Goal: Task Accomplishment & Management: Manage account settings

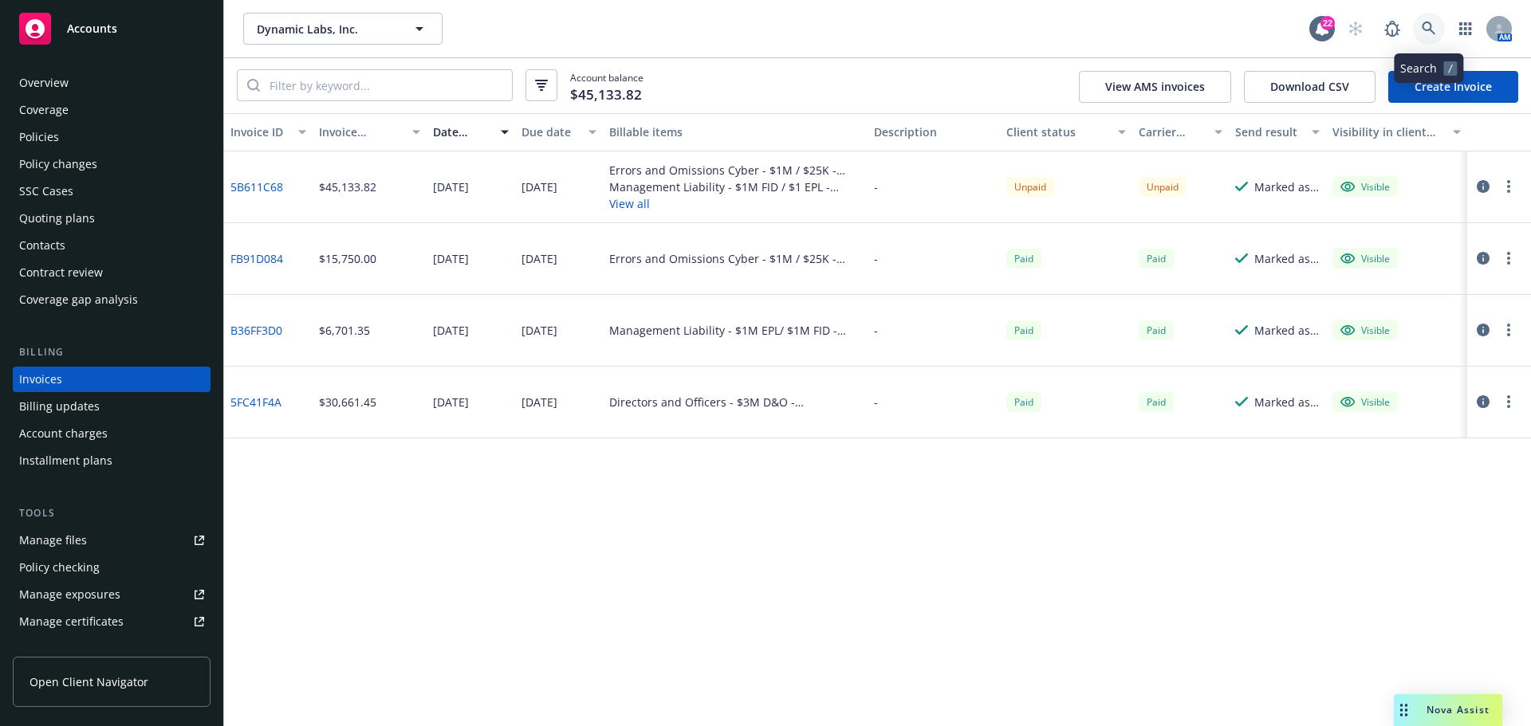
click at [1436, 32] on link at bounding box center [1429, 29] width 32 height 32
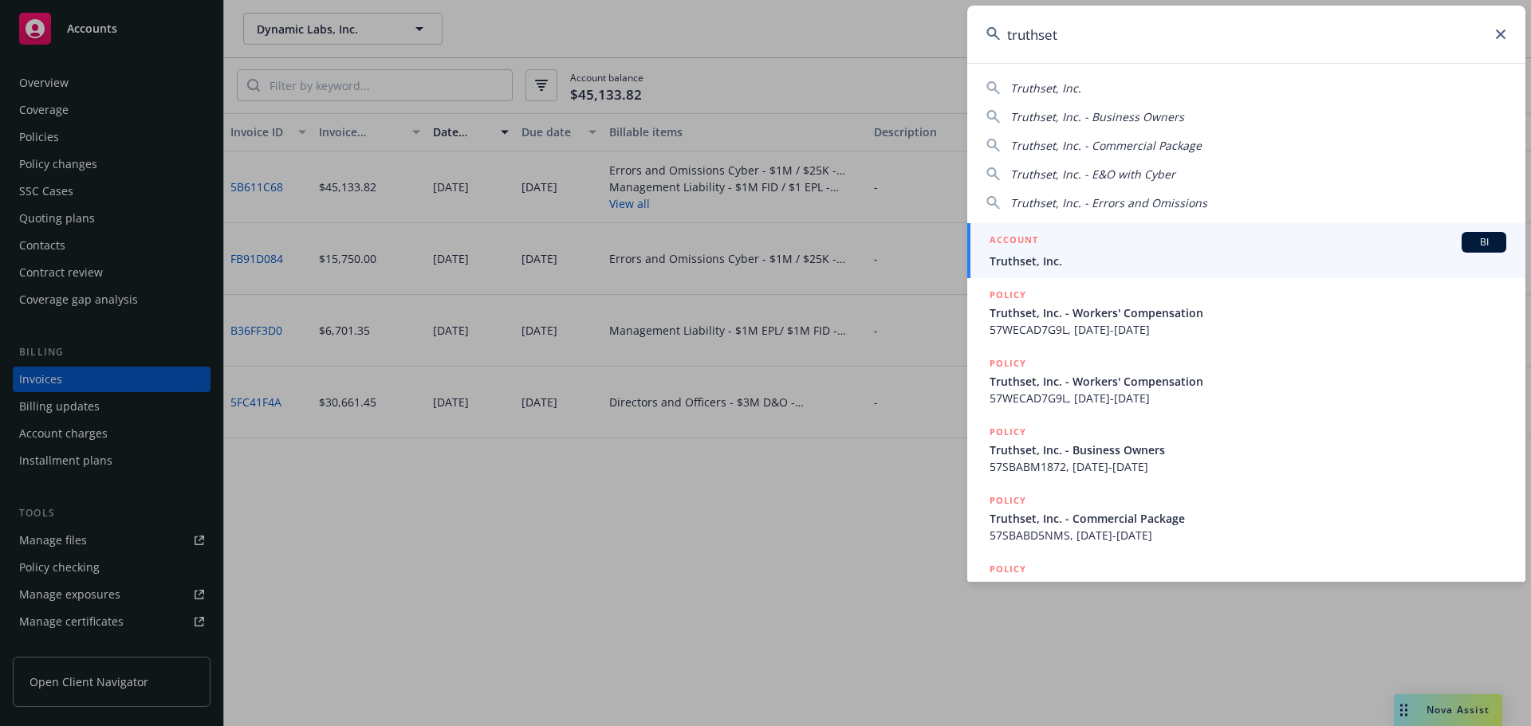
type input "truthset"
click at [1166, 260] on span "Truthset, Inc." at bounding box center [1248, 261] width 517 height 17
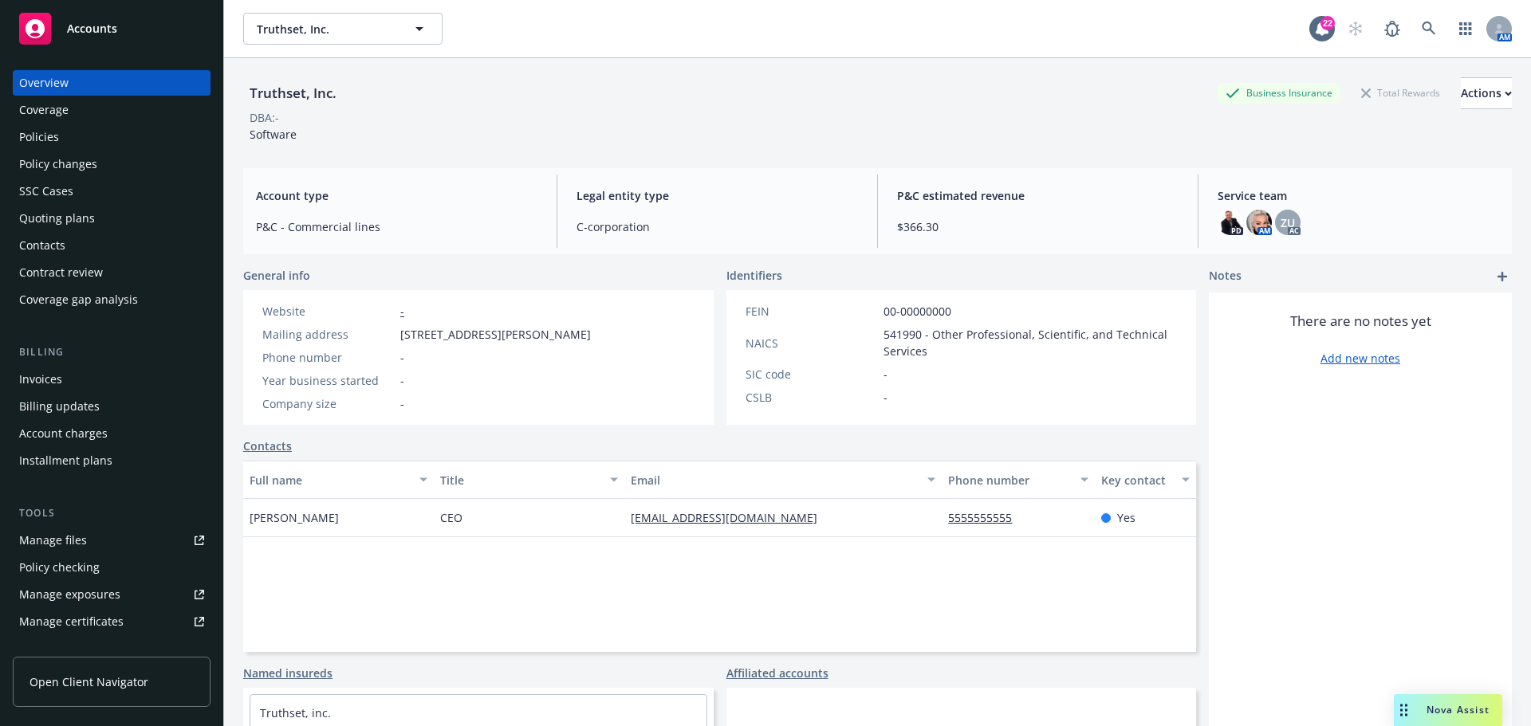
click at [87, 136] on div "Policies" at bounding box center [111, 137] width 185 height 26
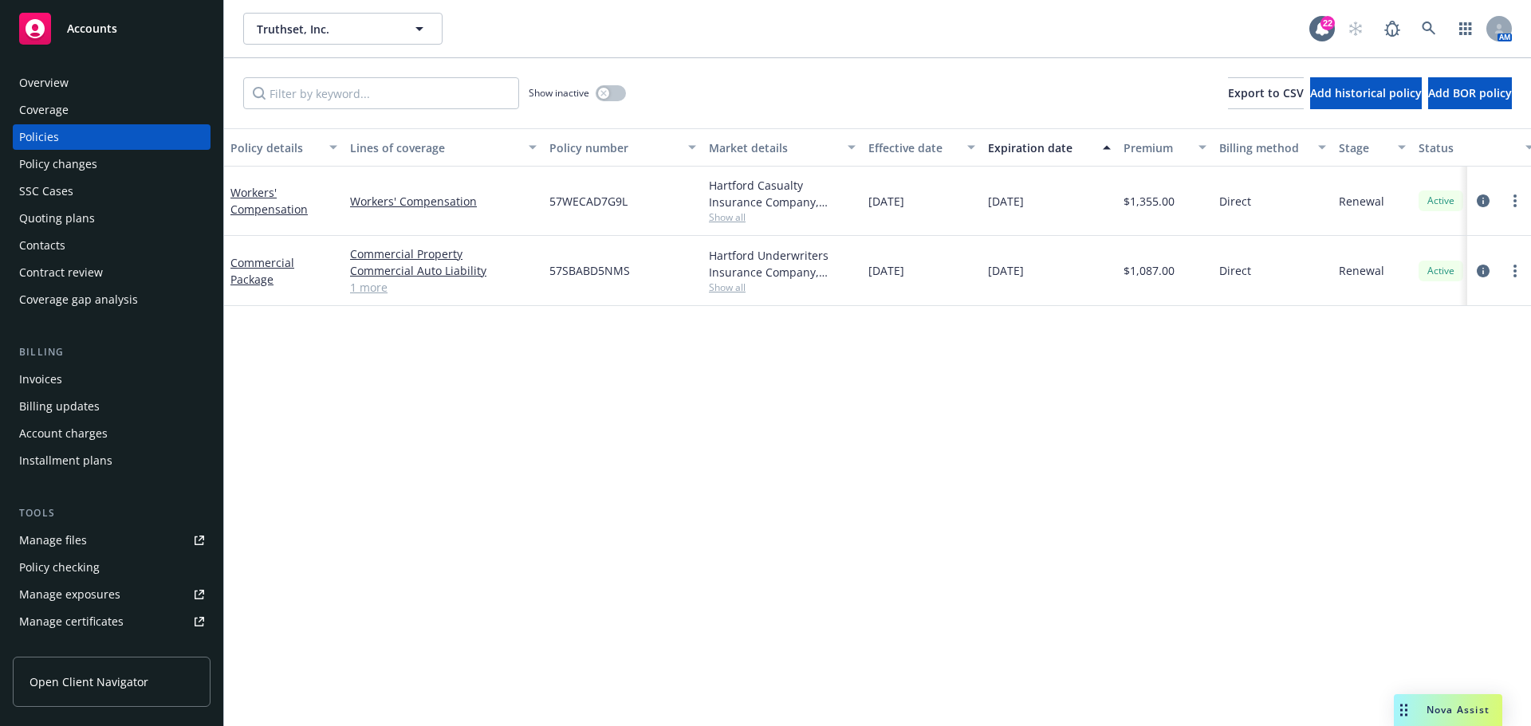
click at [100, 167] on div "Policy changes" at bounding box center [111, 165] width 185 height 26
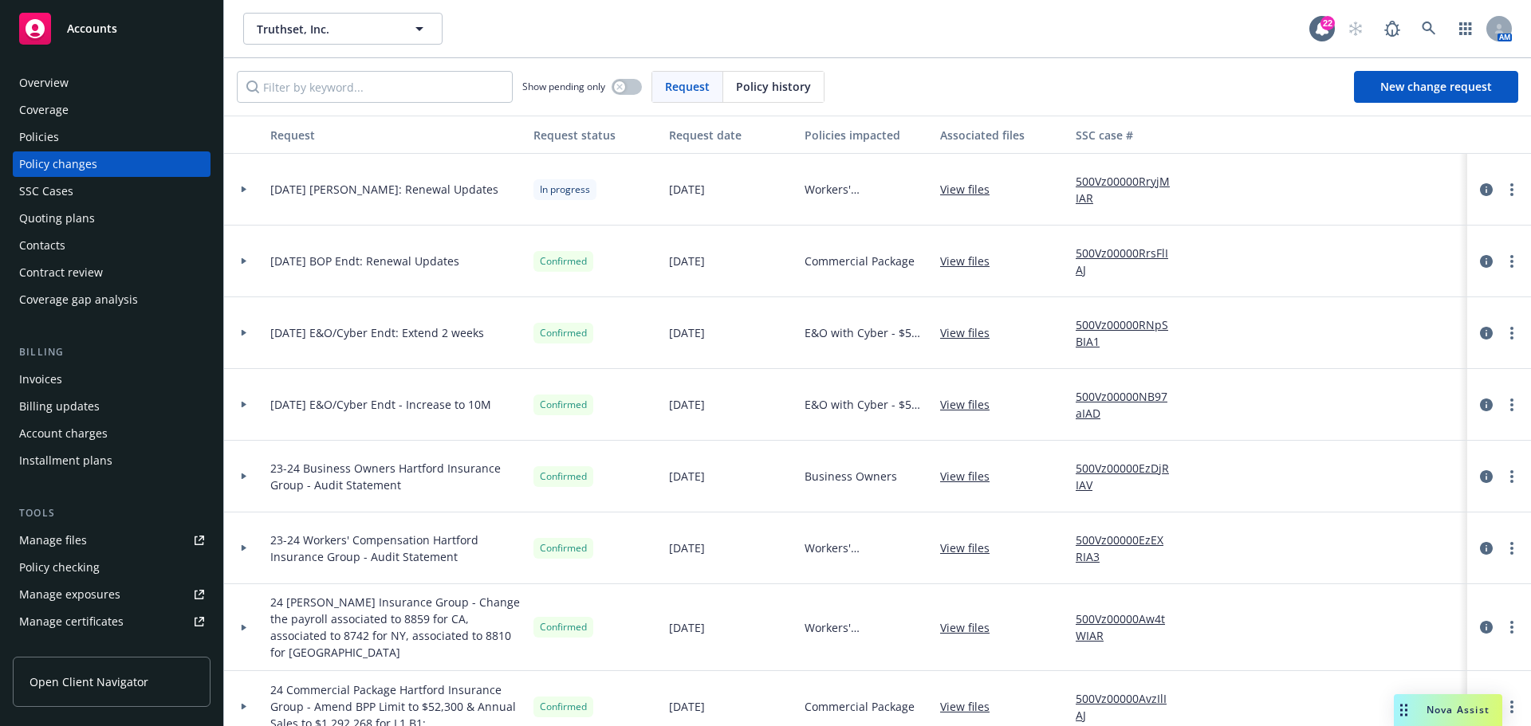
click at [240, 332] on div at bounding box center [243, 333] width 27 height 6
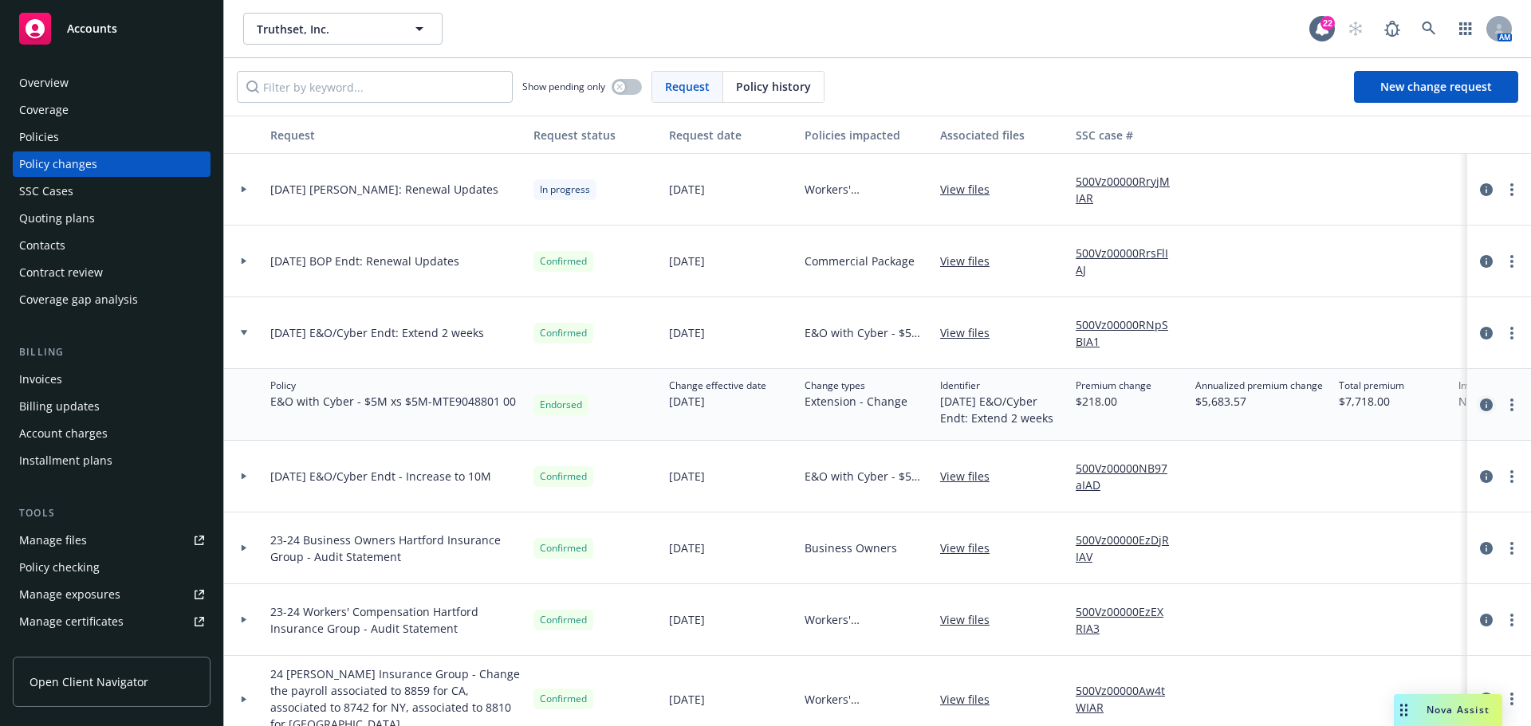
click at [1480, 405] on icon "circleInformation" at bounding box center [1486, 405] width 13 height 13
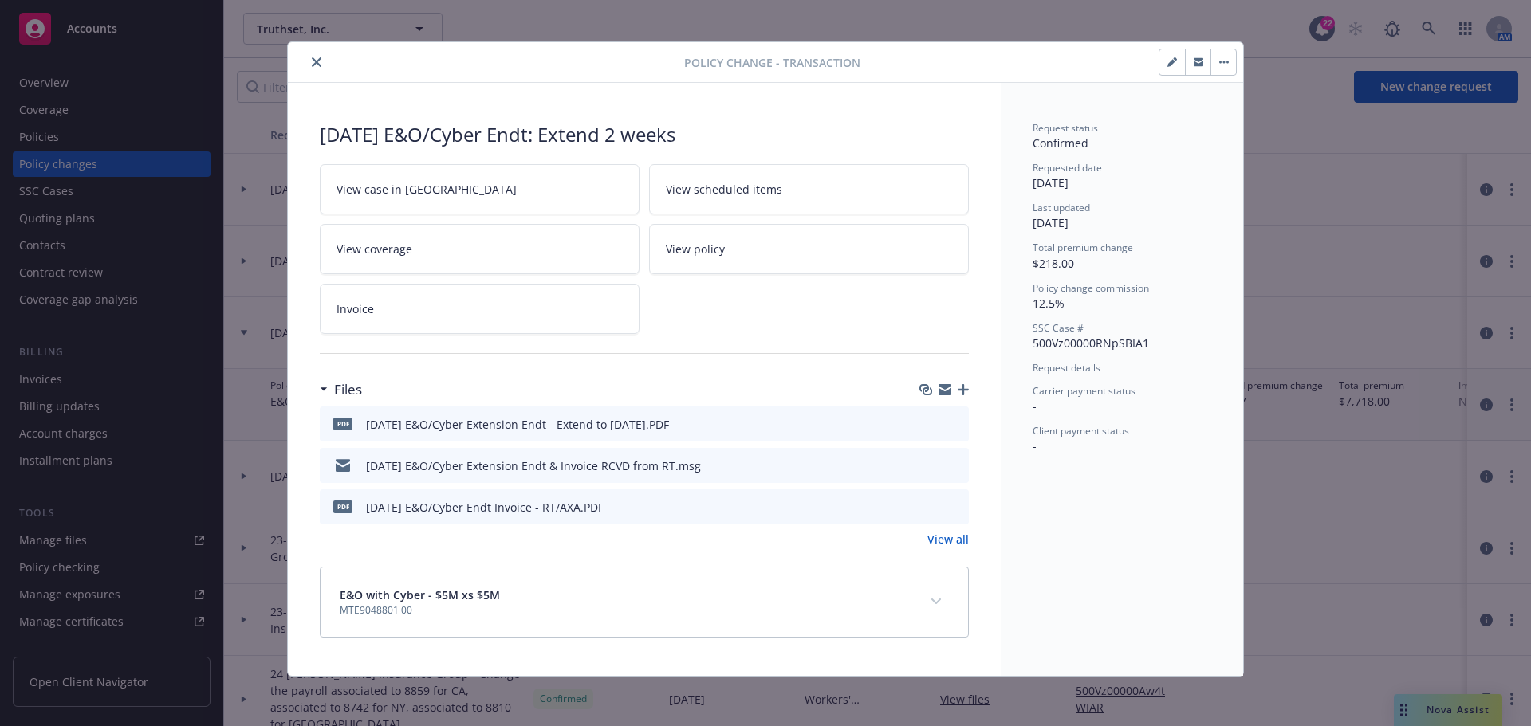
scroll to position [11, 0]
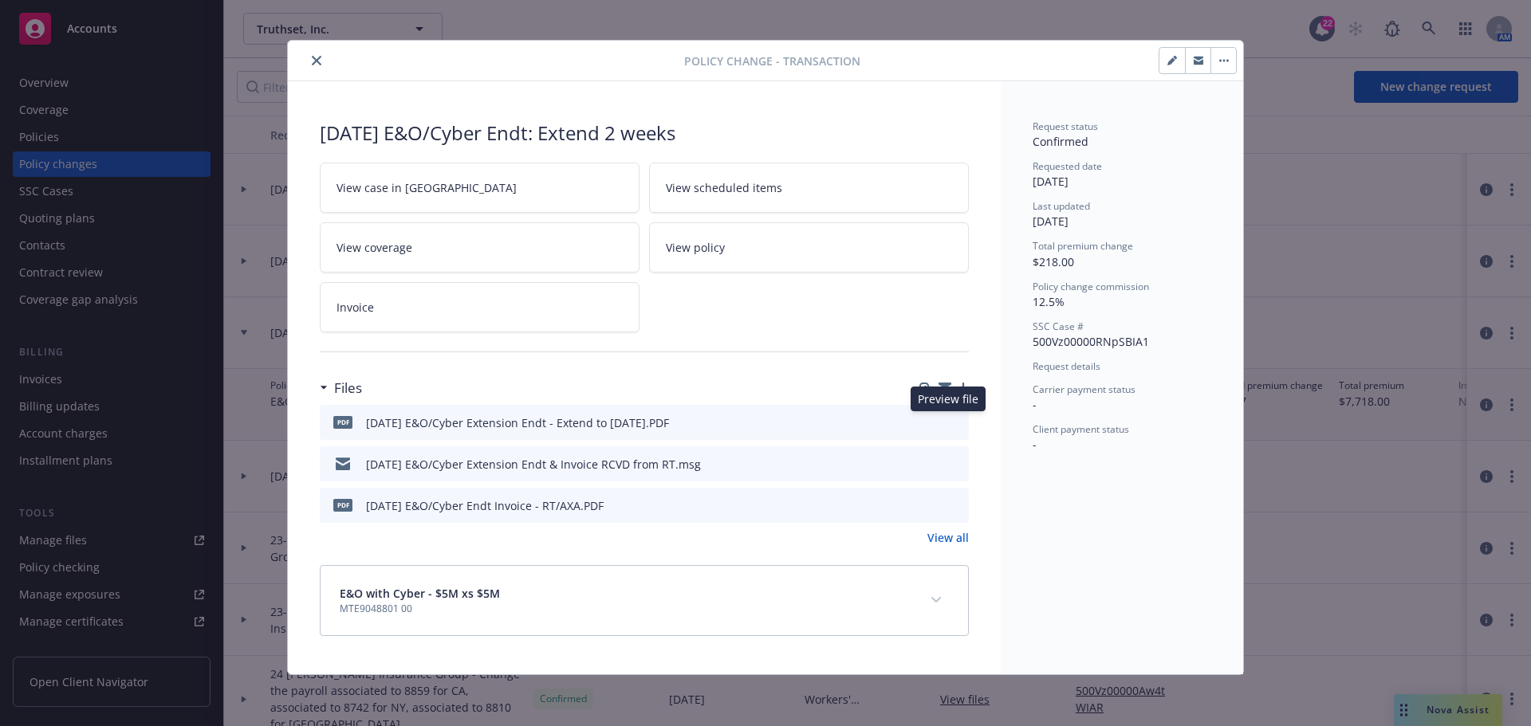
click at [948, 422] on icon "preview file" at bounding box center [954, 421] width 14 height 11
click at [953, 507] on icon "preview file" at bounding box center [954, 504] width 14 height 11
click at [312, 65] on icon "close" at bounding box center [317, 61] width 10 height 10
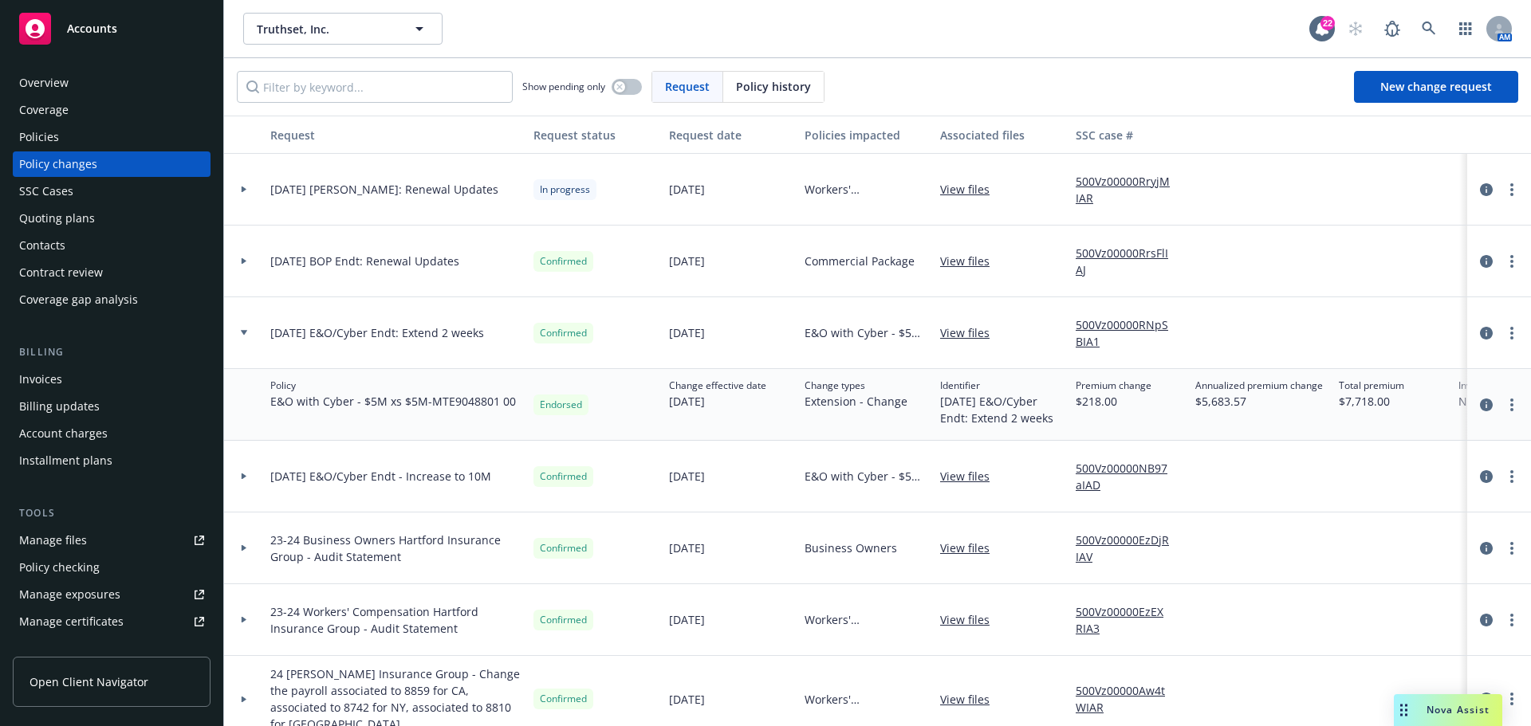
click at [230, 328] on div at bounding box center [244, 333] width 40 height 72
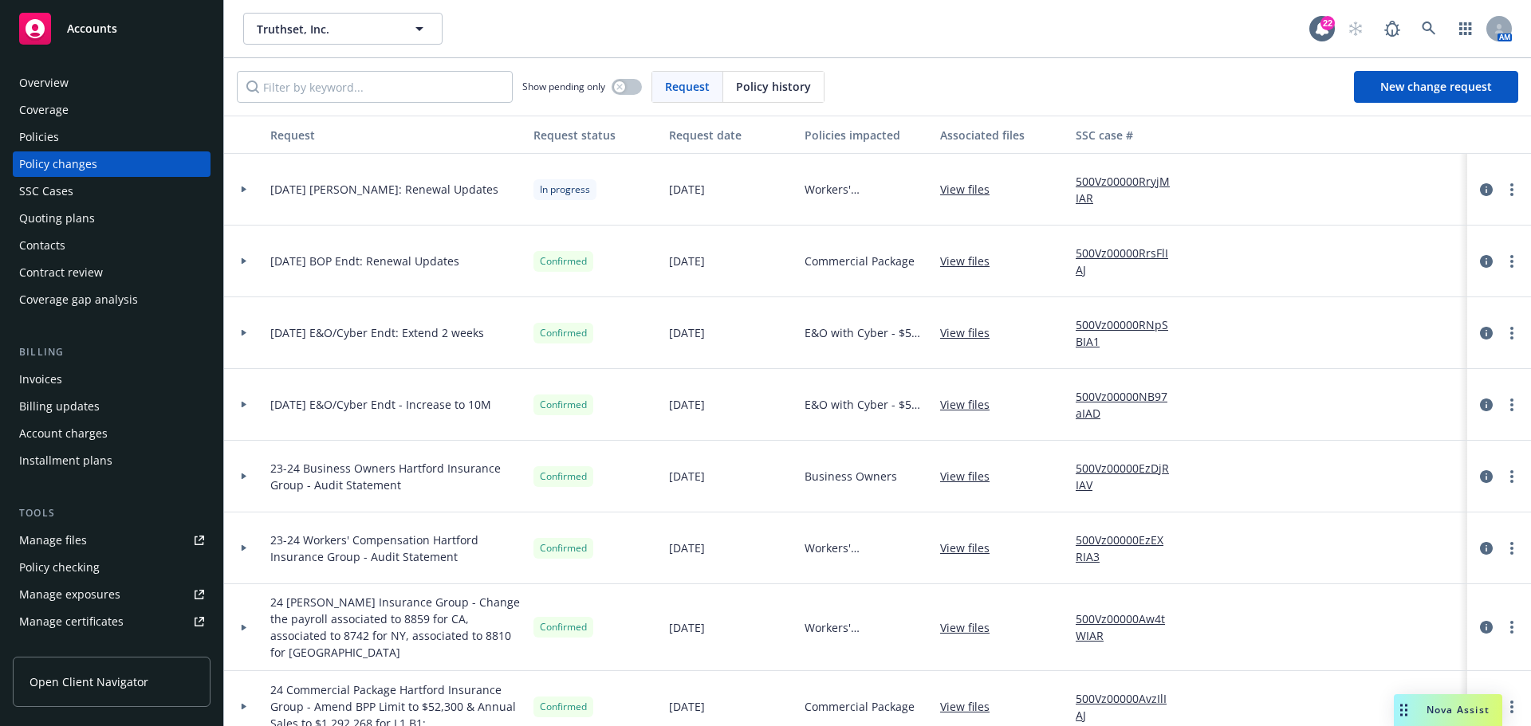
click at [235, 334] on div at bounding box center [243, 333] width 27 height 6
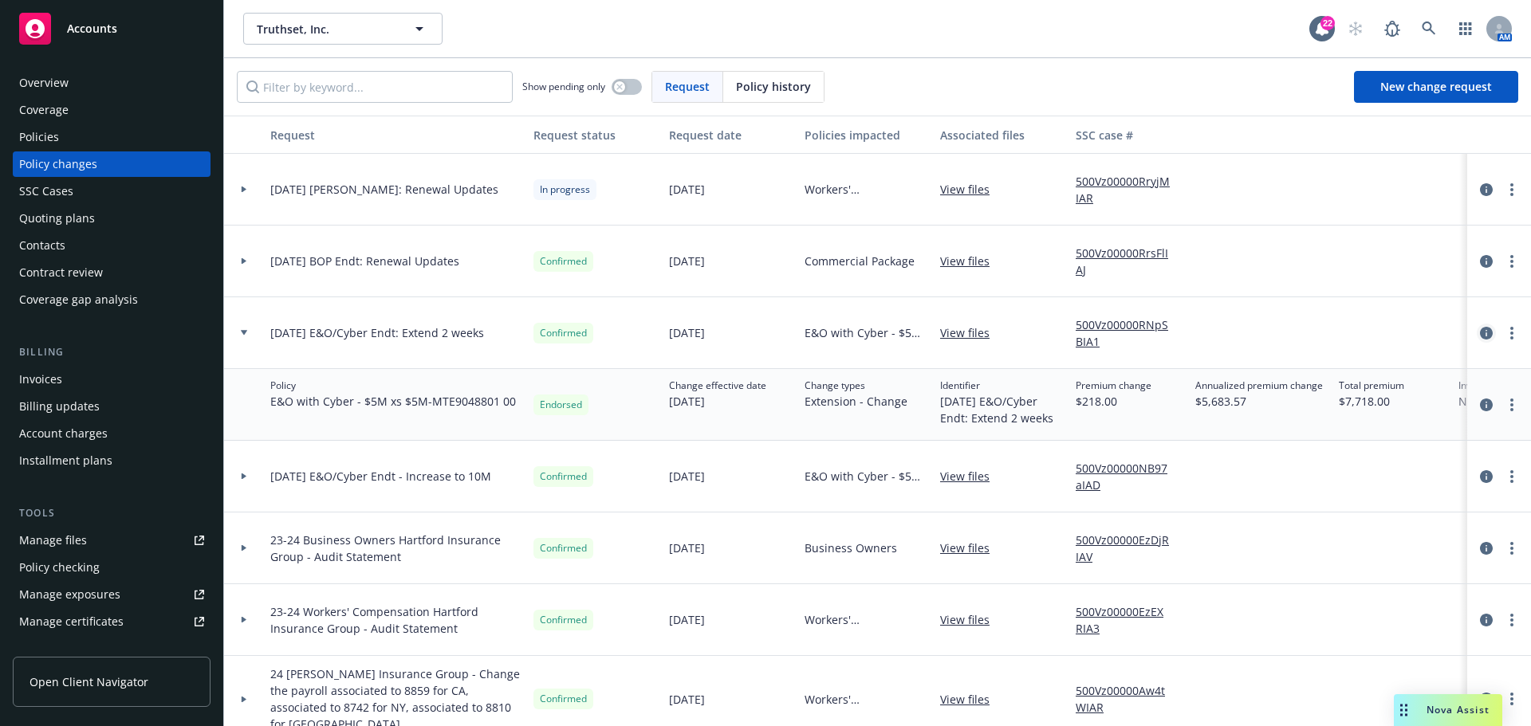
click at [1480, 337] on icon "circleInformation" at bounding box center [1486, 333] width 13 height 13
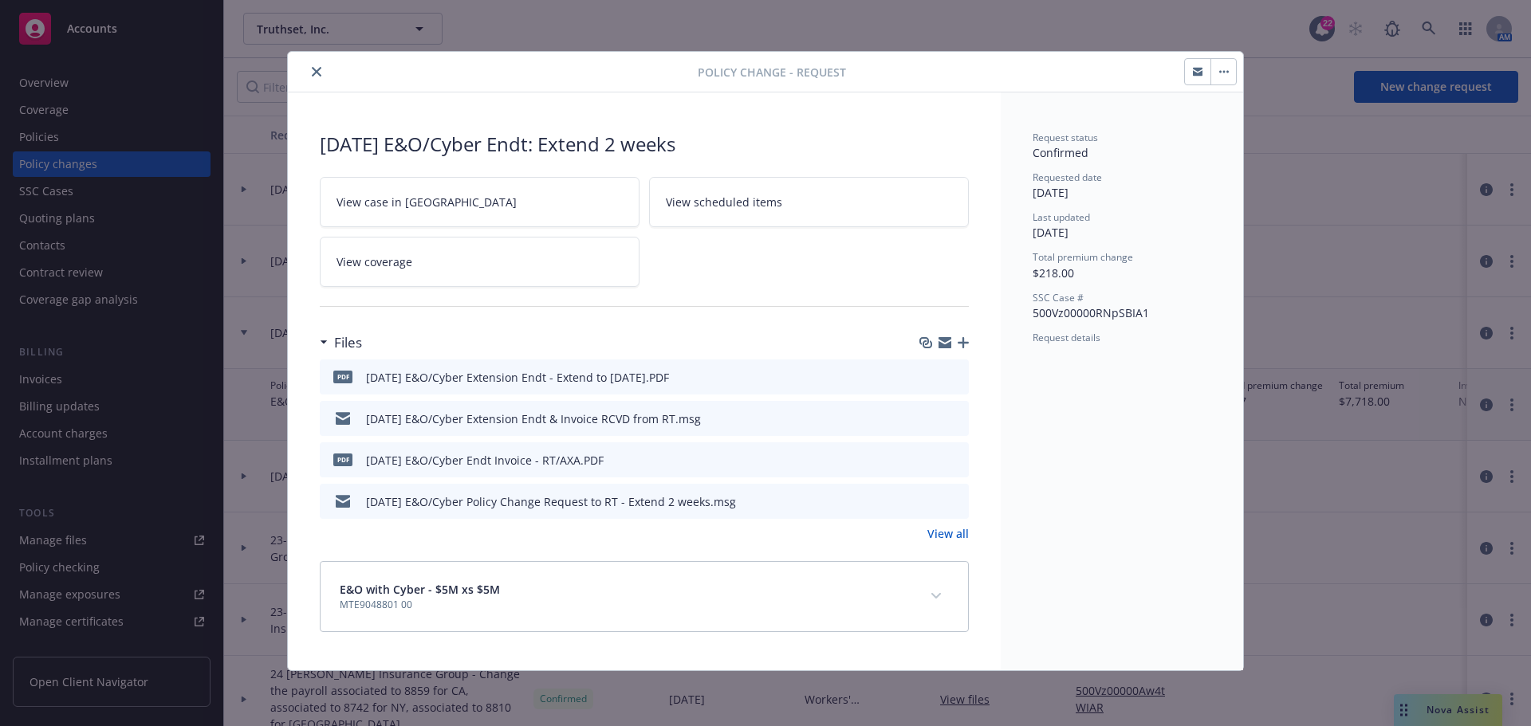
click at [319, 73] on icon "close" at bounding box center [317, 72] width 10 height 10
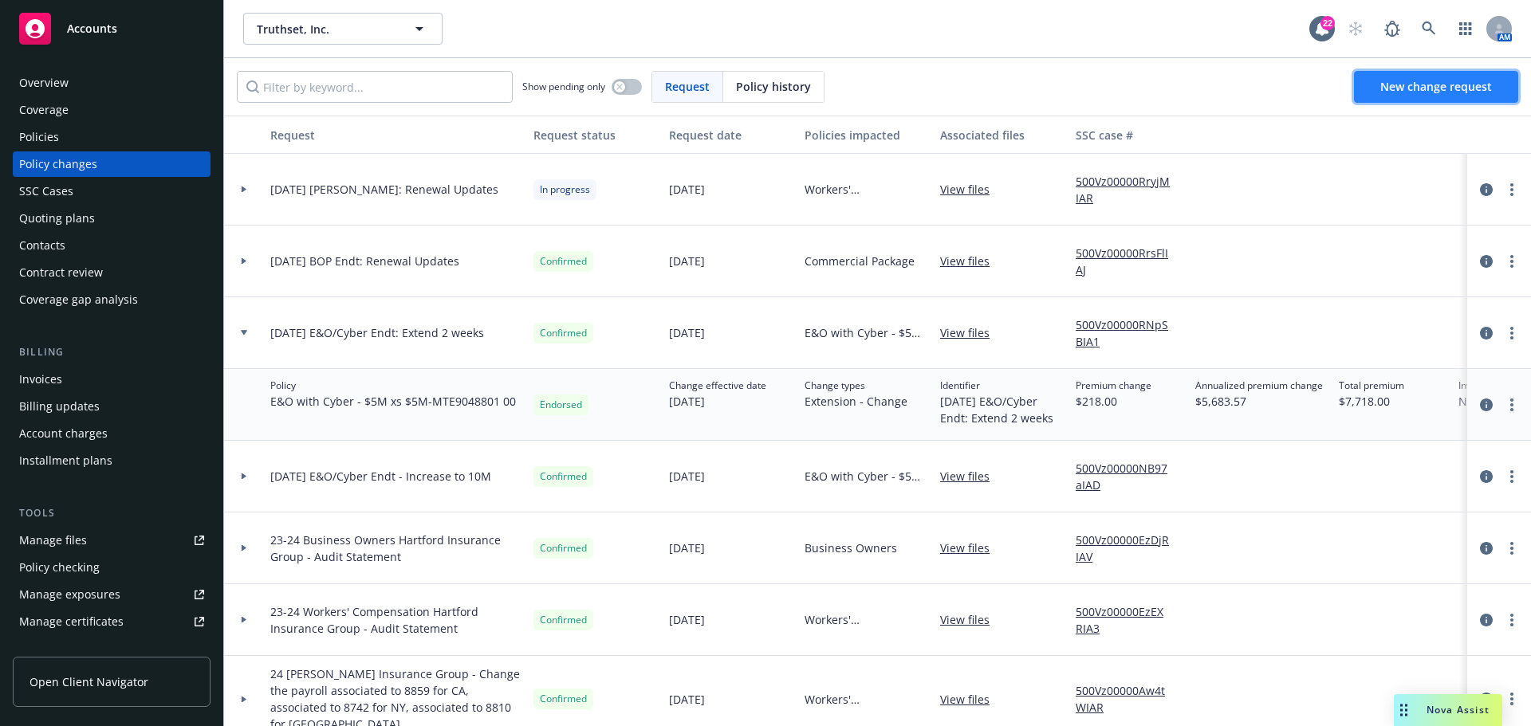
click at [1447, 93] on span "New change request" at bounding box center [1436, 86] width 112 height 15
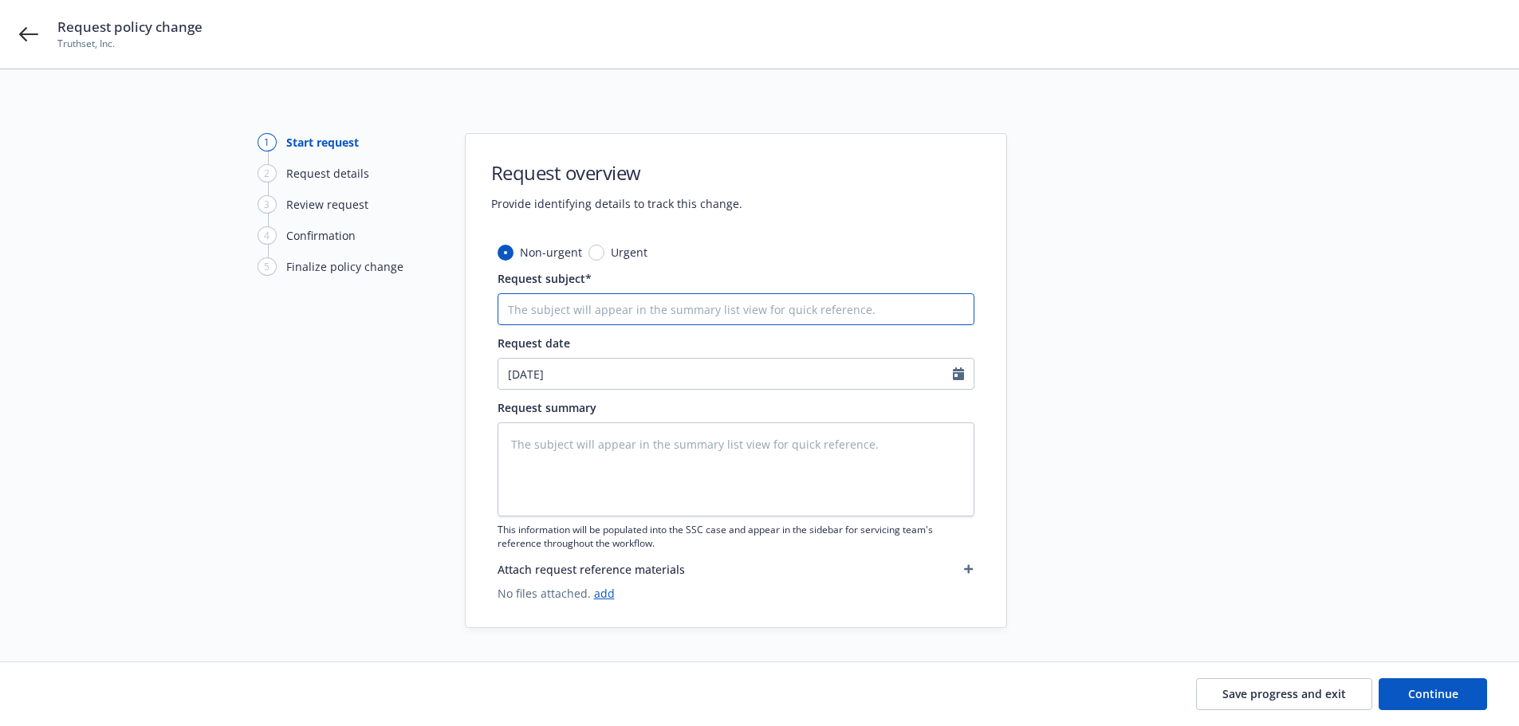
click at [632, 311] on input "Request subject*" at bounding box center [736, 309] width 477 height 32
type textarea "x"
type input "8"
type textarea "x"
type input "8/"
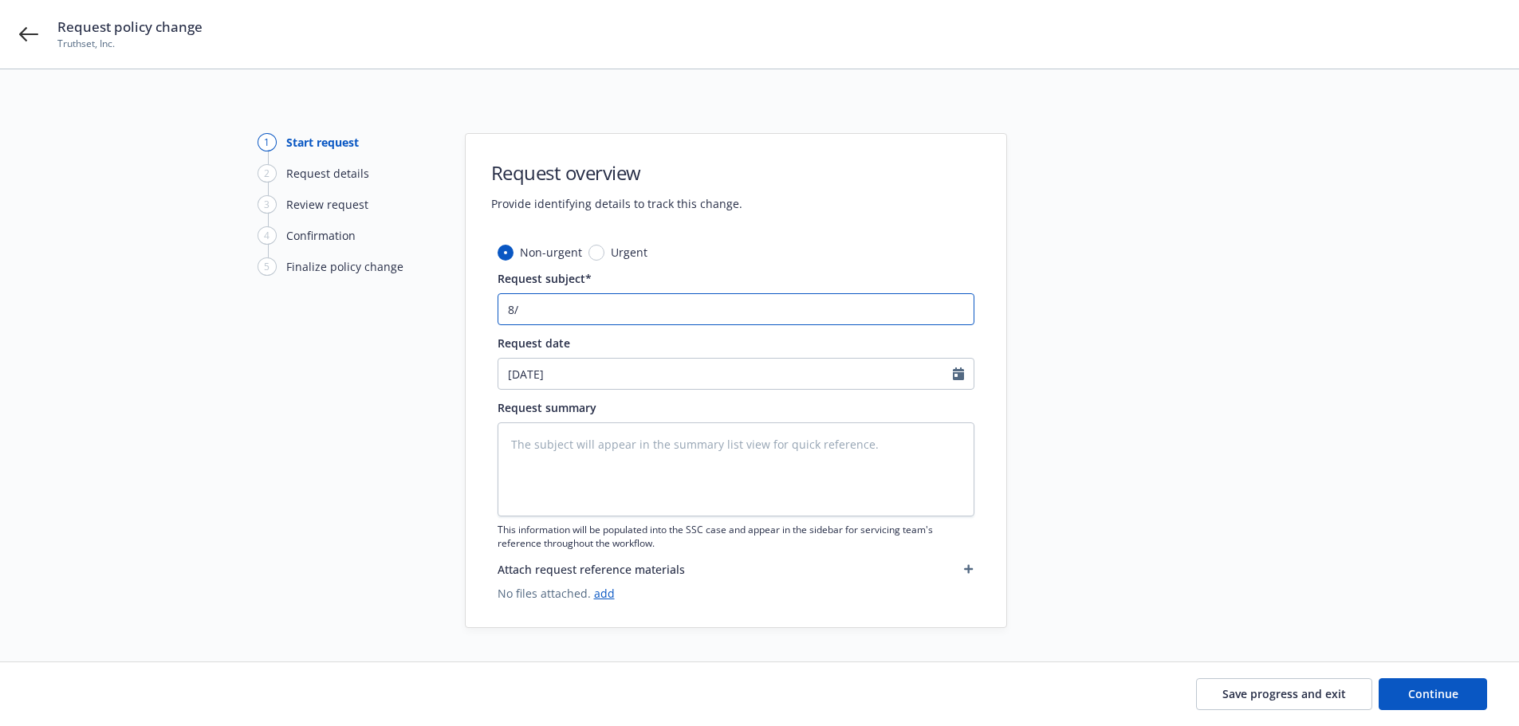
type textarea "x"
type input "8/2"
type textarea "x"
type input "8/23"
type textarea "x"
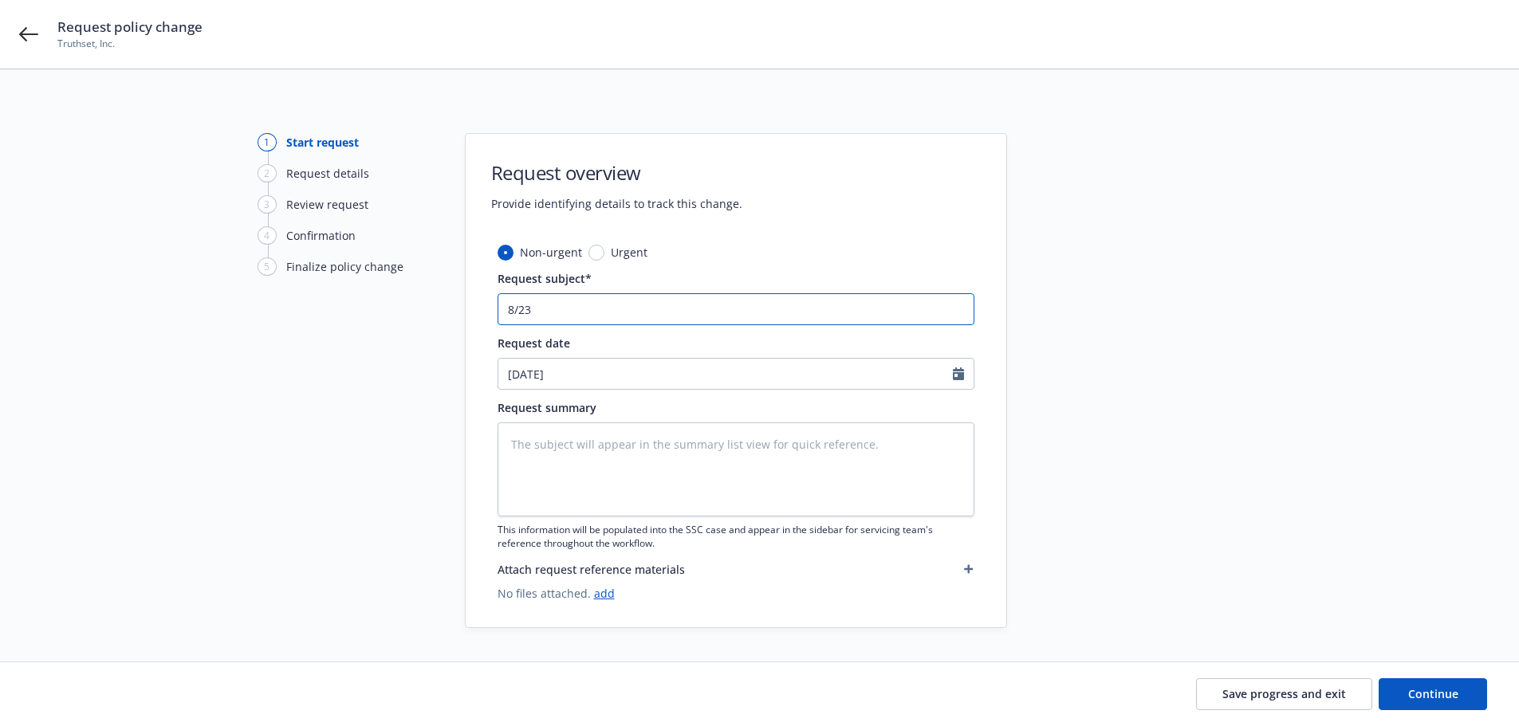
type input "8/23/"
type textarea "x"
type input "8/23/2"
type textarea "x"
type input "[DATE]"
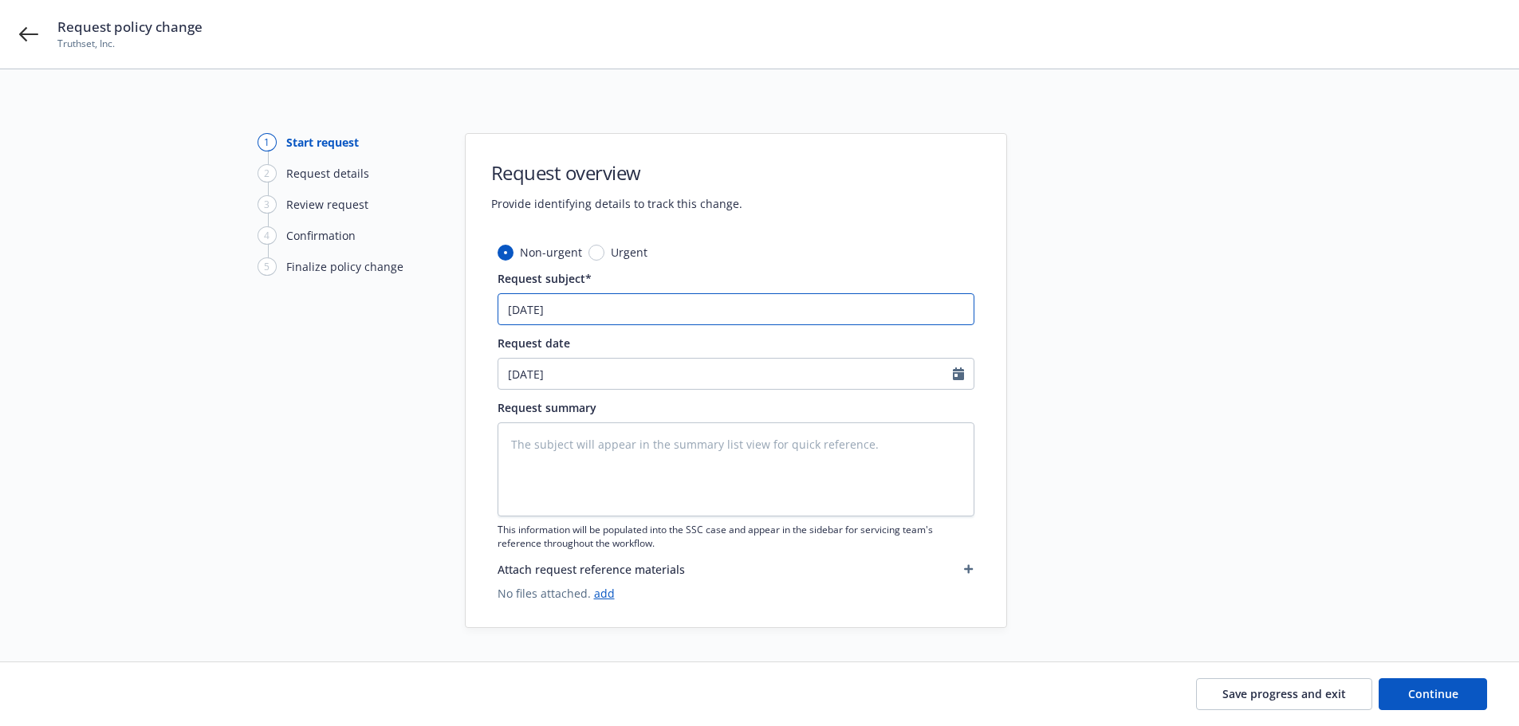
type textarea "x"
type input "[DATE]"
type textarea "x"
type input "[DATE] E"
type textarea "x"
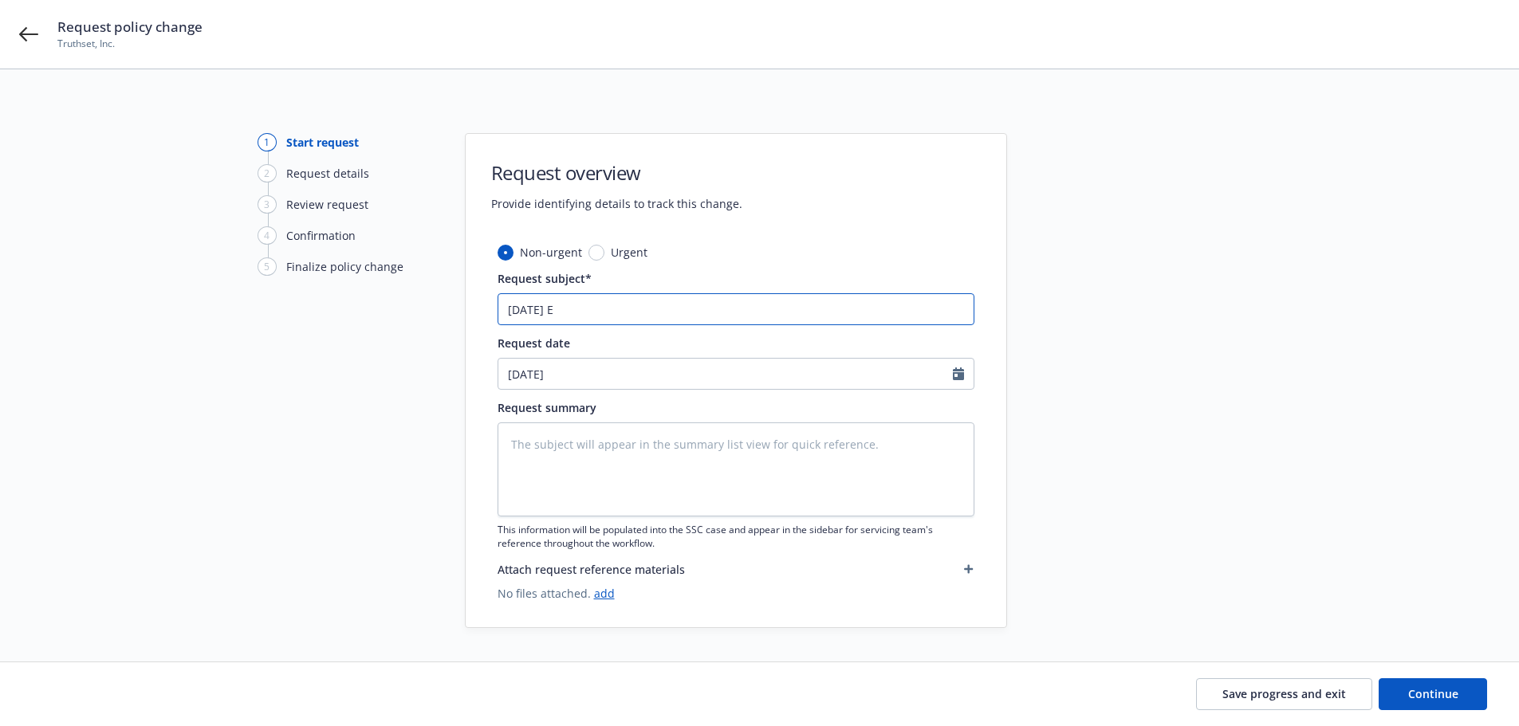
type input "[DATE] E&"
type textarea "x"
type input "[DATE] E&O"
type textarea "x"
type input "[DATE] E&O?"
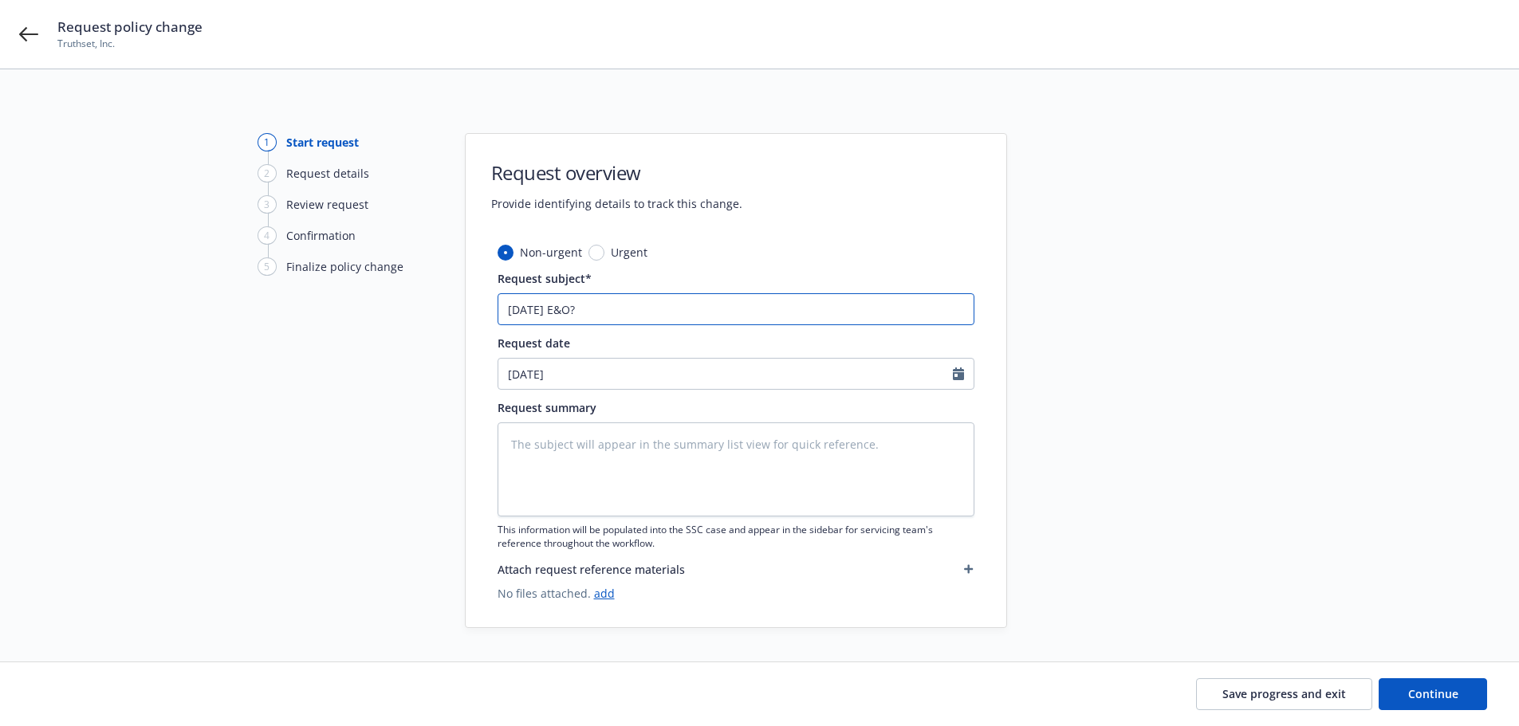
type textarea "x"
type input "[DATE] E&O"
type textarea "x"
type input "[DATE] E&O/"
type textarea "x"
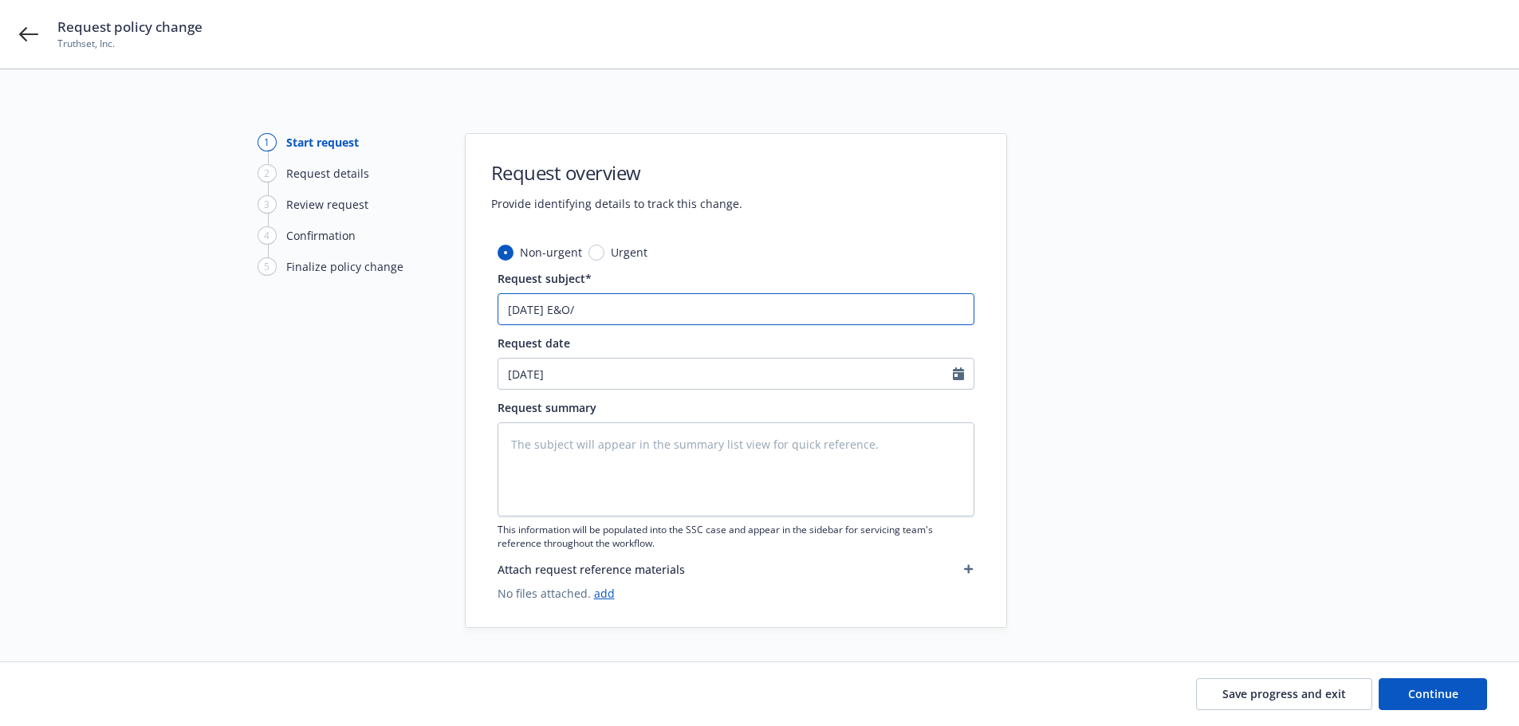
type input "[DATE] E&O/C"
type textarea "x"
type input "[DATE] E&O/Cy"
type textarea "x"
type input "[DATE] E&O/Cyb"
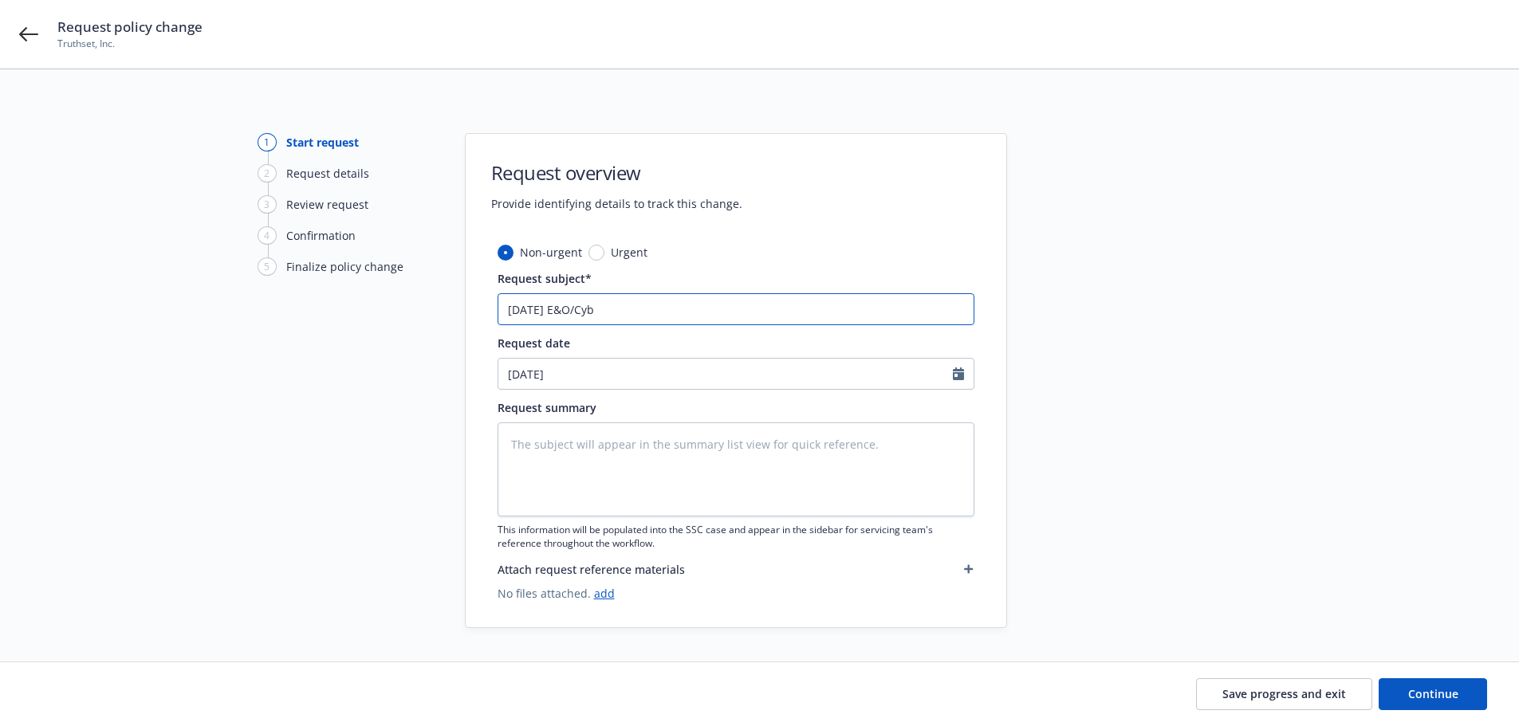
type textarea "x"
type input "[DATE] E&O/Cybe"
type textarea "x"
type input "[DATE] E&O/Cyber"
type textarea "x"
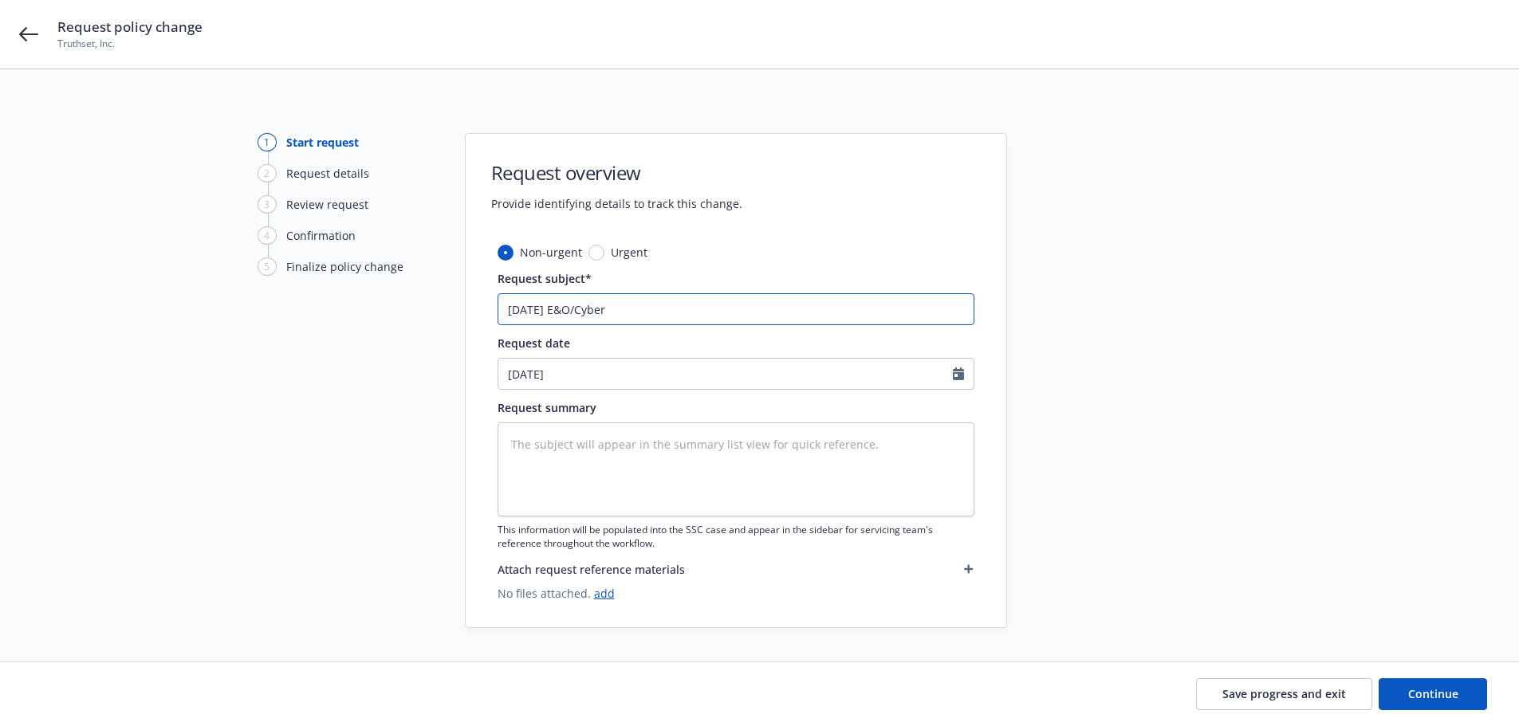
type input "[DATE] E&O/Cyber"
type textarea "x"
type input "[DATE] E&O/Cyber En"
type textarea "x"
type input "[DATE] E&O/Cyber End"
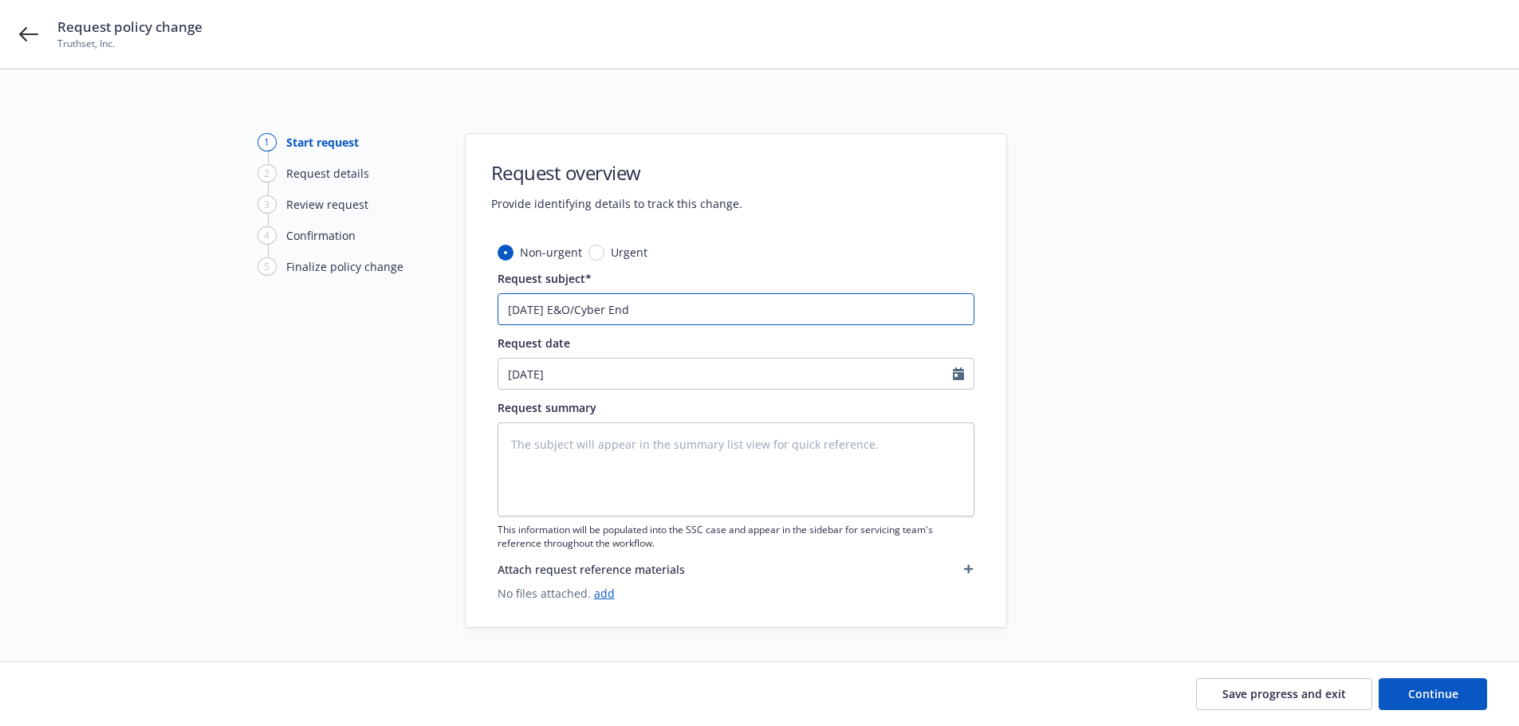
type textarea "x"
type input "[DATE] E&O/Cyber Endt"
type textarea "x"
type input "[DATE] E&O/Cyber Endt:"
type textarea "x"
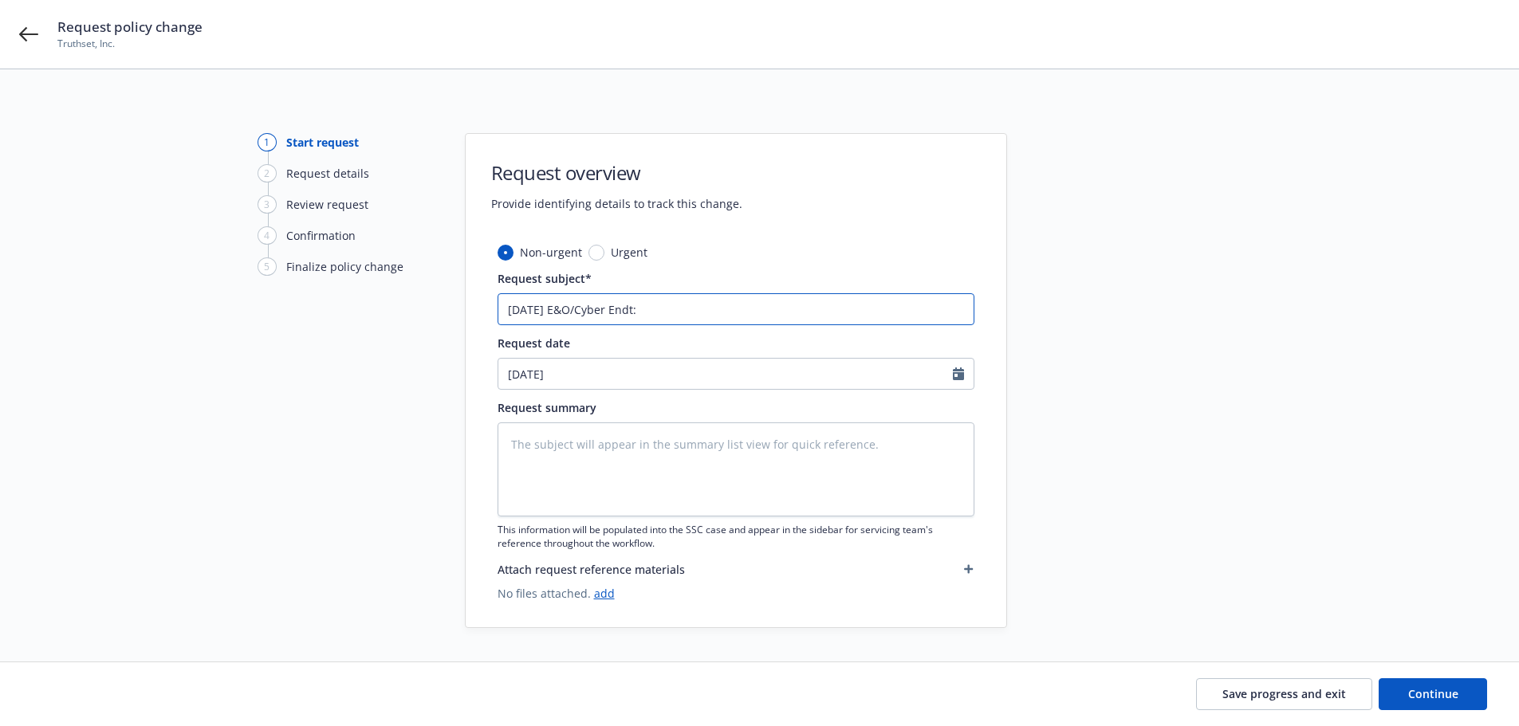
type input "[DATE] E&O/Cyber Endt:"
type textarea "x"
type input "[DATE] E&O/Cyber Endt: E"
type textarea "x"
type input "[DATE] E&O/Cyber Endt: Ex"
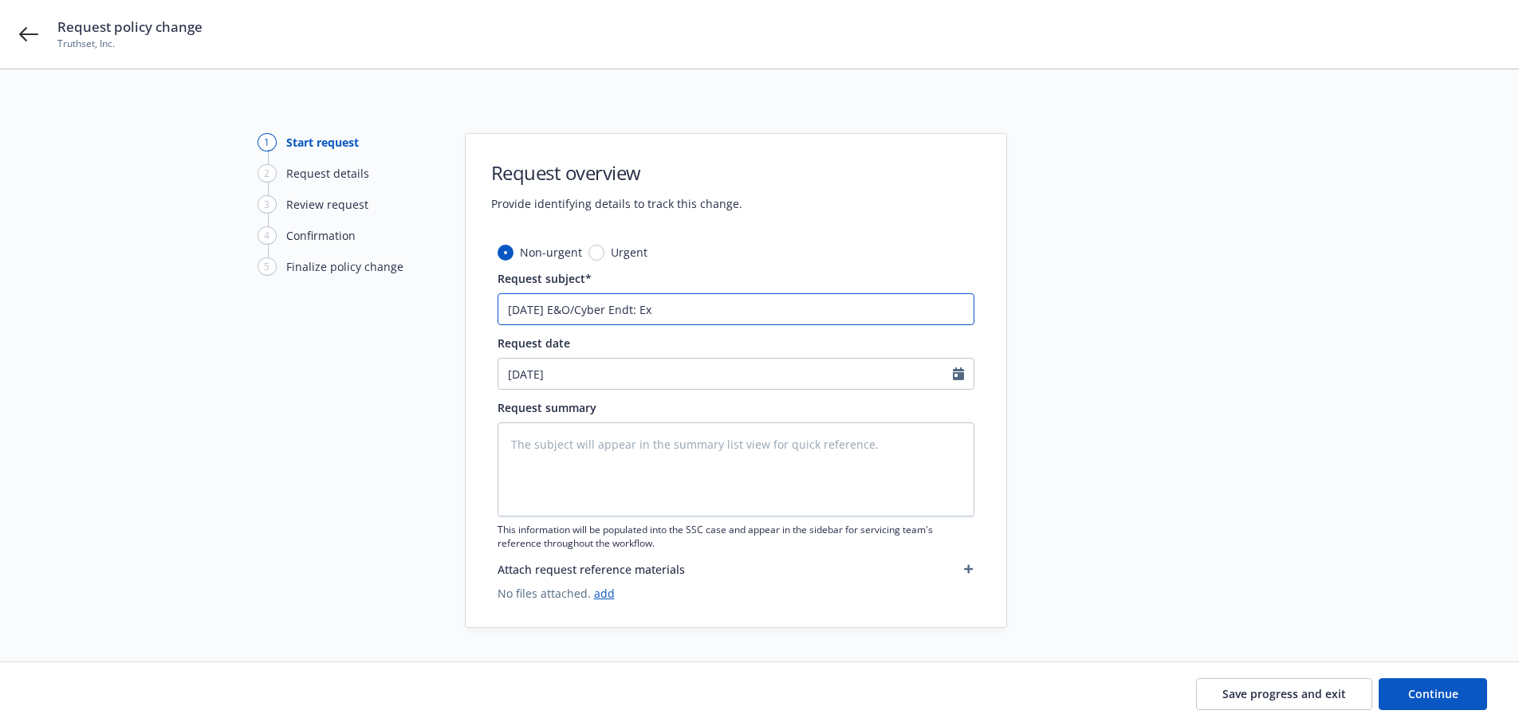
type textarea "x"
type input "[DATE] E&O/Cyber Endt: Ext"
type textarea "x"
type input "[DATE] E&O/Cyber Endt: Exte"
type textarea "x"
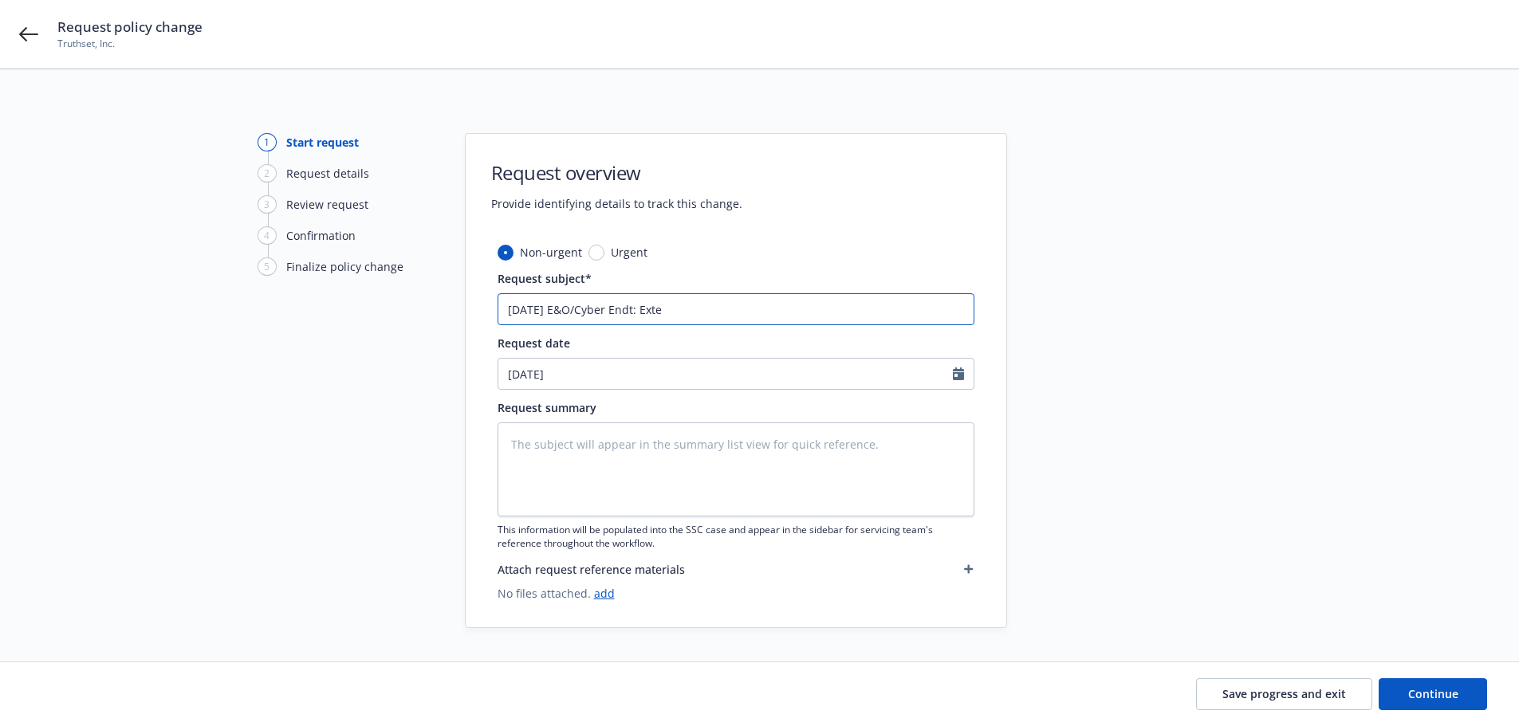
type input "[DATE] E&O/Cyber Endt: Exted"
type textarea "x"
type input "[DATE] E&O/Cyber Endt: Extedn"
type textarea "x"
type input "[DATE] E&O/Cyber Endt: Extedn"
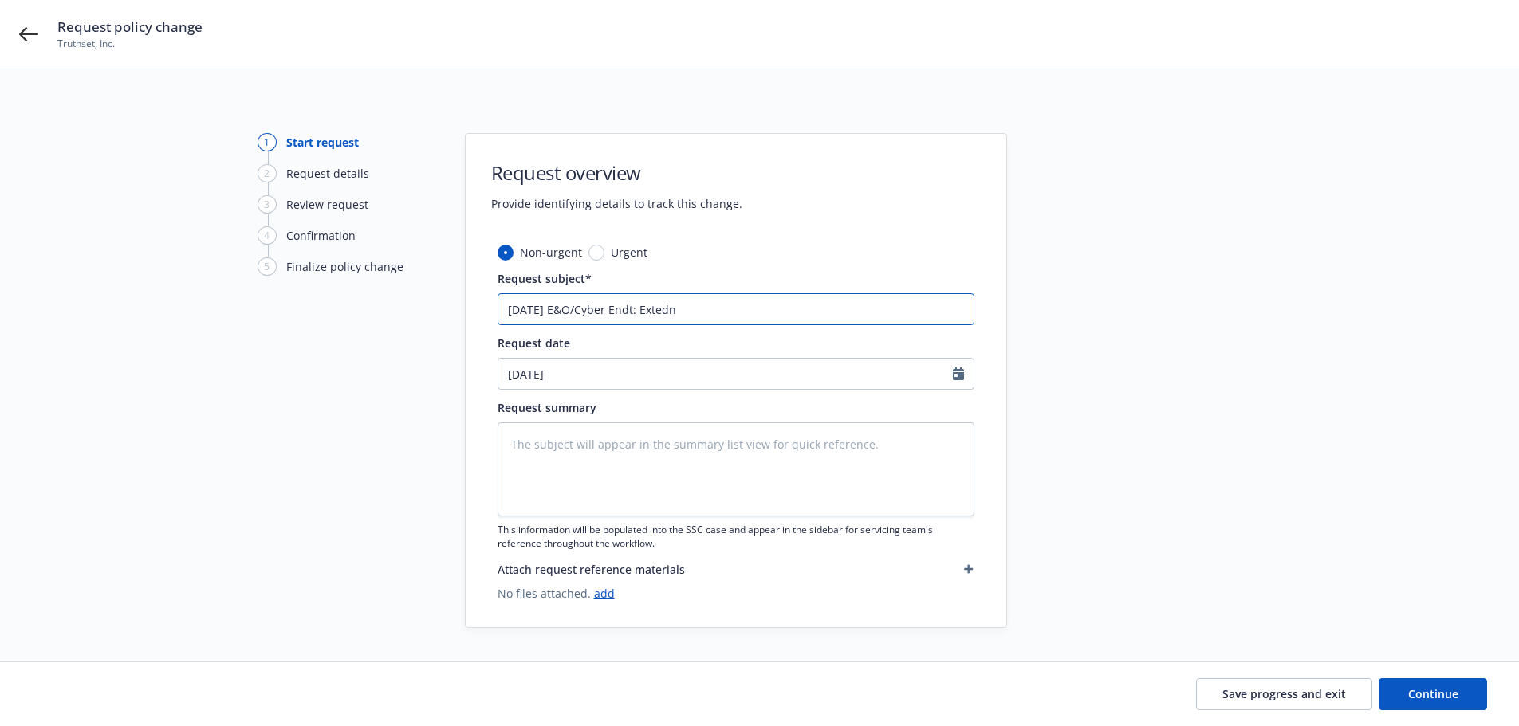
type textarea "x"
type input "[DATE] E&O/Cyber Endt: Extedn"
type textarea "x"
type input "[DATE] E&O/Cyber Endt: Exted"
type textarea "x"
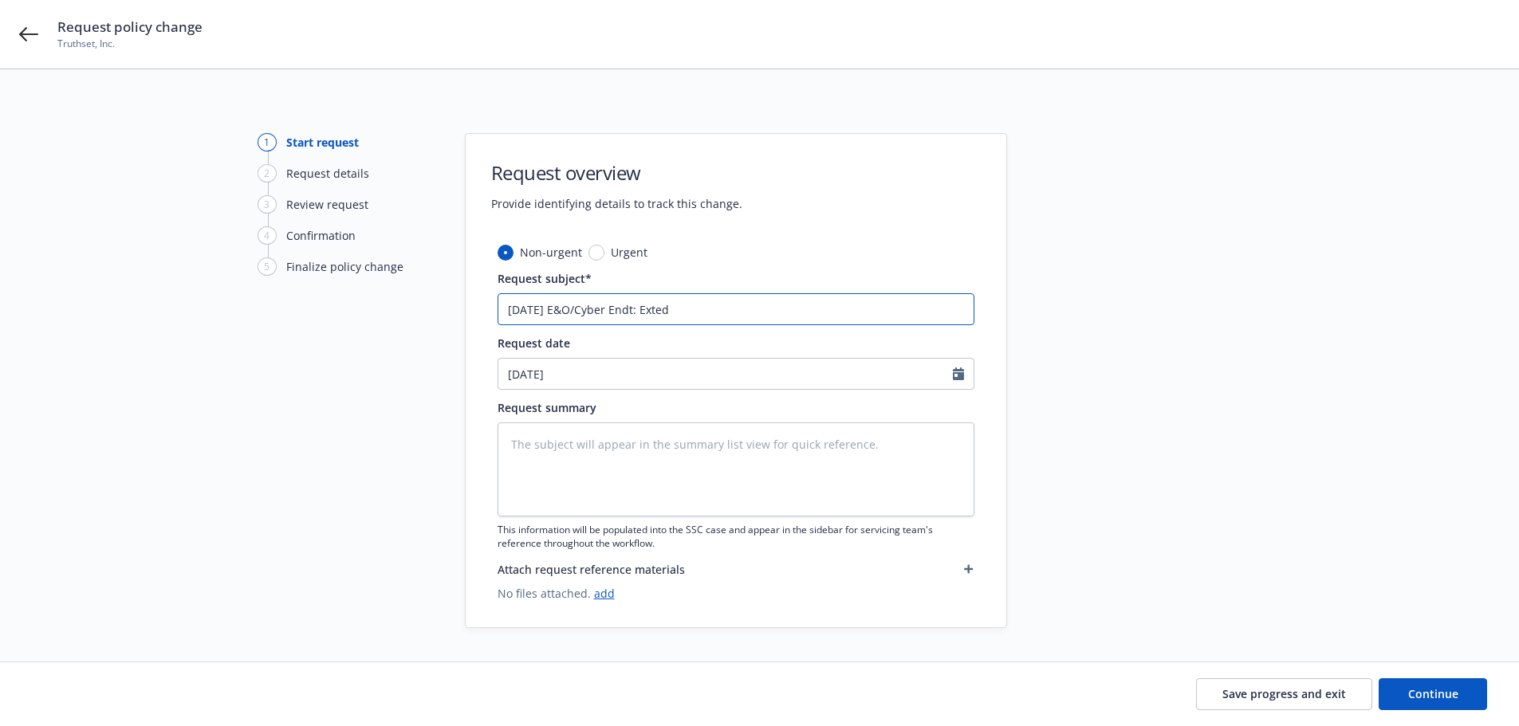
type input "[DATE] E&O/Cyber Endt: Exte"
type textarea "x"
type input "[DATE] E&O/Cyber Endt: Exten"
type textarea "x"
type input "[DATE] E&O/Cyber Endt: Extend"
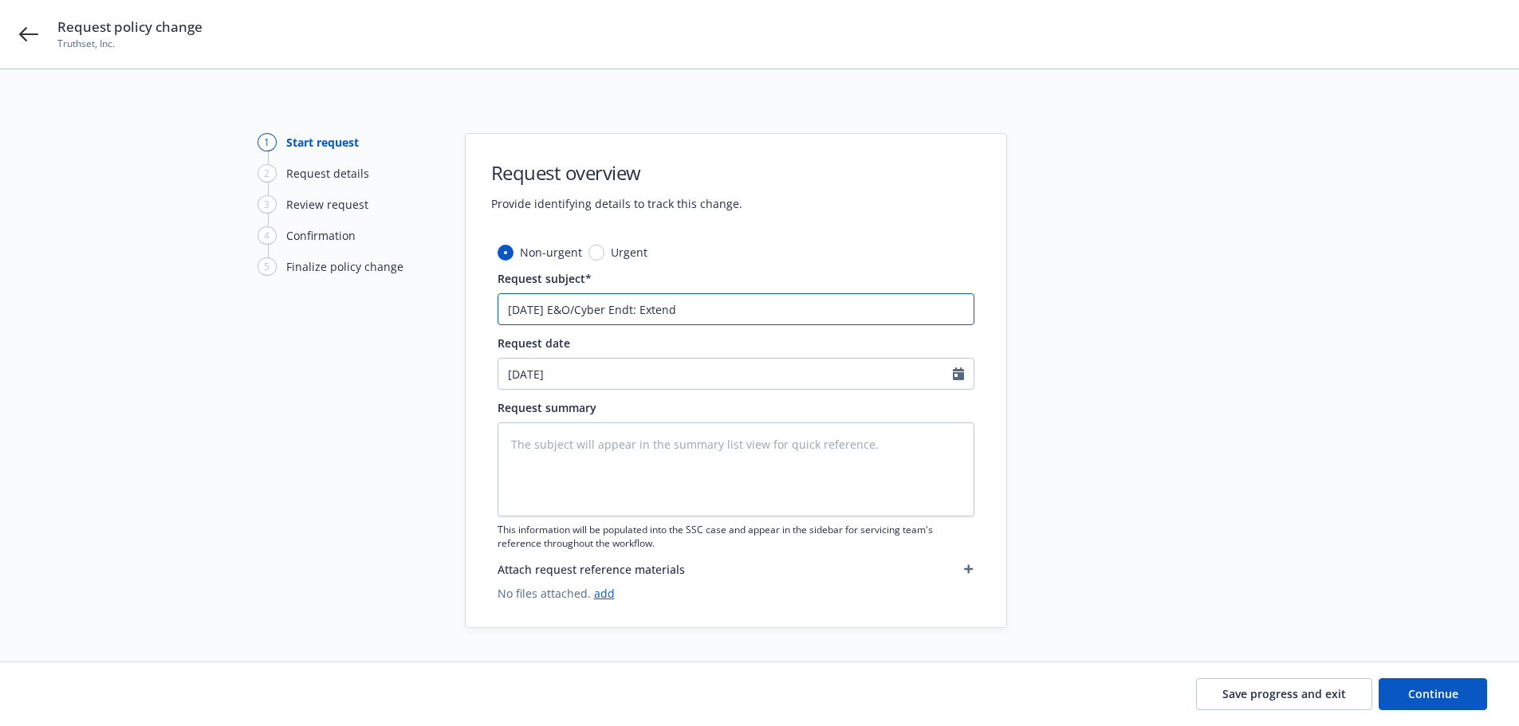
type textarea "x"
type input "[DATE] E&O/Cyber Endt: Extend"
type textarea "x"
type input "[DATE] E&O/Cyber Endt: Extend t"
type textarea "x"
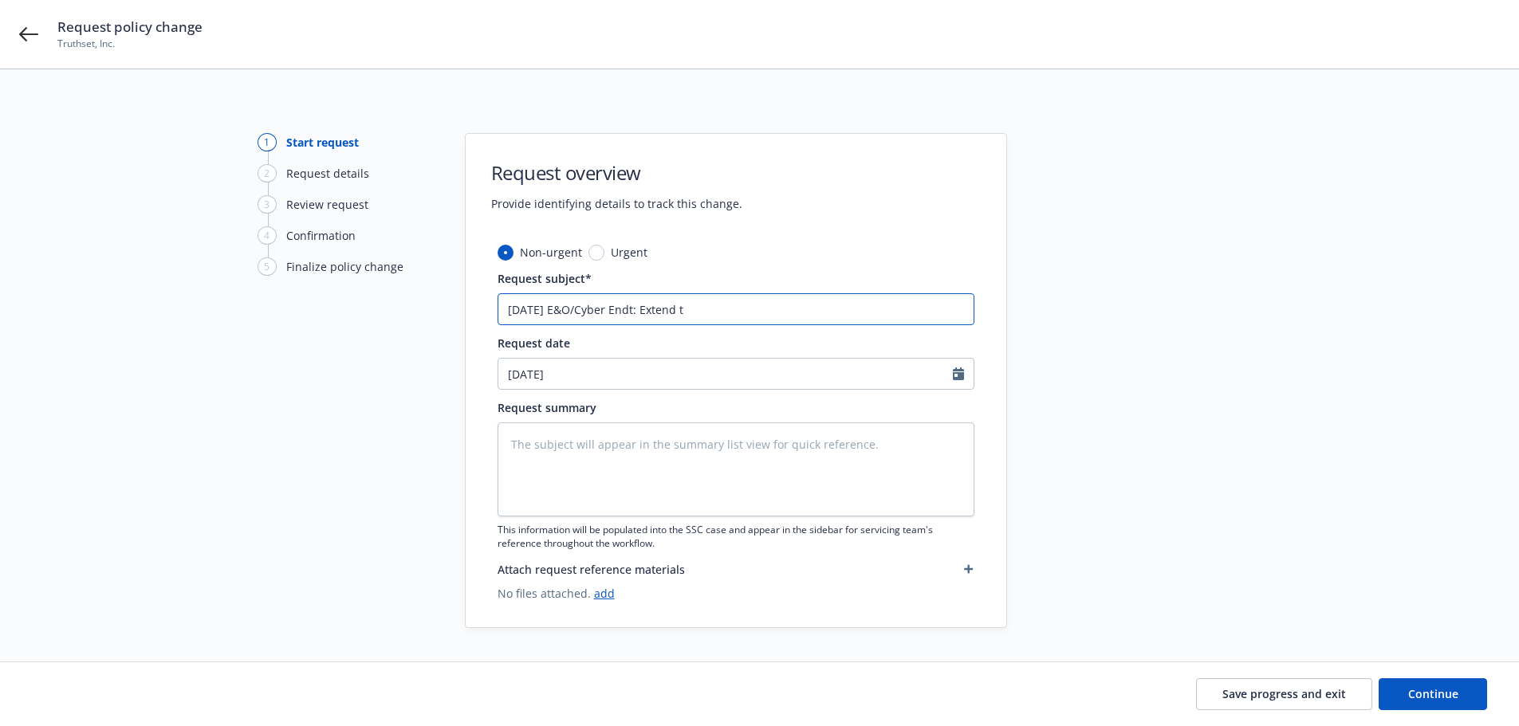
type input "[DATE] E&O/Cyber Endt: Extend"
type textarea "x"
type input "[DATE] E&O/Cyber Endt: Extend 2"
type textarea "x"
type input "[DATE] E&O/Cyber Endt: Extend 2"
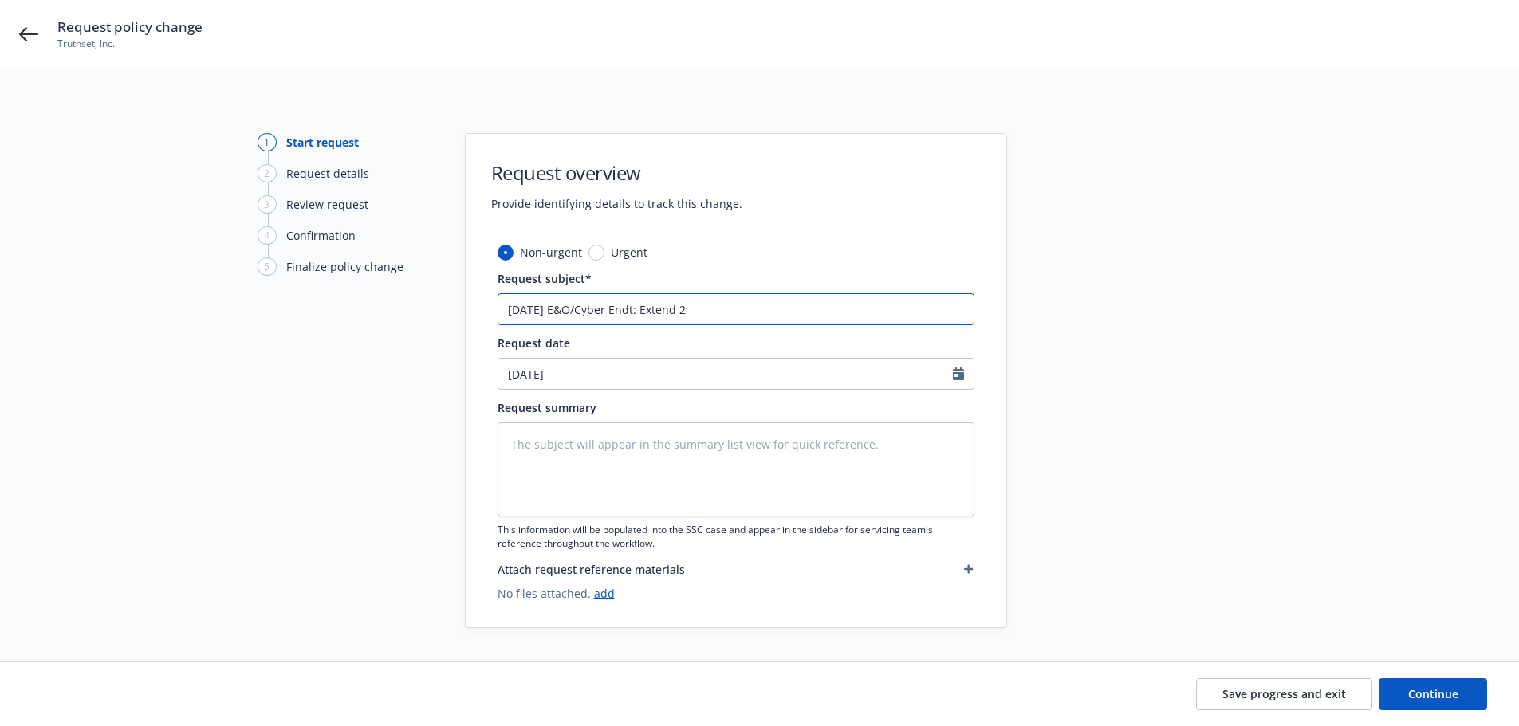
type textarea "x"
type input "[DATE] E&O/Cyber Endt: Extend 2 w"
type textarea "x"
type input "[DATE] E&O/Cyber Endt: Extend 2 we"
type textarea "x"
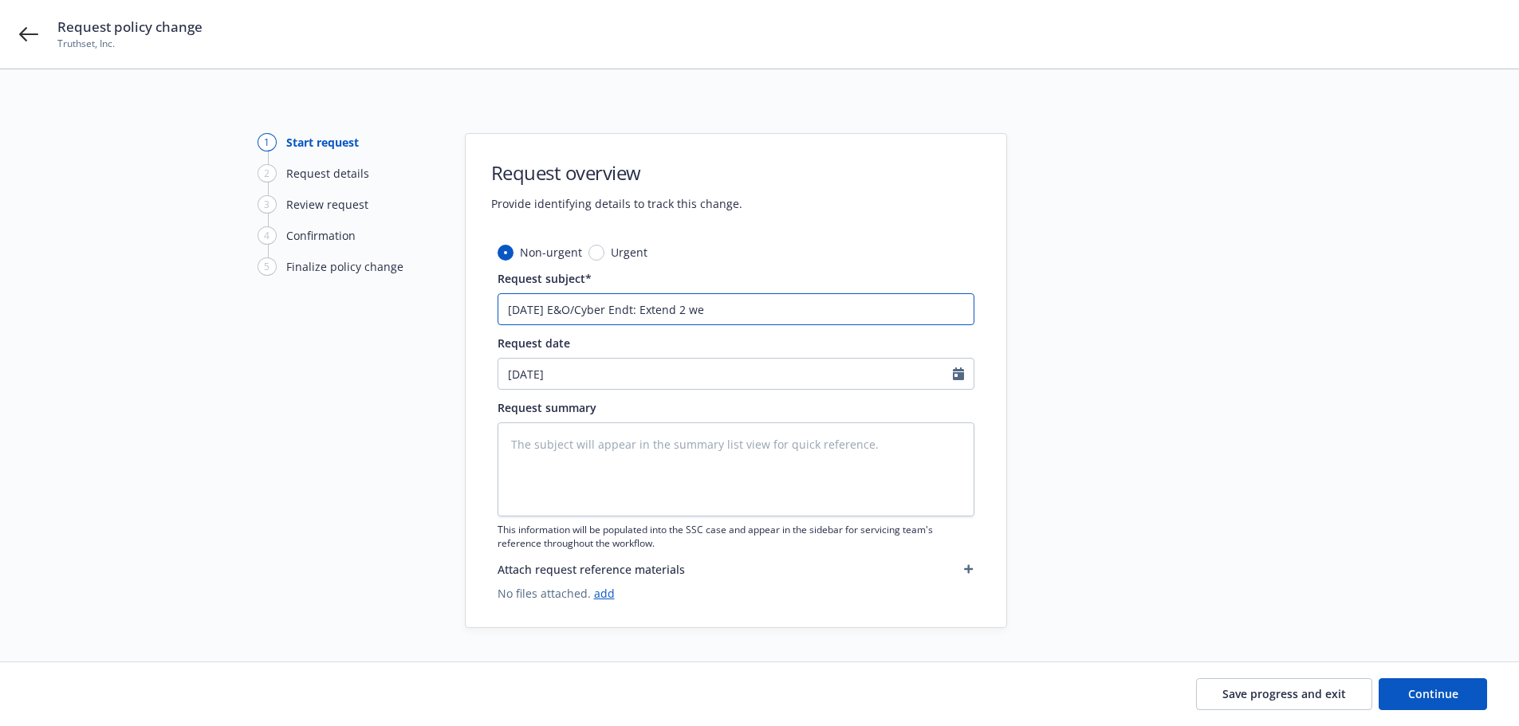
type input "[DATE] E&O/Cyber Endt: Extend 2 wek"
type textarea "x"
type input "[DATE] E&O/Cyber Endt: Extend 2 we"
type textarea "x"
type input "[DATE] E&O/Cyber Endt: Extend 2 wee"
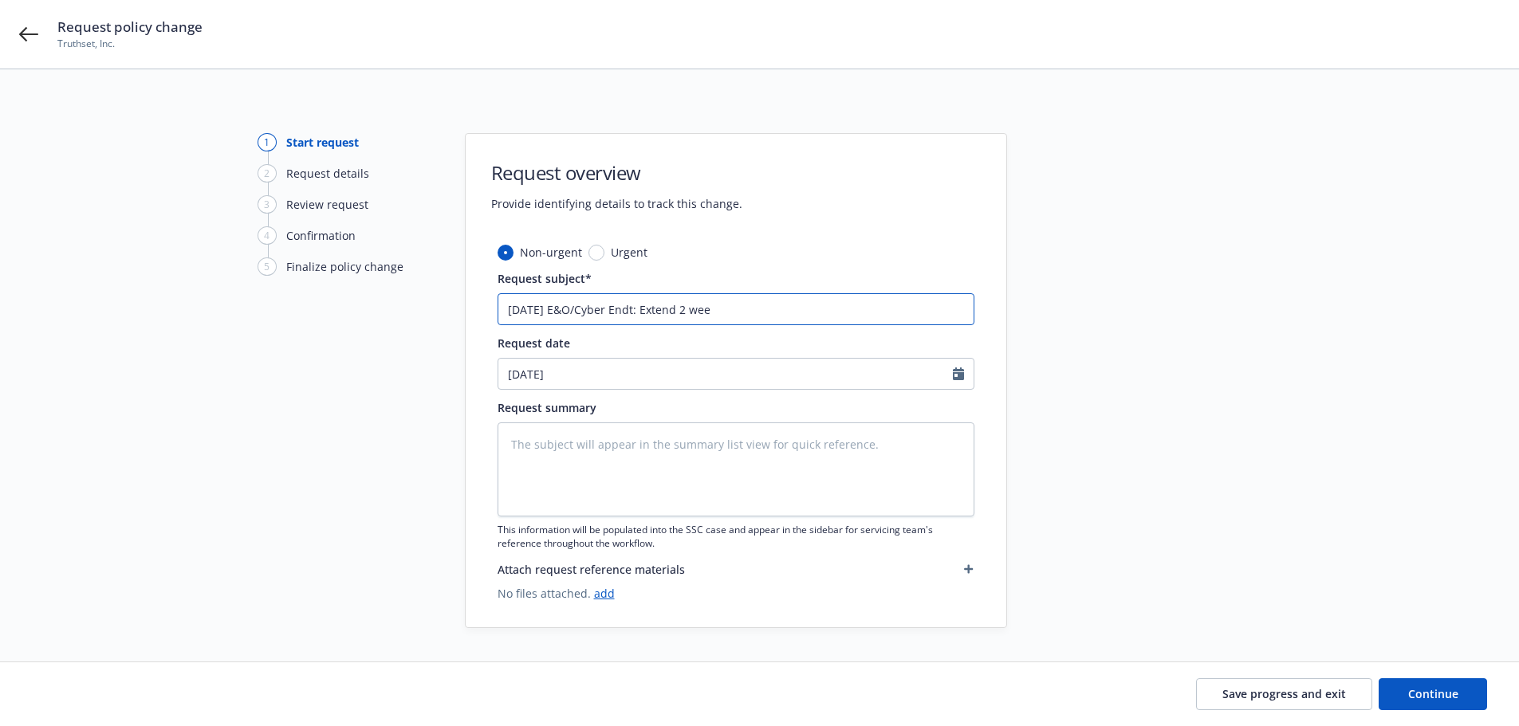
type textarea "x"
type input "[DATE] E&O/Cyber Endt: Extend 2 week"
type textarea "x"
type input "[DATE] E&O/Cyber Endt: Extend 2 weeks"
type textarea "x"
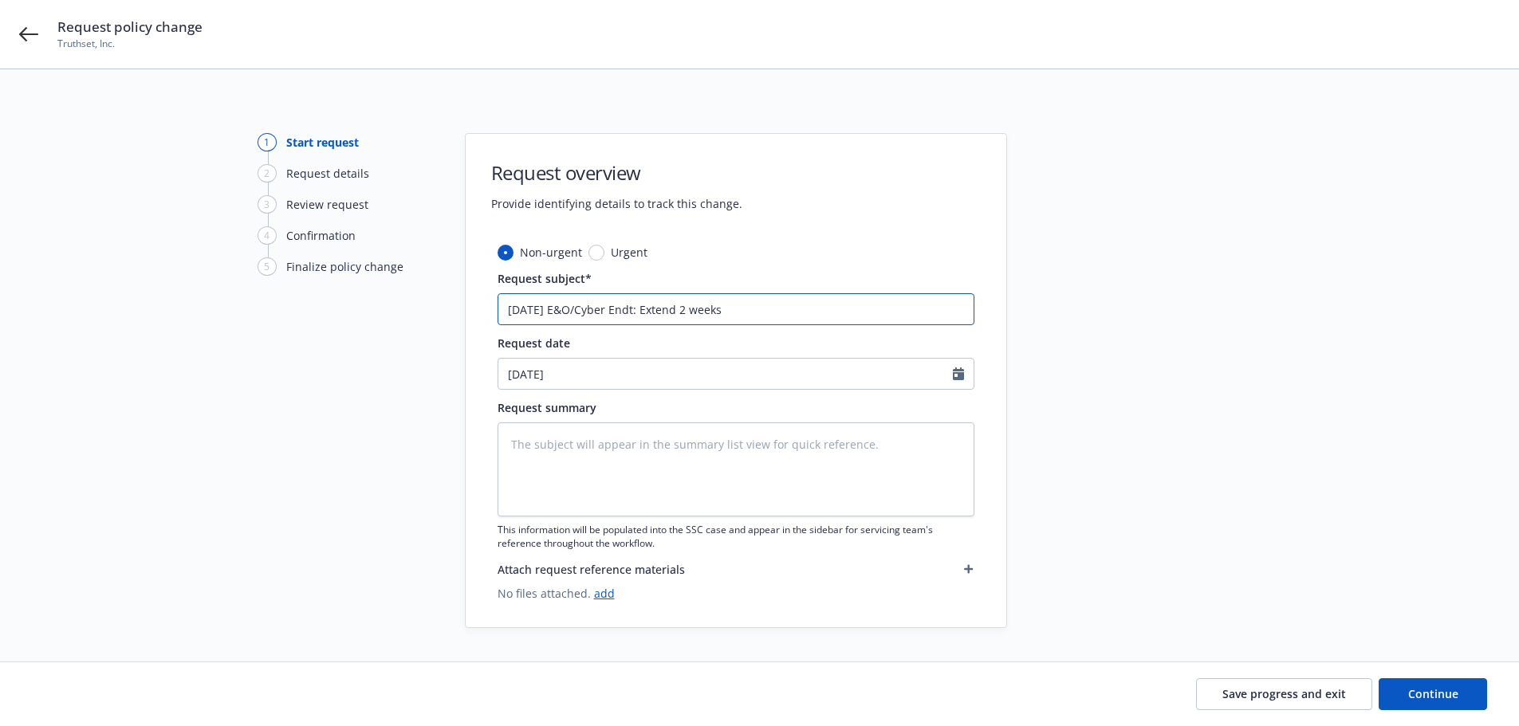
type input "[DATE] E&O/Cyber Endt: Extend 2 weeks"
click at [566, 444] on textarea at bounding box center [736, 470] width 477 height 94
type textarea "x"
type textarea "E"
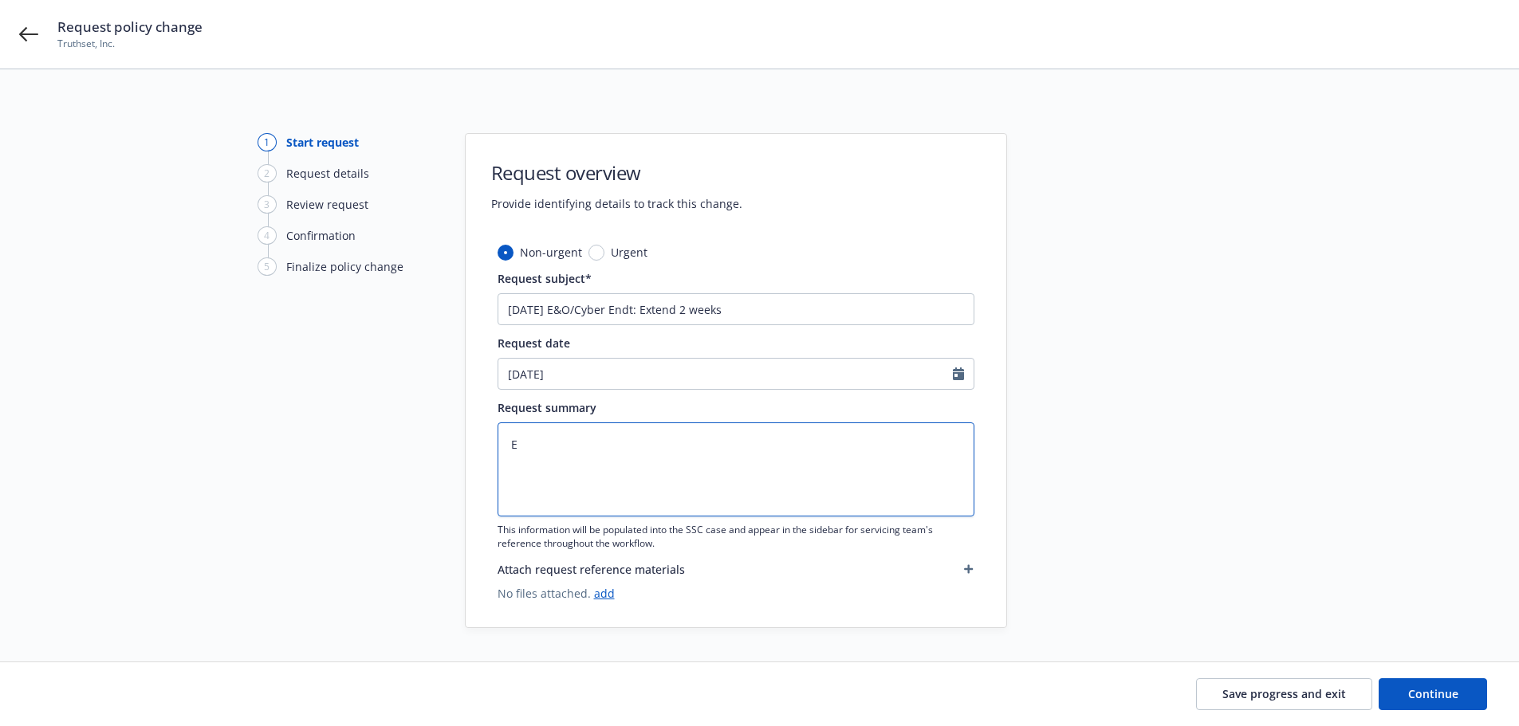
type textarea "x"
type textarea "Ex"
type textarea "x"
type textarea "Ext"
type textarea "x"
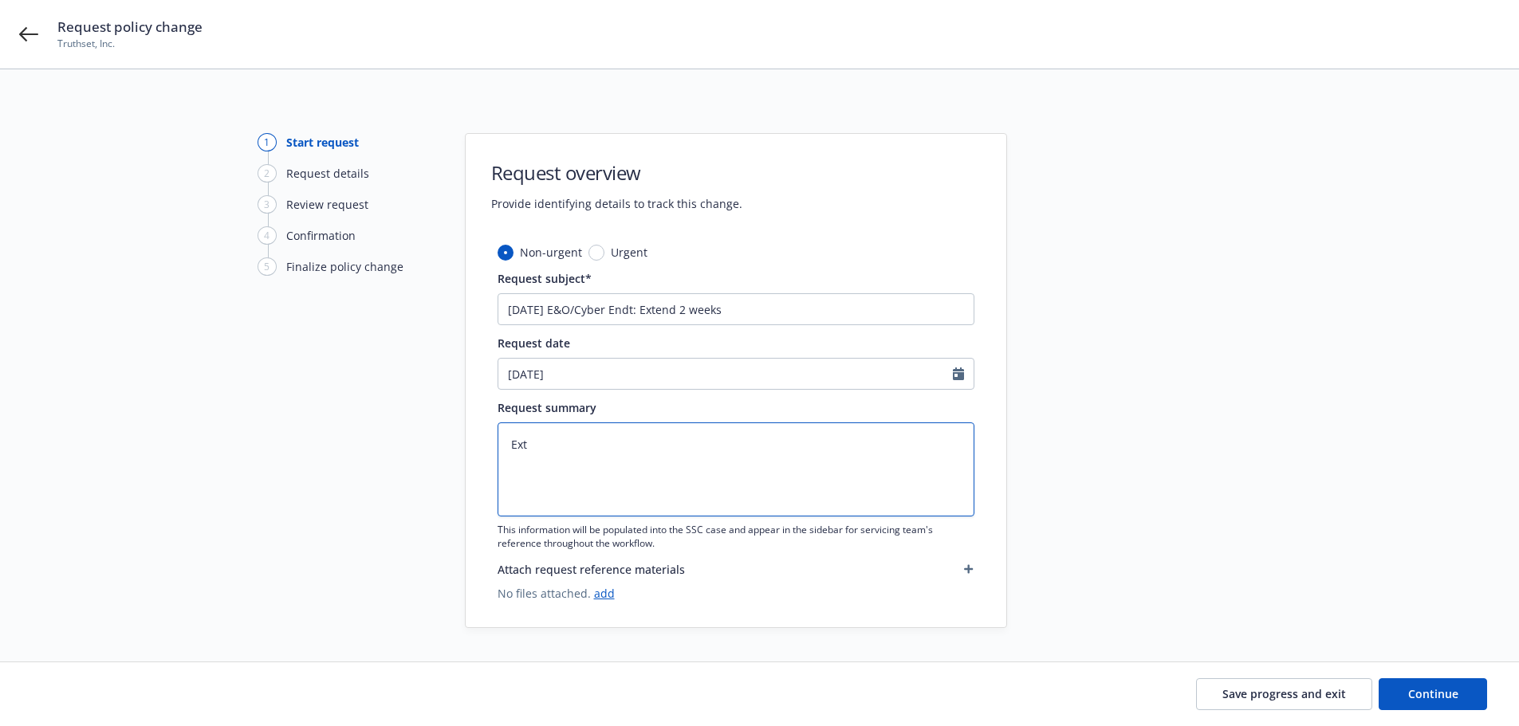
type textarea "Exte"
type textarea "x"
type textarea "Exten"
type textarea "x"
type textarea "Extend"
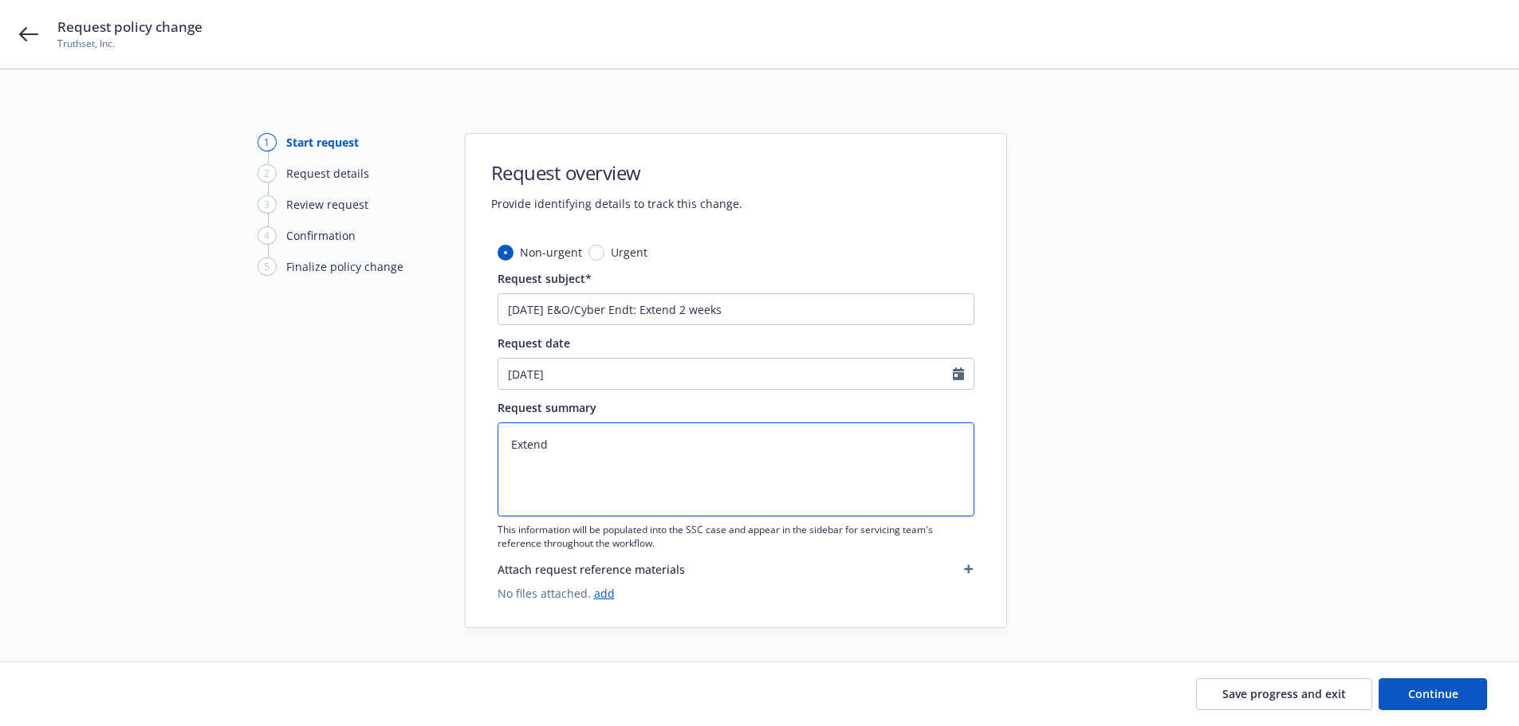
type textarea "x"
type textarea "Extend"
type textarea "x"
type textarea "Extend t"
type textarea "x"
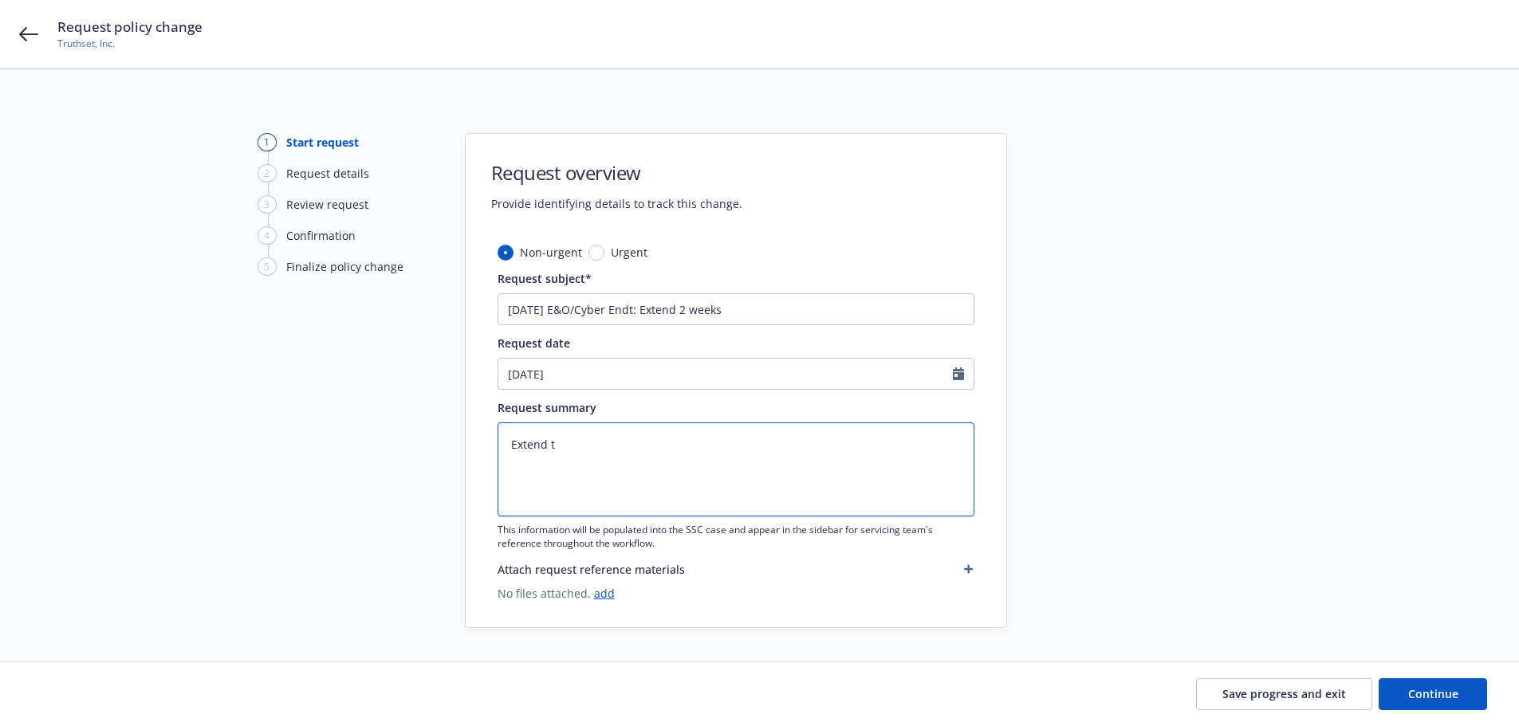
type textarea "Extend to"
type textarea "x"
type textarea "Extend to"
type textarea "x"
type textarea "Extend to 9"
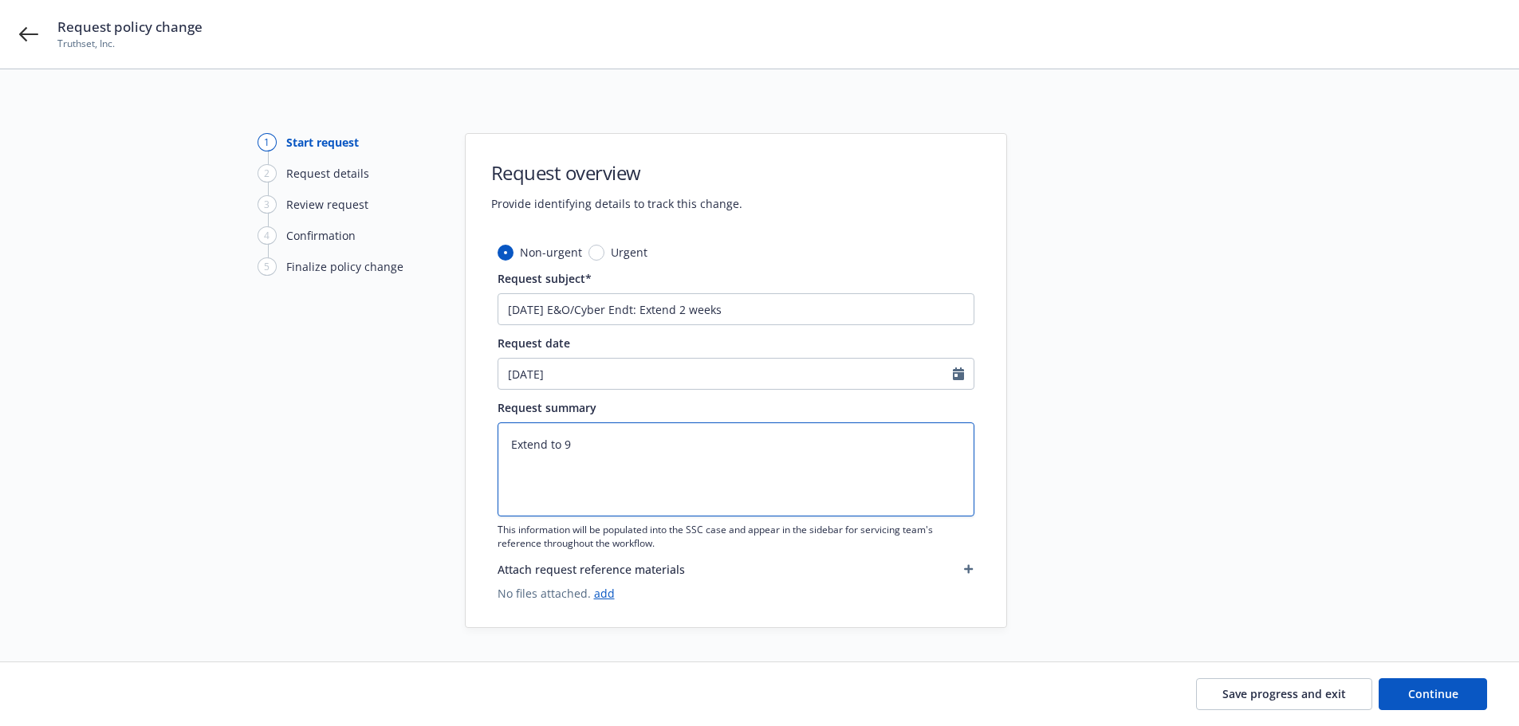
type textarea "x"
type textarea "Extend to 9/"
type textarea "x"
click at [543, 508] on textarea "Extend to 9/6" at bounding box center [736, 470] width 477 height 94
drag, startPoint x: 654, startPoint y: 461, endPoint x: 655, endPoint y: 480, distance: 19.2
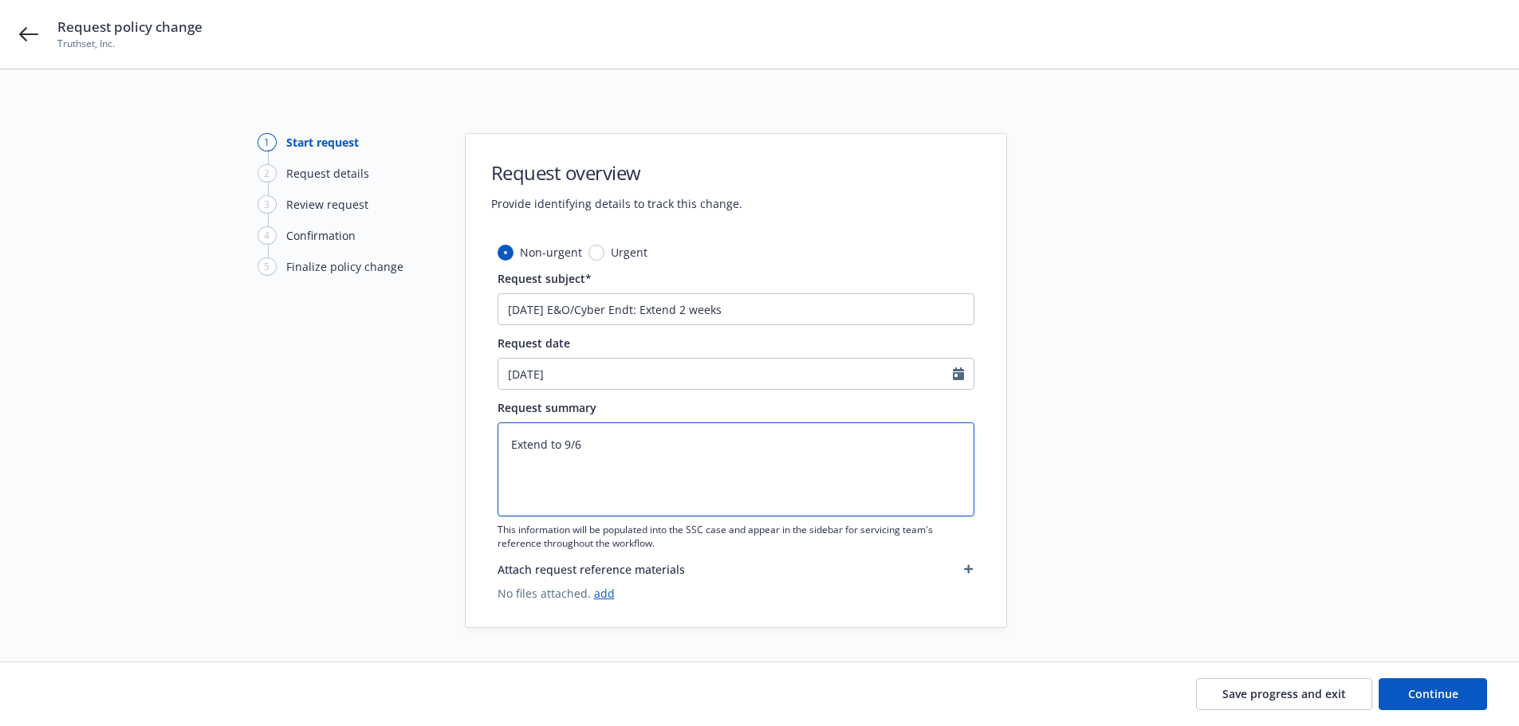
click at [655, 480] on textarea "Extend to 9/6" at bounding box center [736, 470] width 477 height 94
type textarea "Extend to 9/6"
click at [970, 565] on icon "button" at bounding box center [969, 570] width 10 height 10
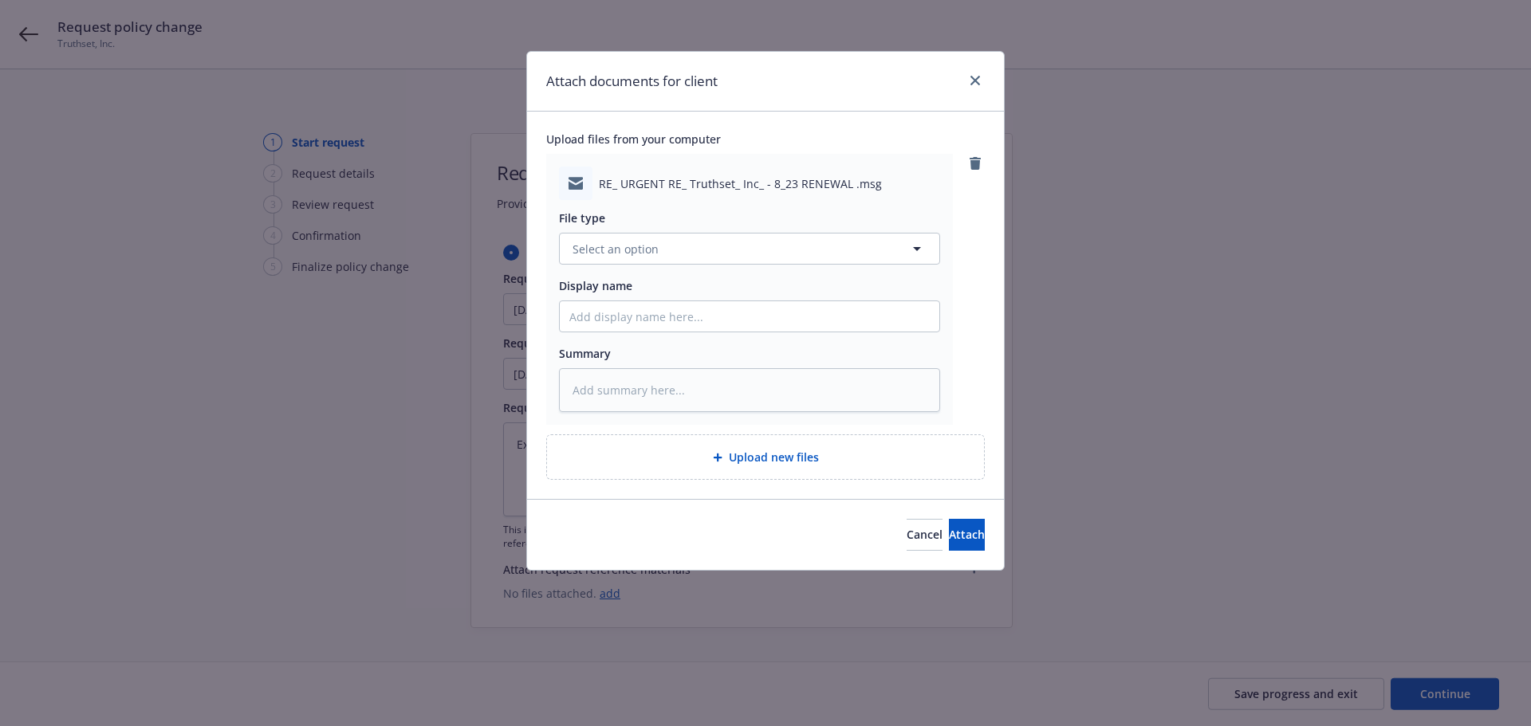
type textarea "x"
click at [607, 252] on span "Select an option" at bounding box center [616, 249] width 86 height 17
type input "change"
click at [612, 297] on span "Change request" at bounding box center [619, 293] width 86 height 17
click at [615, 325] on input "Display name" at bounding box center [750, 316] width 380 height 30
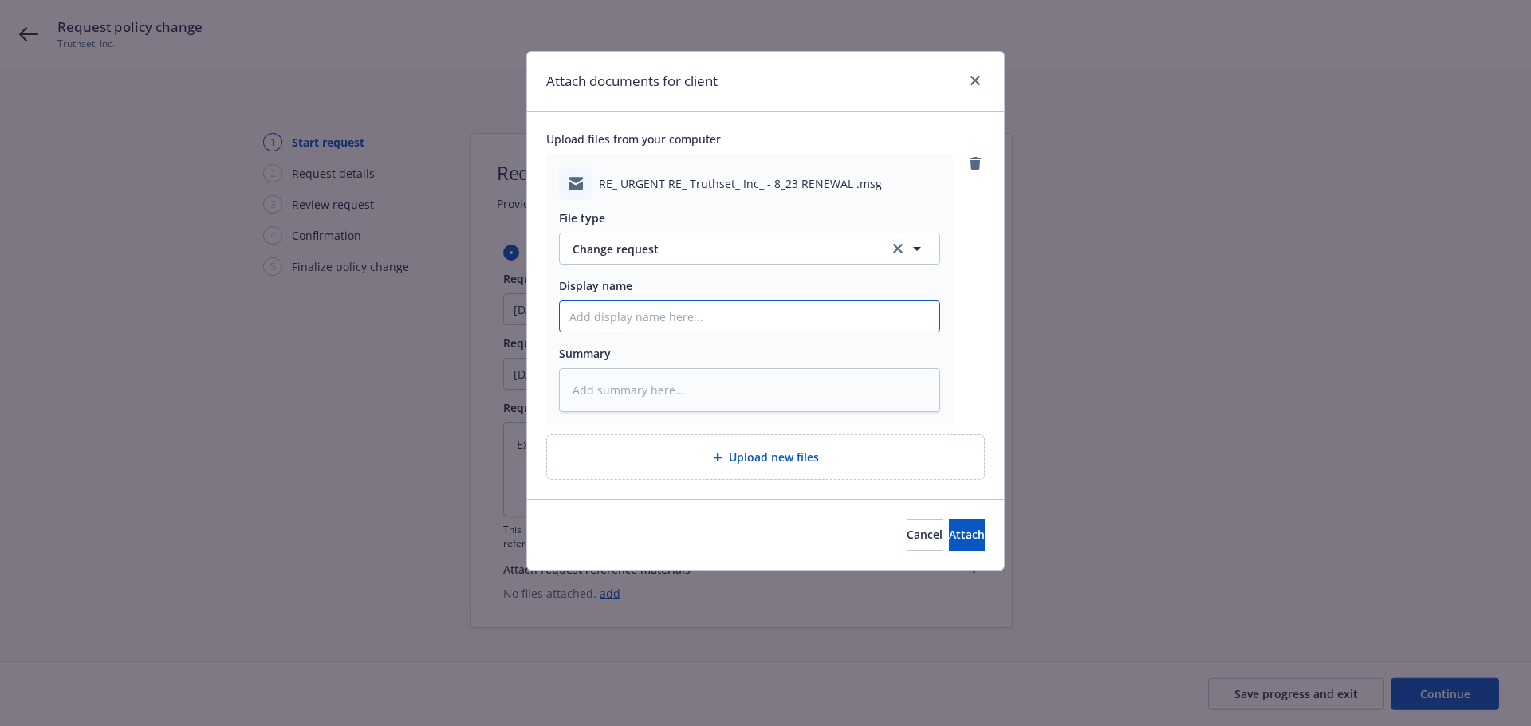
paste input "[ENDT EFF DATE] [POLICY TYPE] Policy Change Request to [COMPANY] - [DESCRIPTION]"
type textarea "x"
type input "[ENDT EFF DATE] [POLICY TYPE] Policy Change Request to [COMPANY] - [DESCRIPTION]"
drag, startPoint x: 644, startPoint y: 315, endPoint x: 450, endPoint y: 306, distance: 194.0
click at [450, 306] on div "Attach documents for client Upload files from your computer RE_ URGENT RE_ Trut…" at bounding box center [765, 363] width 1531 height 726
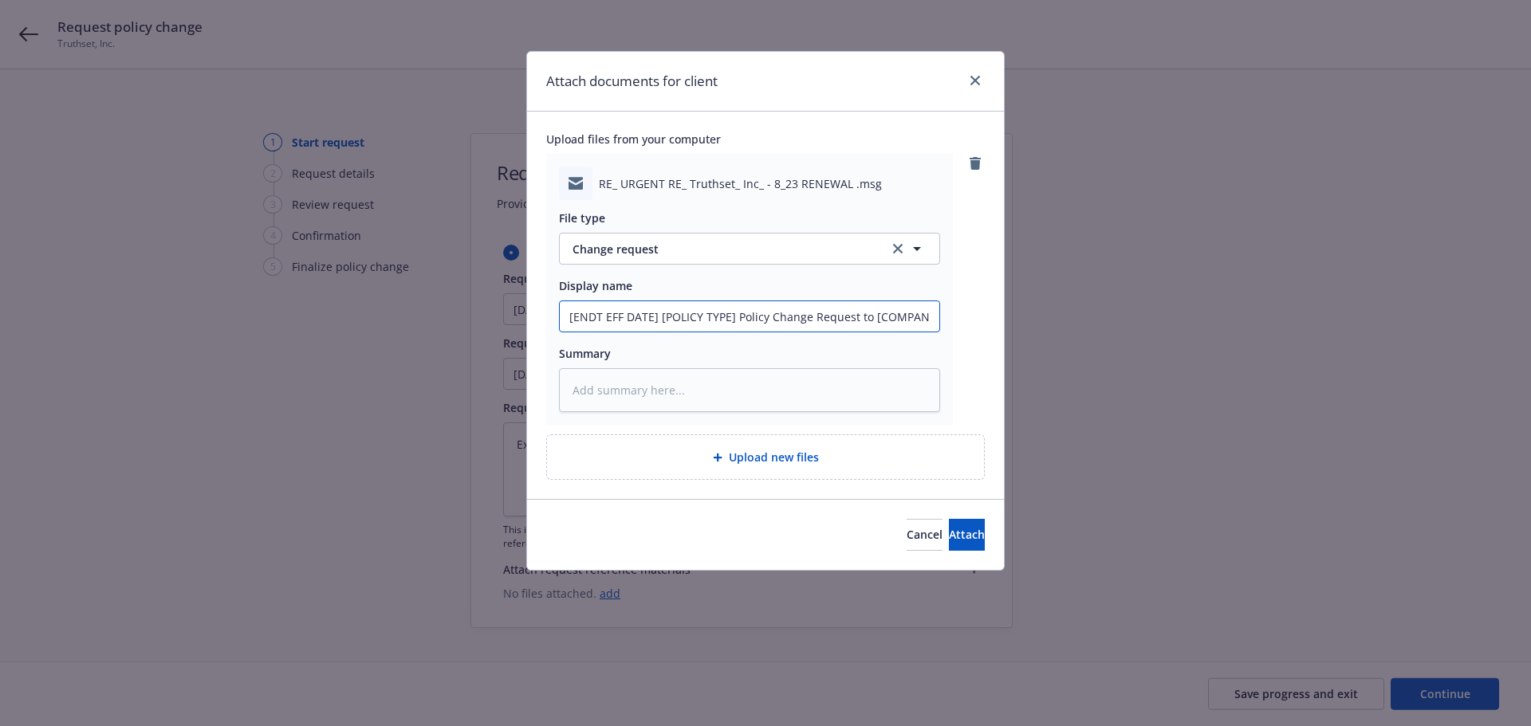
type textarea "x"
type input "8 Policy Change Request to [COMPANY] - [DESCRIPTION]"
type textarea "x"
type input "8/ Policy Change Request to [COMPANY] - [DESCRIPTION]"
type textarea "x"
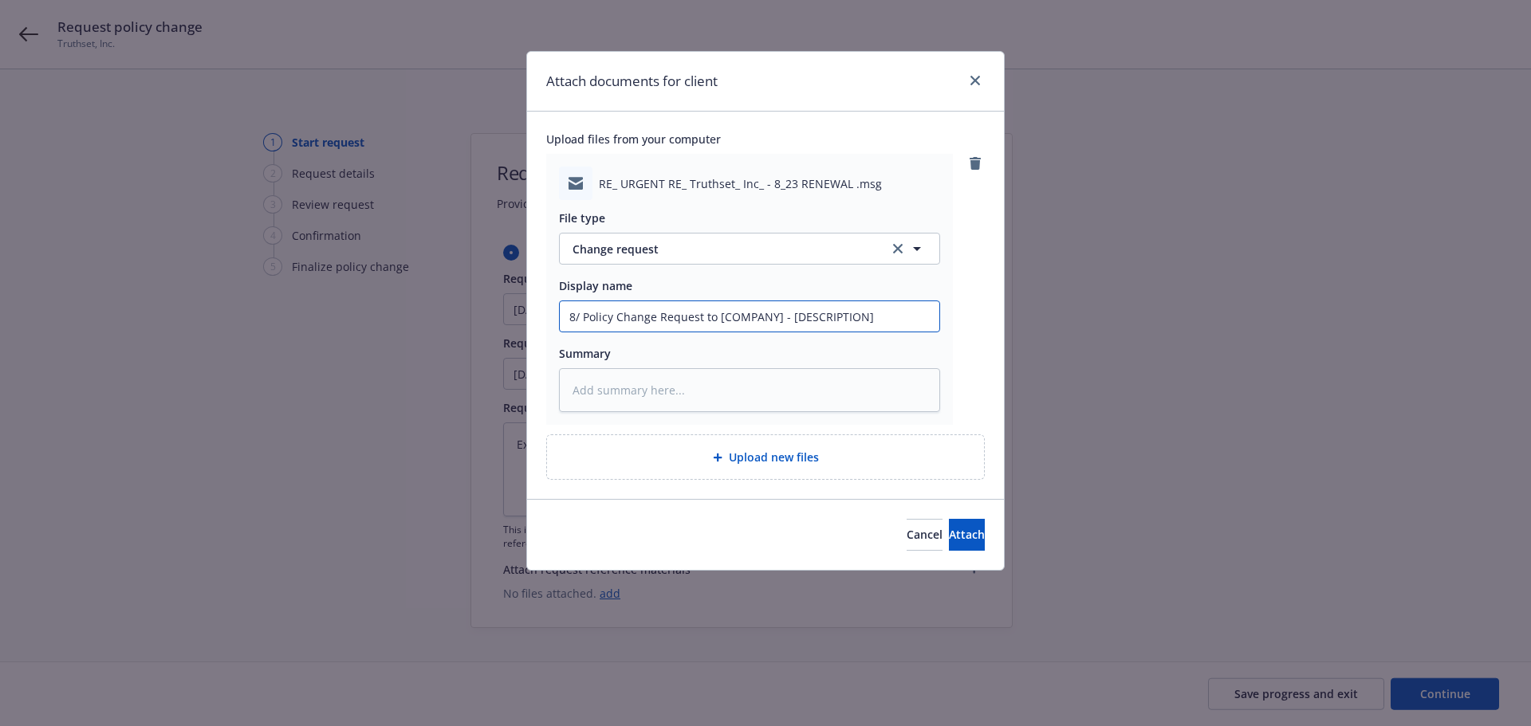
type input "8/2 Policy Change Request to [COMPANY] - [DESCRIPTION]"
type textarea "x"
type input "8/23 Policy Change Request to [COMPANY] - [DESCRIPTION]"
type textarea "x"
type input "8/23/ Policy Change Request to [COMPANY] - [DESCRIPTION]"
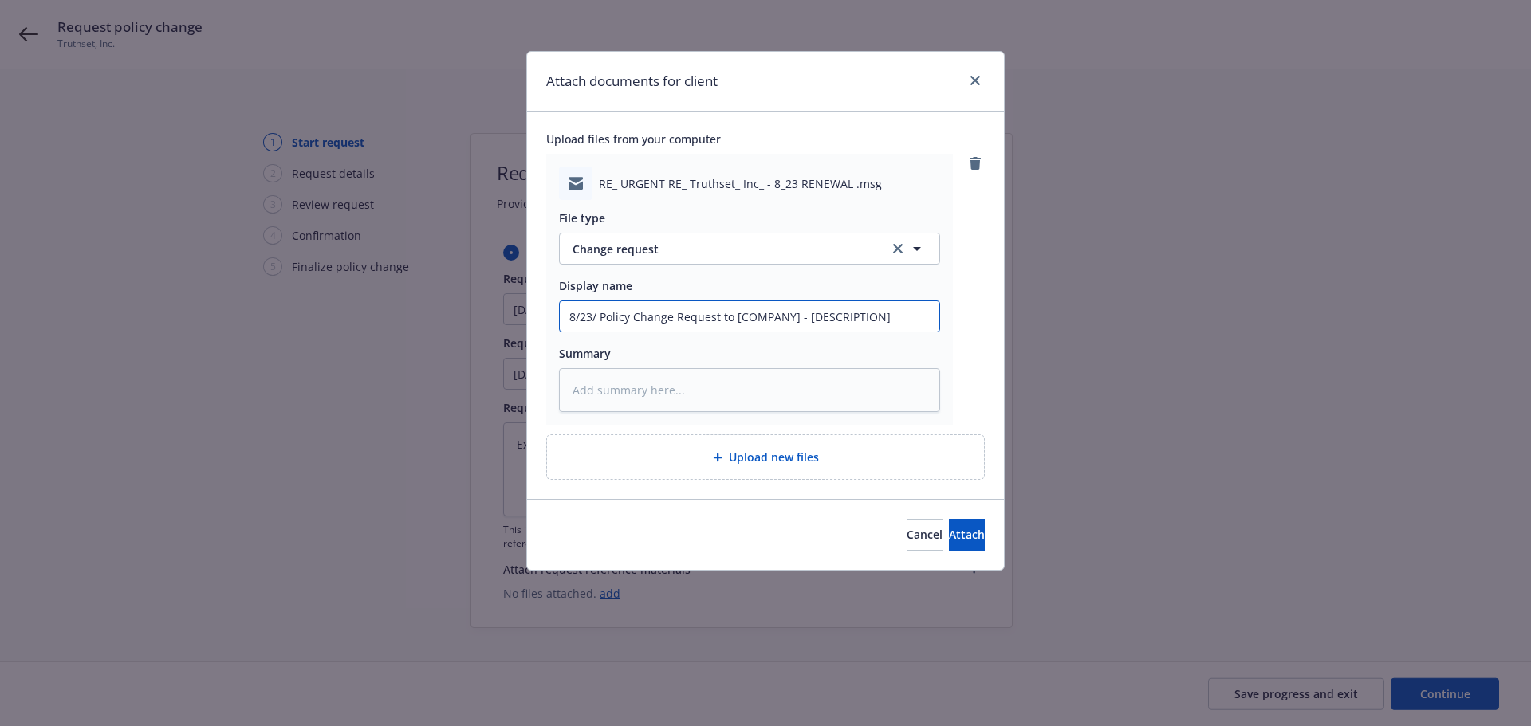
type textarea "x"
type input "[DATE] Policy Change Request to [COMPANY] - [DESCRIPTION]"
type textarea "x"
type input "8/23/252 Policy Change Request to [COMPANY] - [DESCRIPTION]"
type textarea "x"
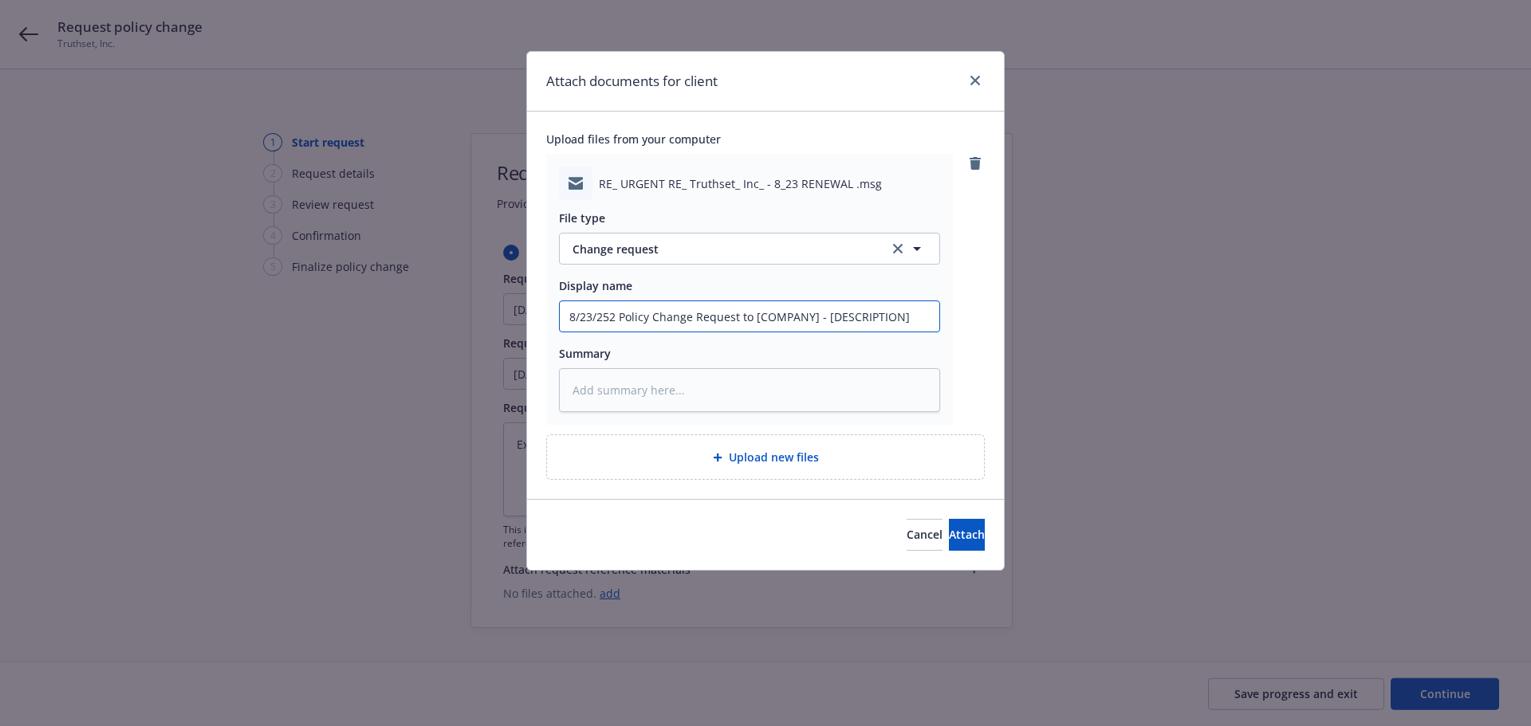
type input "8/23/252 Policy Change Request to [COMPANY] - [DESCRIPTION]"
type textarea "x"
type input "8/23/252 Policy Change Request to [COMPANY] - [DESCRIPTION]"
type textarea "x"
type input "[DATE] Policy Change Request to [COMPANY] - [DESCRIPTION]"
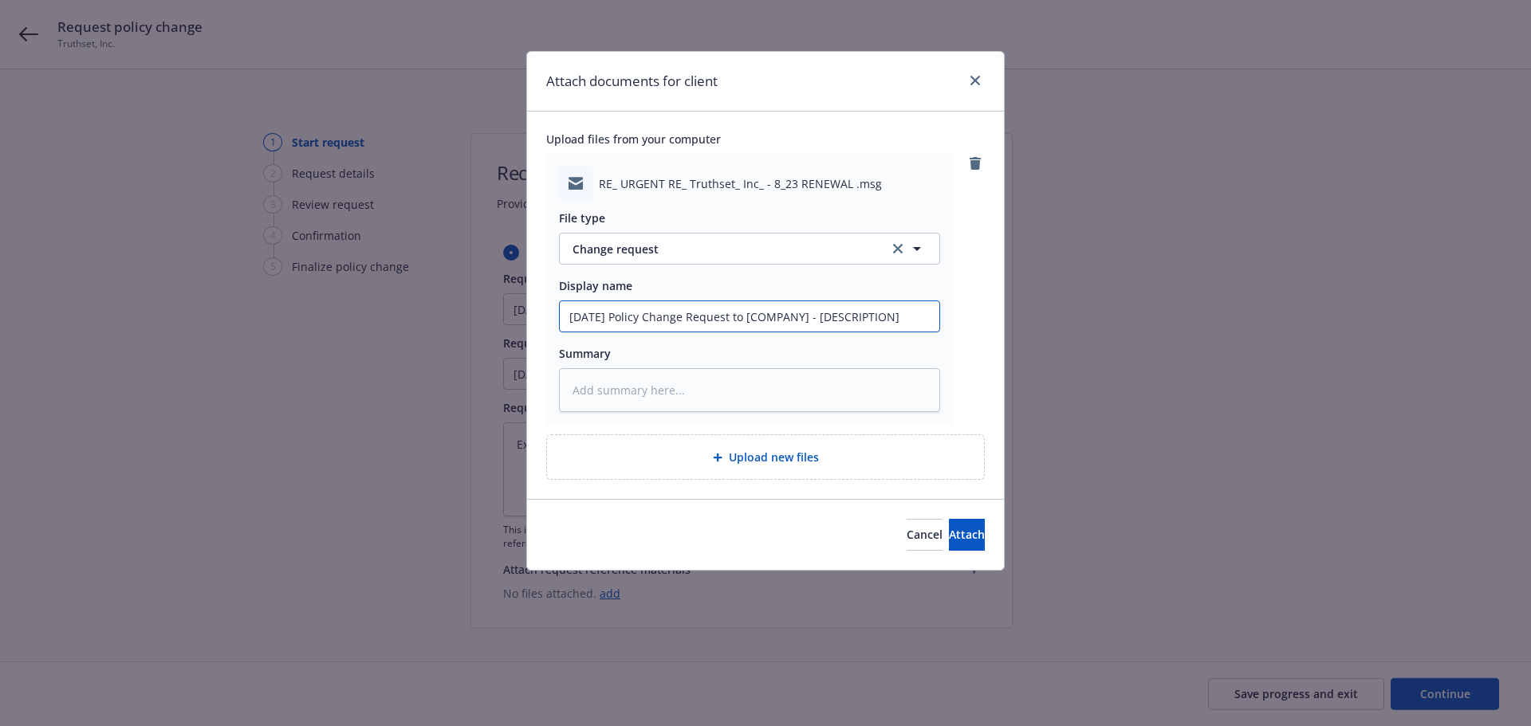
type textarea "x"
type input "[DATE] Policy Change Request to [COMPANY] - [DESCRIPTION]"
type textarea "x"
type input "[DATE] E& Policy Change Request to [COMPANY] - [DESCRIPTION]"
type textarea "x"
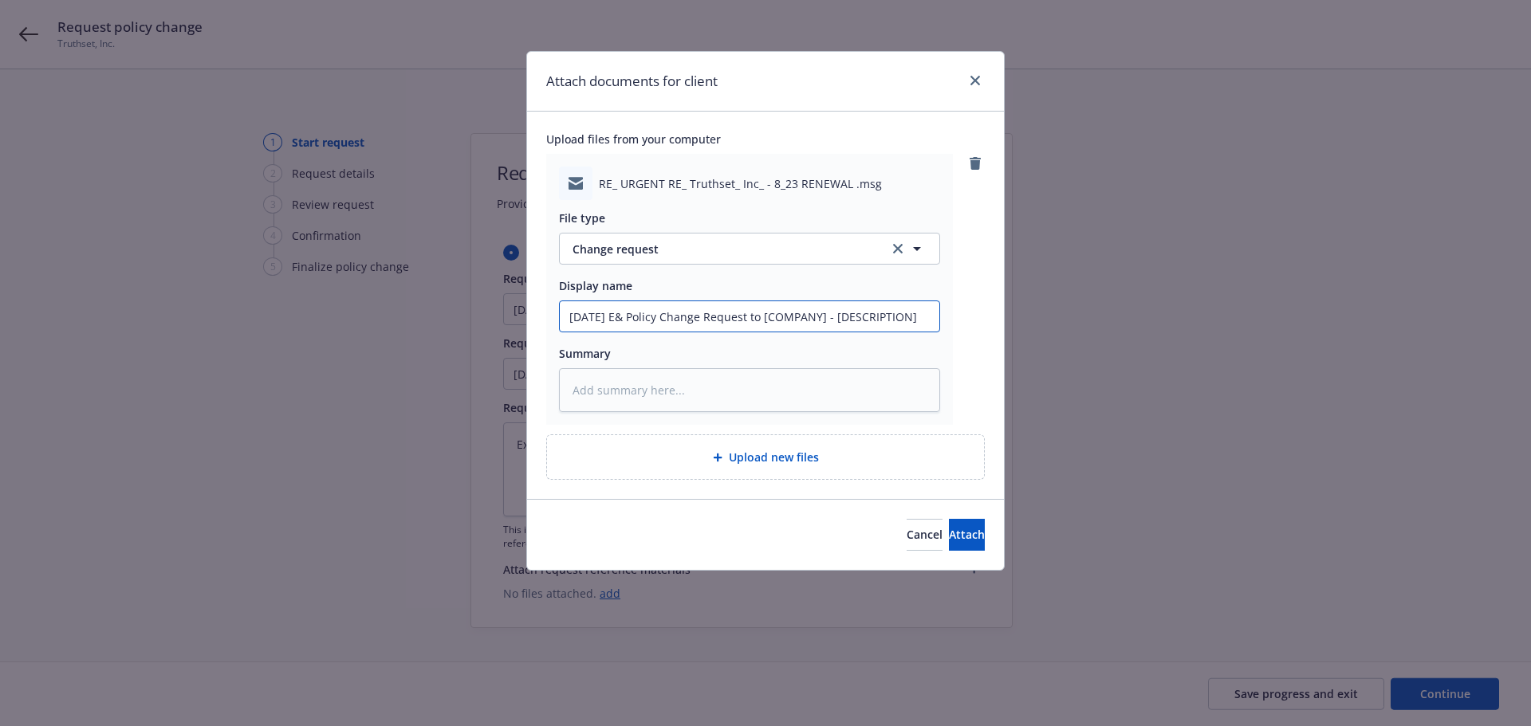
type input "[DATE] E&O Policy Change Request to [COMPANY] - [DESCRIPTION]"
type textarea "x"
type input "[DATE] E&O/ Policy Change Request to [COMPANY] - [DESCRIPTION]"
type textarea "x"
type input "[DATE] E&O/C Policy Change Request to [COMPANY] - [DESCRIPTION]"
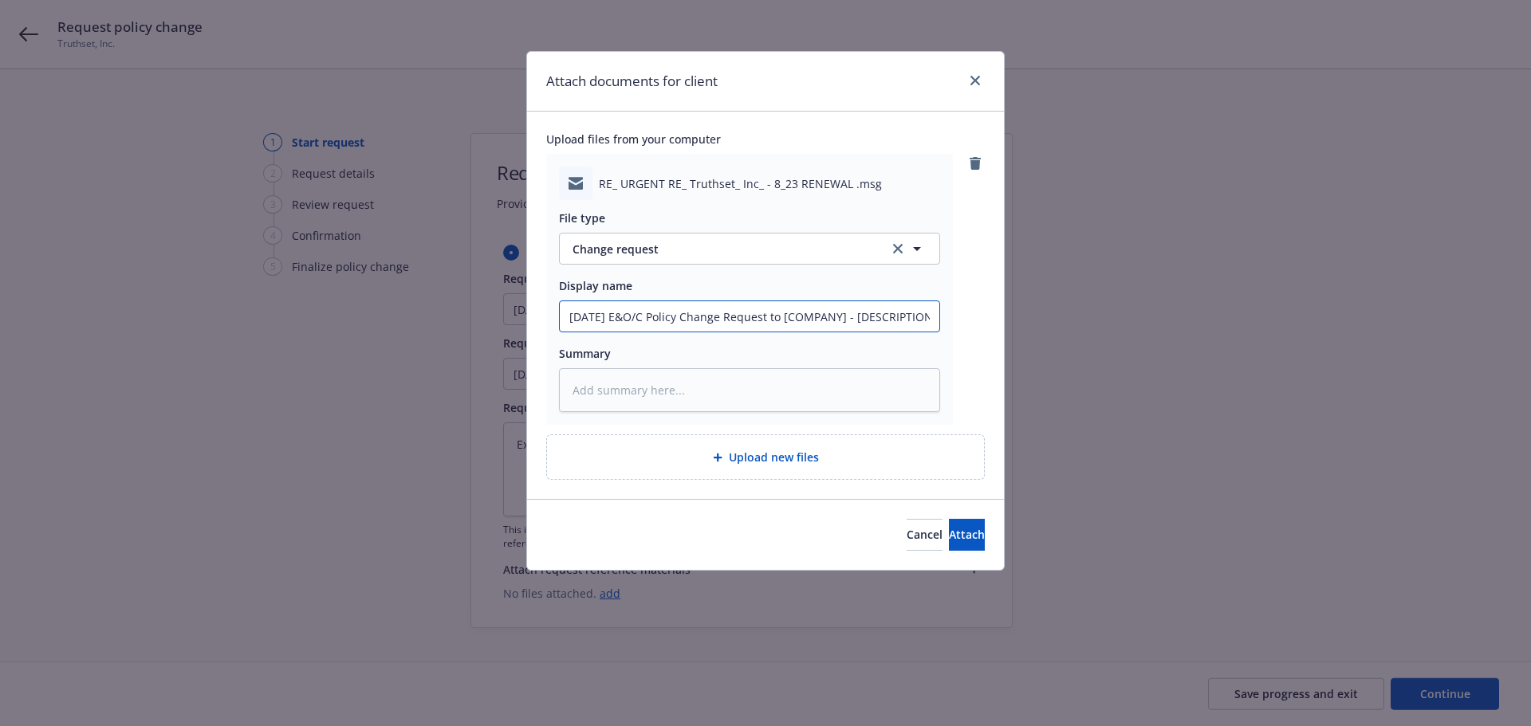
type textarea "x"
type input "[DATE] E&O/Cy Policy Change Request to [COMPANY] - [DESCRIPTION]"
type textarea "x"
type input "[DATE] E&O/Cyb Policy Change Request to [COMPANY] - [DESCRIPTION]"
type textarea "x"
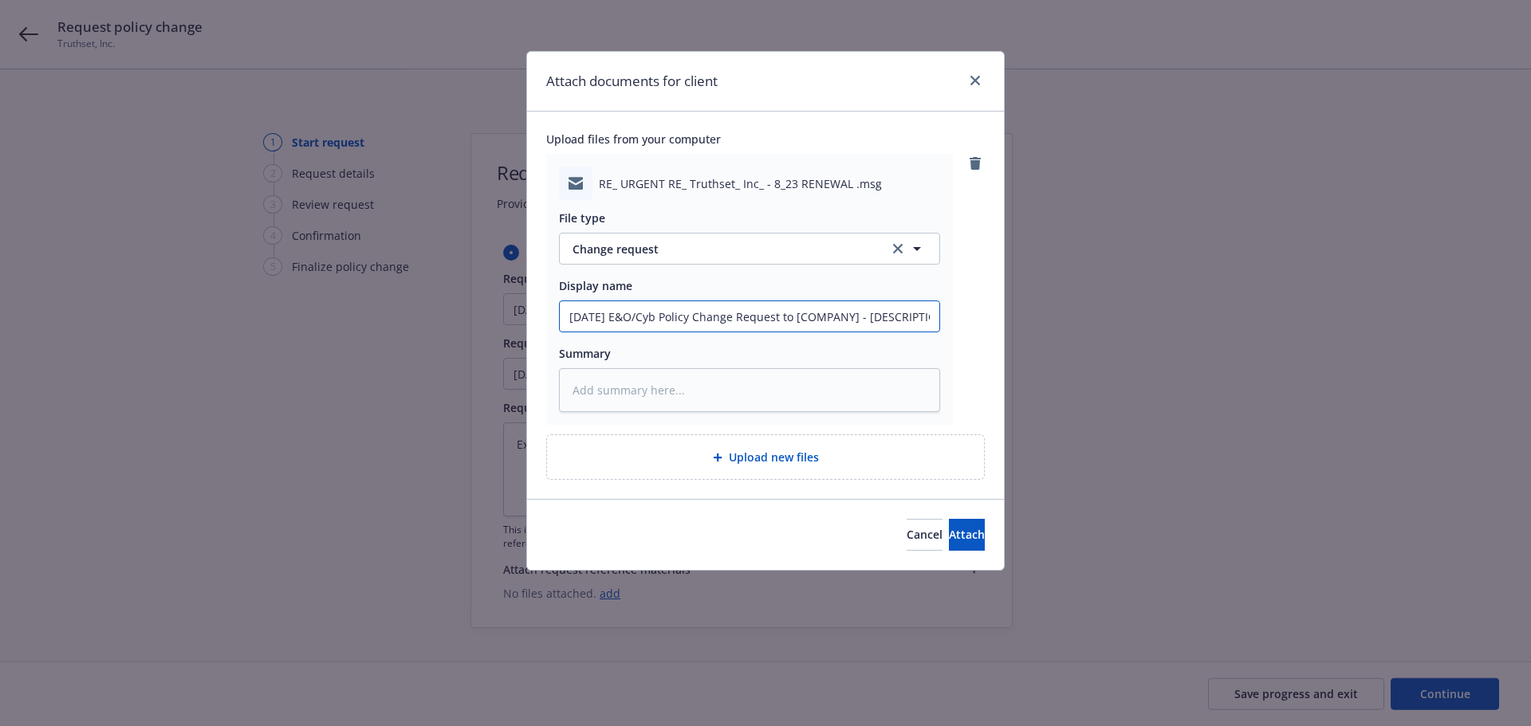
type input "[DATE] E&O/Cybe Policy Change Request to [COMPANY] - [DESCRIPTION]"
type textarea "x"
type input "[DATE] E&O/Cyber Policy Change Request to [COMPANY] - [DESCRIPTION]"
type textarea "x"
type input "[DATE] E&O/Cyber Policy Change Request to [COMPANY] - [DESCRIPTION]"
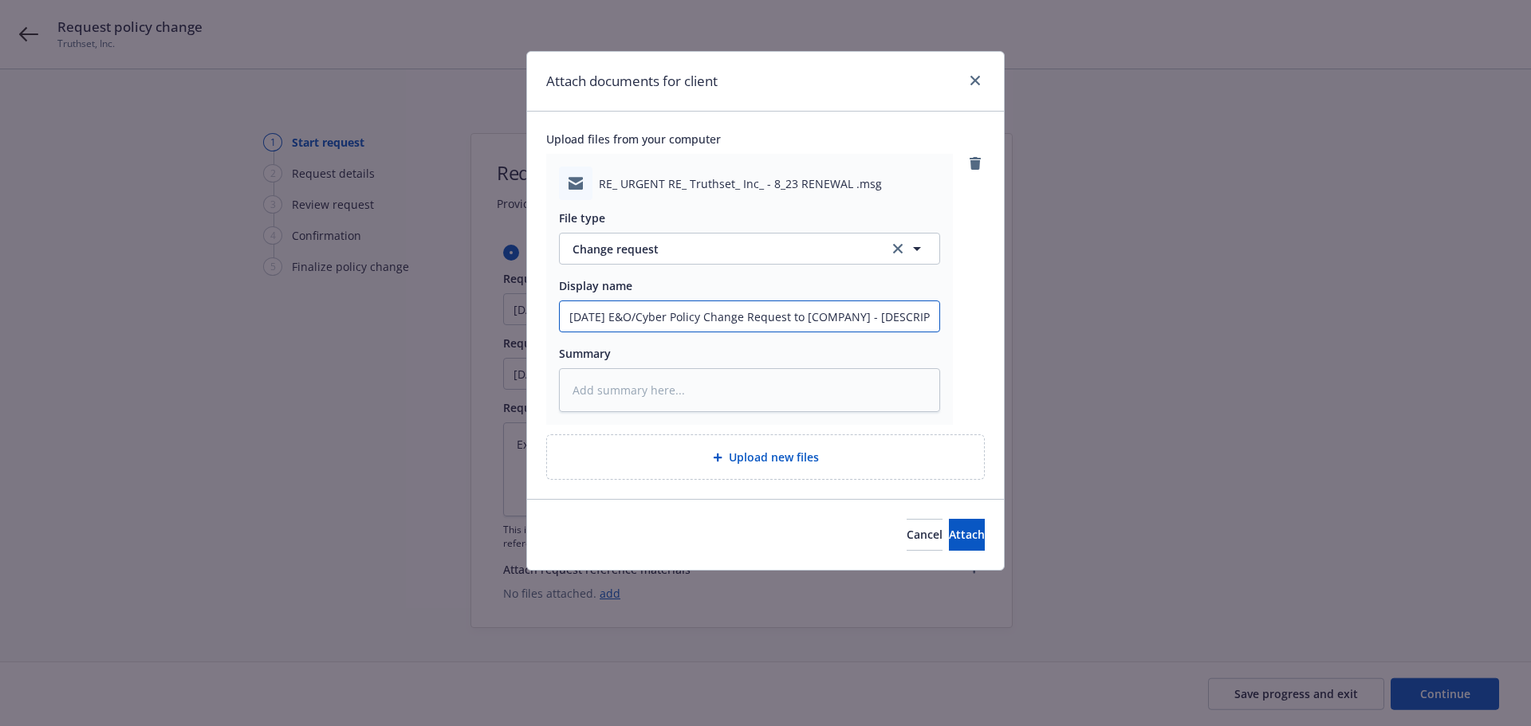
drag, startPoint x: 810, startPoint y: 318, endPoint x: 873, endPoint y: 318, distance: 63.0
click at [873, 318] on input "[DATE] E&O/Cyber Policy Change Request to [COMPANY] - [DESCRIPTION]" at bounding box center [750, 316] width 380 height 30
drag, startPoint x: 868, startPoint y: 315, endPoint x: 806, endPoint y: 320, distance: 62.4
click at [806, 320] on input "[DATE] E&O/Cyber Policy Change Request to [COMPANY] - [DESCRIPTION]" at bounding box center [750, 316] width 380 height 30
type textarea "x"
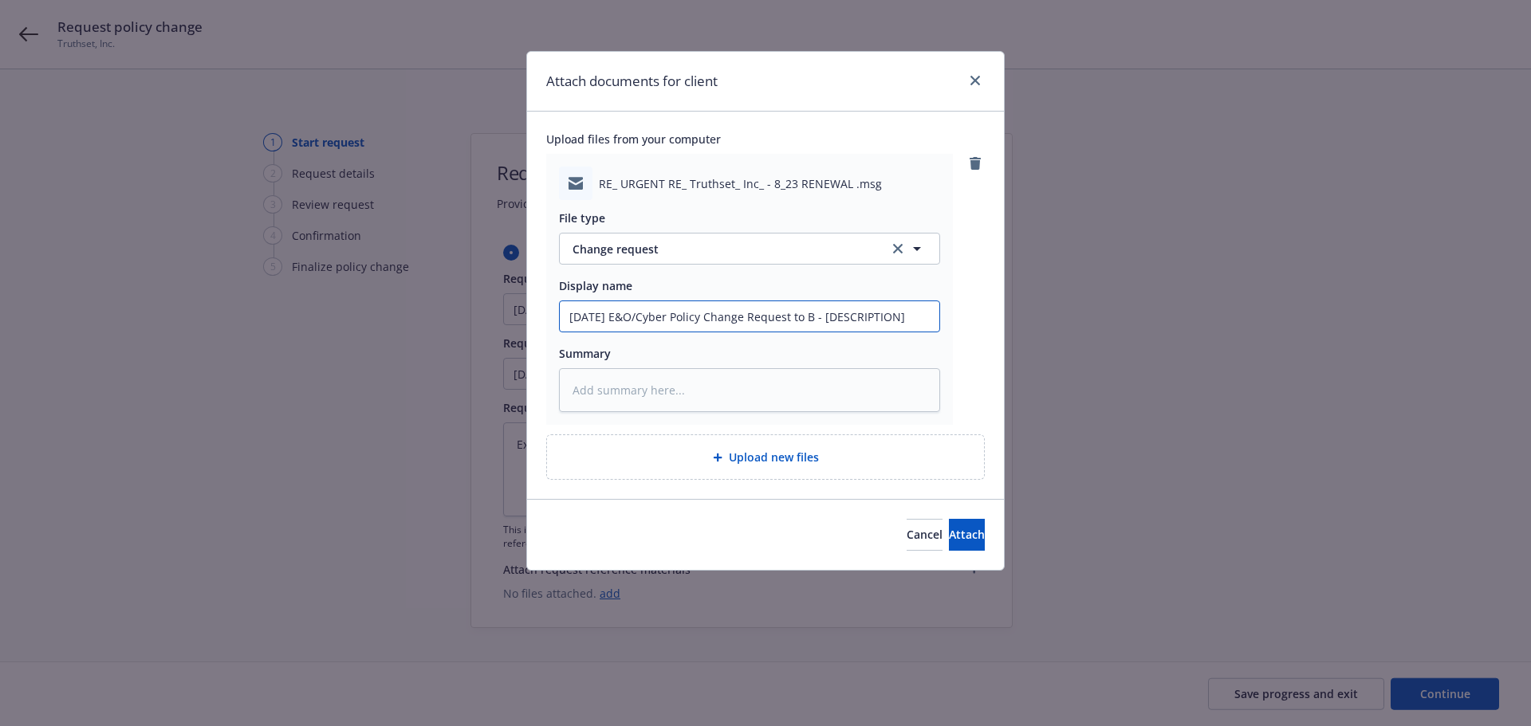
type input "[DATE] E&O/Cyber Policy Change Request to Be - [DESCRIPTION]"
type textarea "x"
type input "[DATE] E&O/Cyber Policy Change Request to Bea - [DESCRIPTION]"
type textarea "x"
type input "[DATE] E&O/Cyber Policy Change Request to Beaz - [DESCRIPTION]"
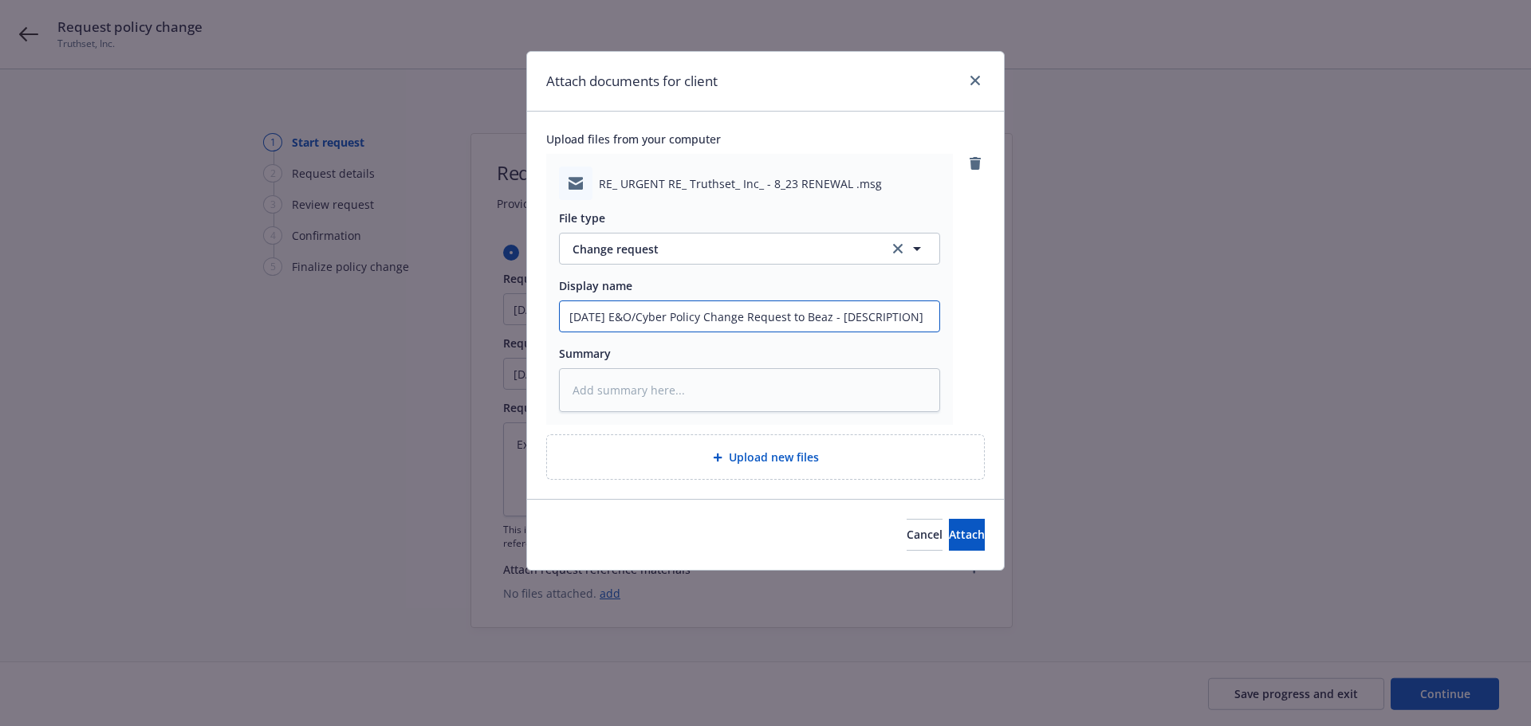
type textarea "x"
type input "[DATE] E&O/Cyber Policy Change Request to Beazl - [DESCRIPTION]"
type textarea "x"
type input "[DATE] E&O/Cyber Policy Change Request to Beazle - [DESCRIPTION]"
type textarea "x"
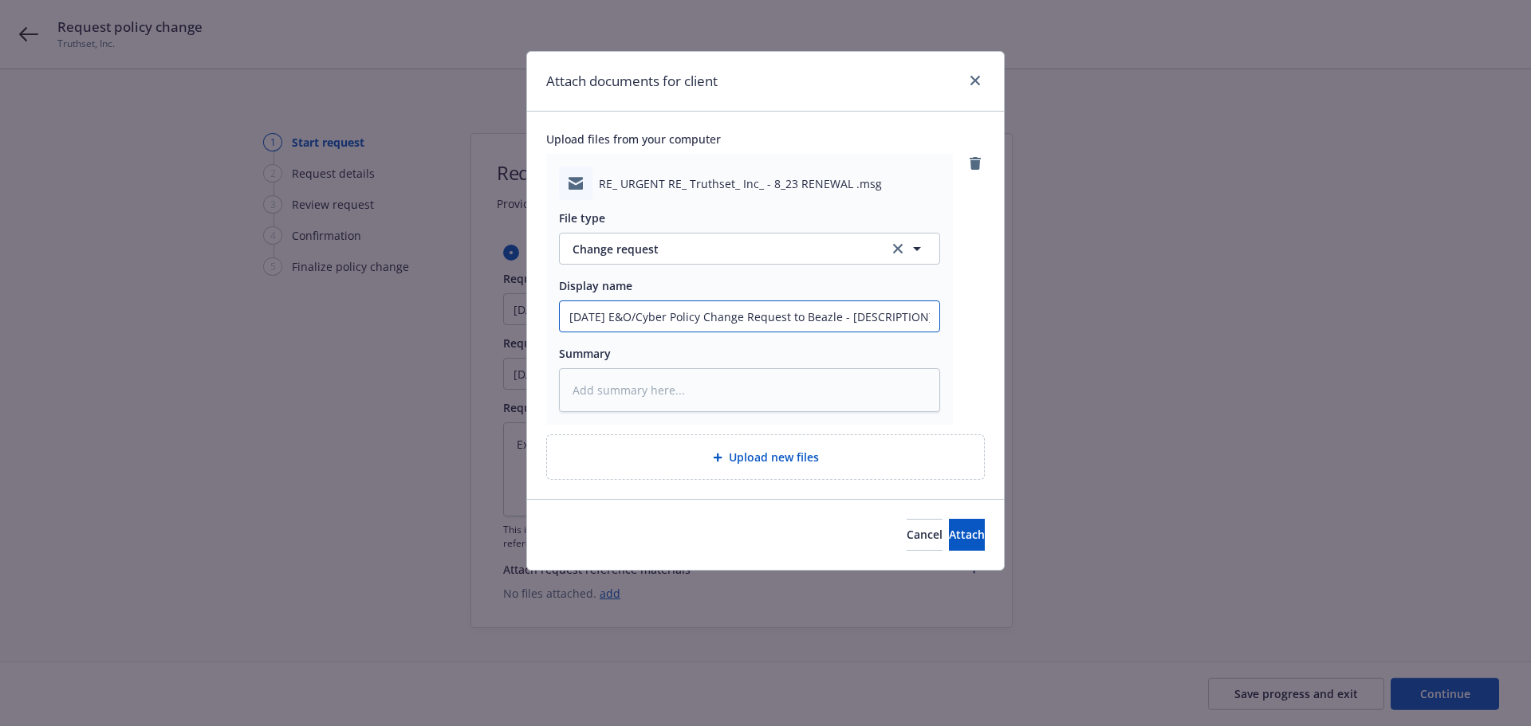
type input "[DATE] E&O/Cyber Policy Change Request to [PERSON_NAME] - [DESCRIPTION]"
type textarea "x"
type input "[DATE] E&O/Cyber Policy Change Request to [PERSON_NAME] - DESCRIPTION]"
type textarea "x"
type input "[DATE] E&O/Cyber Policy Change Request to [PERSON_NAME] - ESCRIPTION]"
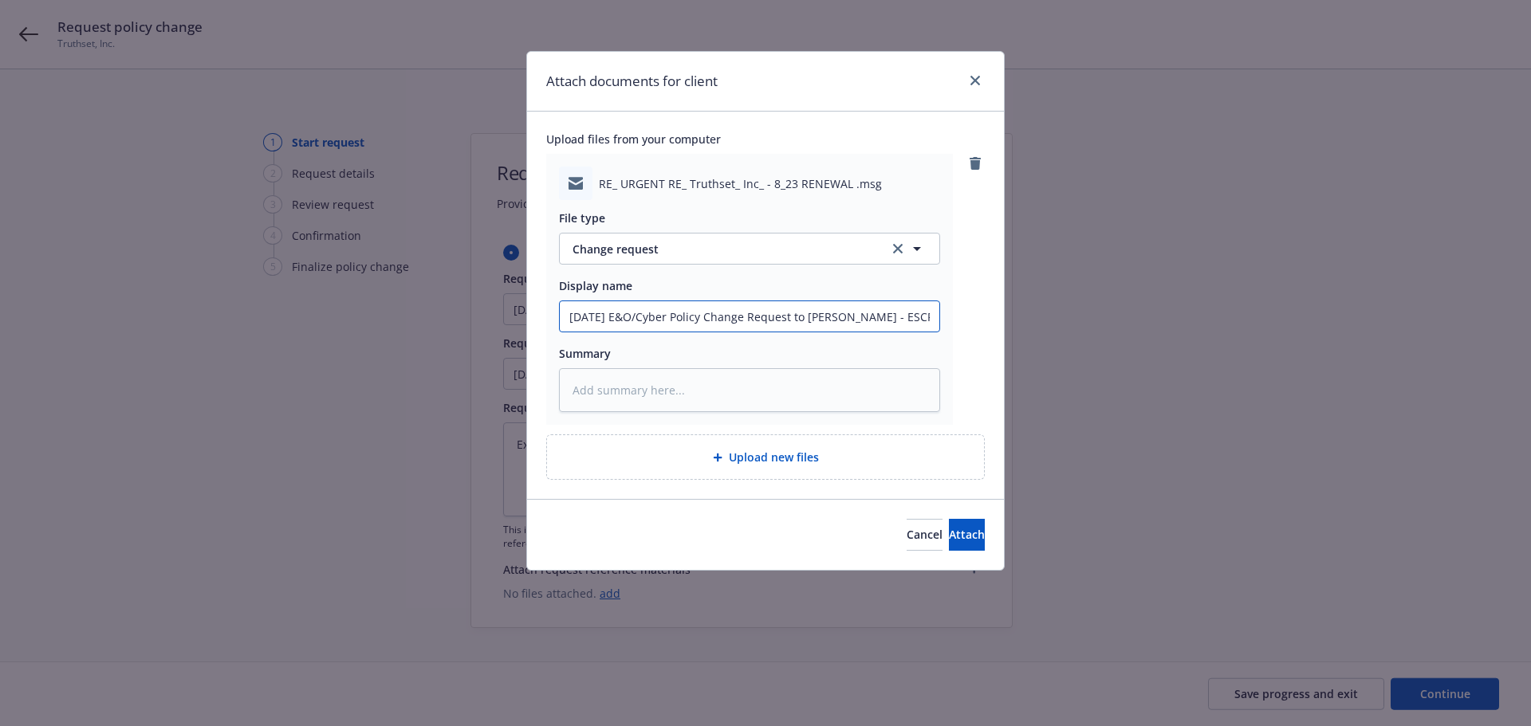
type textarea "x"
type input "[DATE] E&O/Cyber Policy Change Request to [PERSON_NAME] - SCRIPTION]"
type textarea "x"
type input "[DATE] E&O/Cyber Policy Change Request to [PERSON_NAME] - CRIPTION]"
type textarea "x"
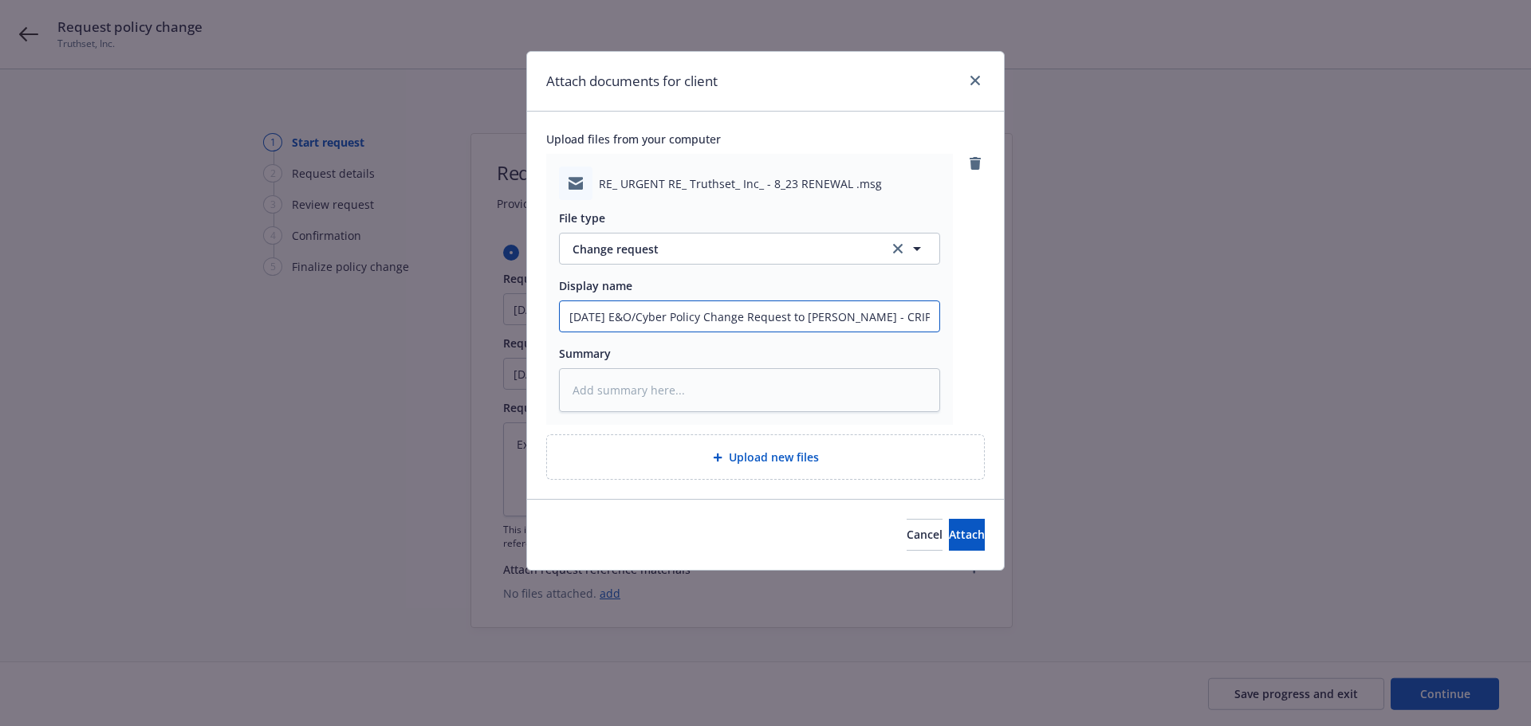
type input "[DATE] E&O/Cyber Policy Change Request to [PERSON_NAME] - RIPTION]"
type textarea "x"
type input "[DATE] E&O/Cyber Policy Change Request to [PERSON_NAME] - IPTION]"
type textarea "x"
type input "[DATE] E&O/Cyber Policy Change Request to [PERSON_NAME] - PTION]"
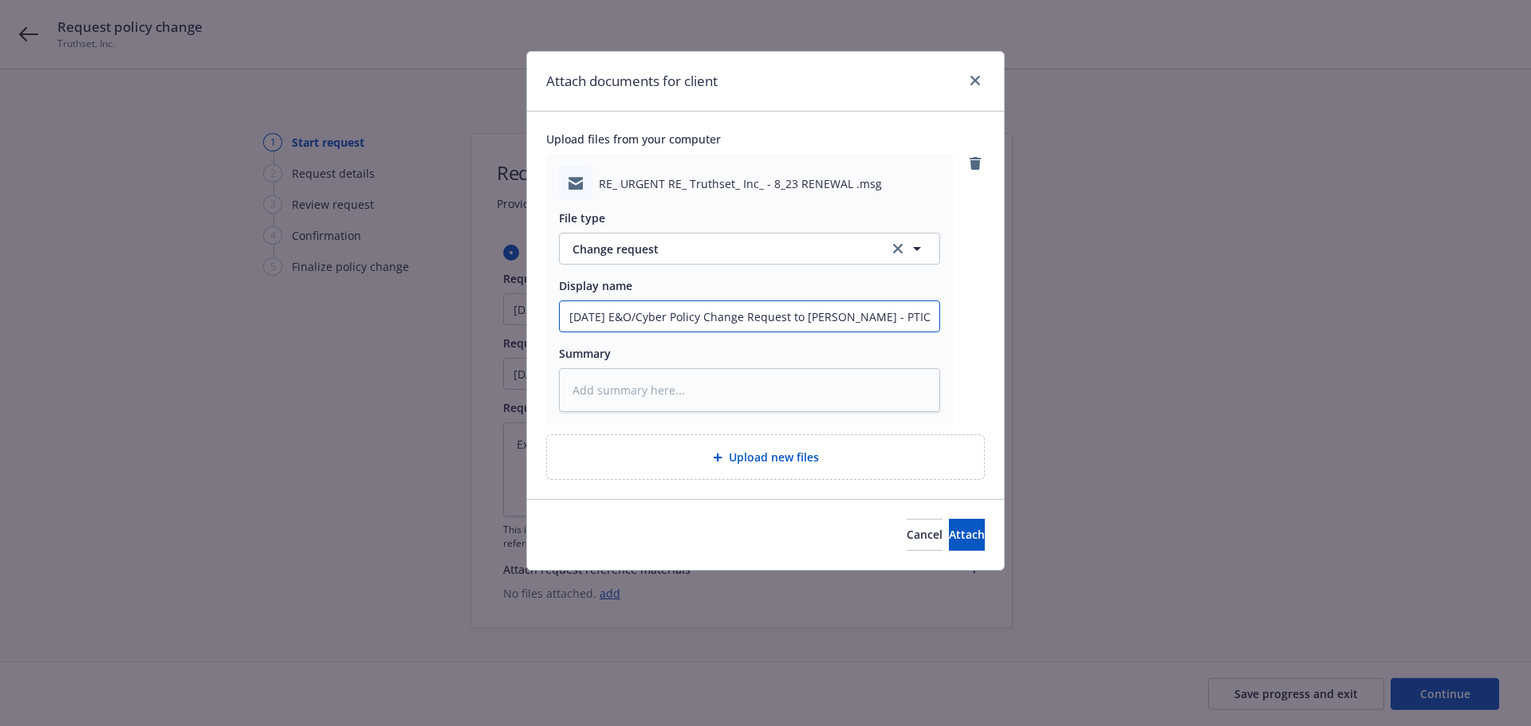
type textarea "x"
type input "[DATE] E&O/Cyber Policy Change Request to [PERSON_NAME] - TION]"
type textarea "x"
click at [949, 549] on button "Attach" at bounding box center [967, 535] width 36 height 32
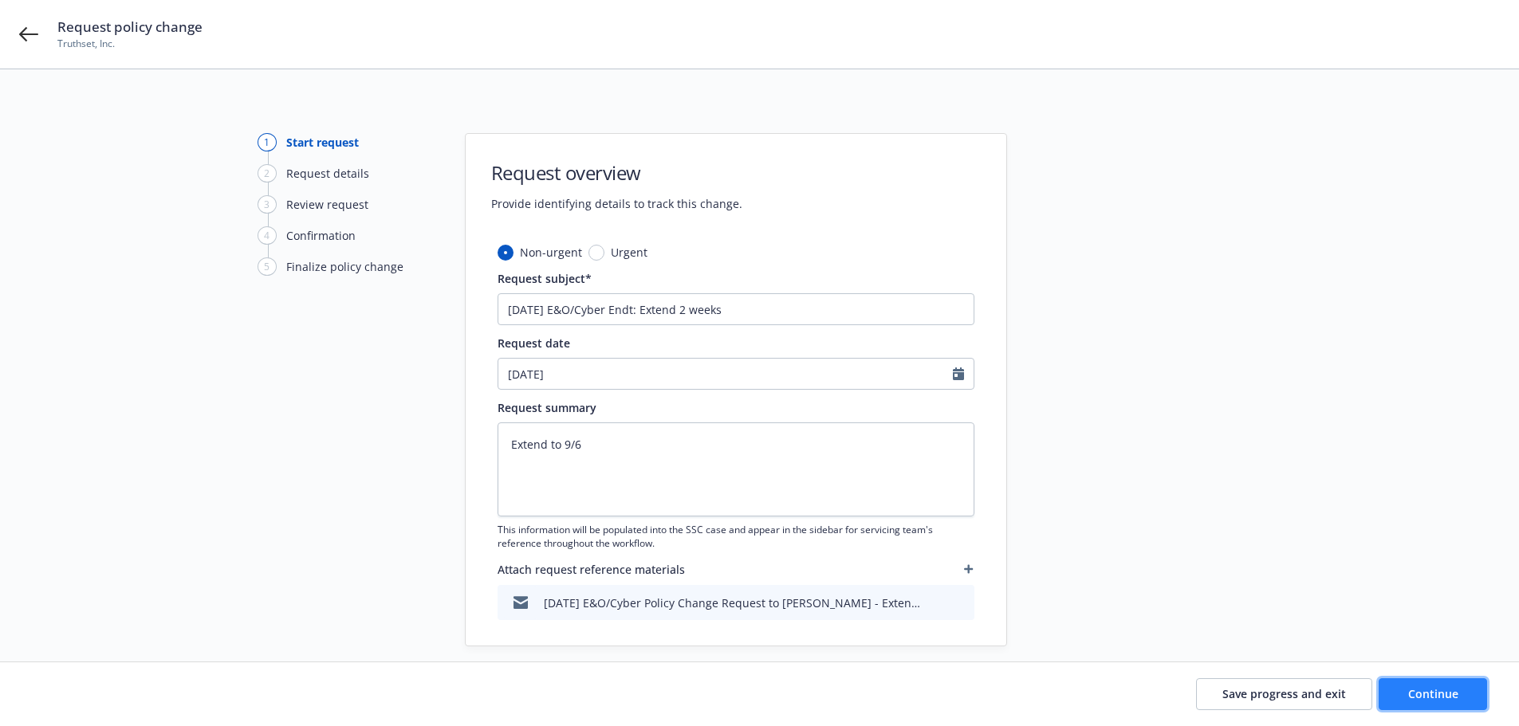
click at [1431, 687] on span "Continue" at bounding box center [1433, 694] width 50 height 15
click at [703, 396] on div "Non-urgent Urgent Request subject* [DATE] E&O/Cyber Endt: Extend 2 weeks Reques…" at bounding box center [736, 432] width 477 height 376
click at [699, 387] on input "[DATE]" at bounding box center [725, 374] width 455 height 30
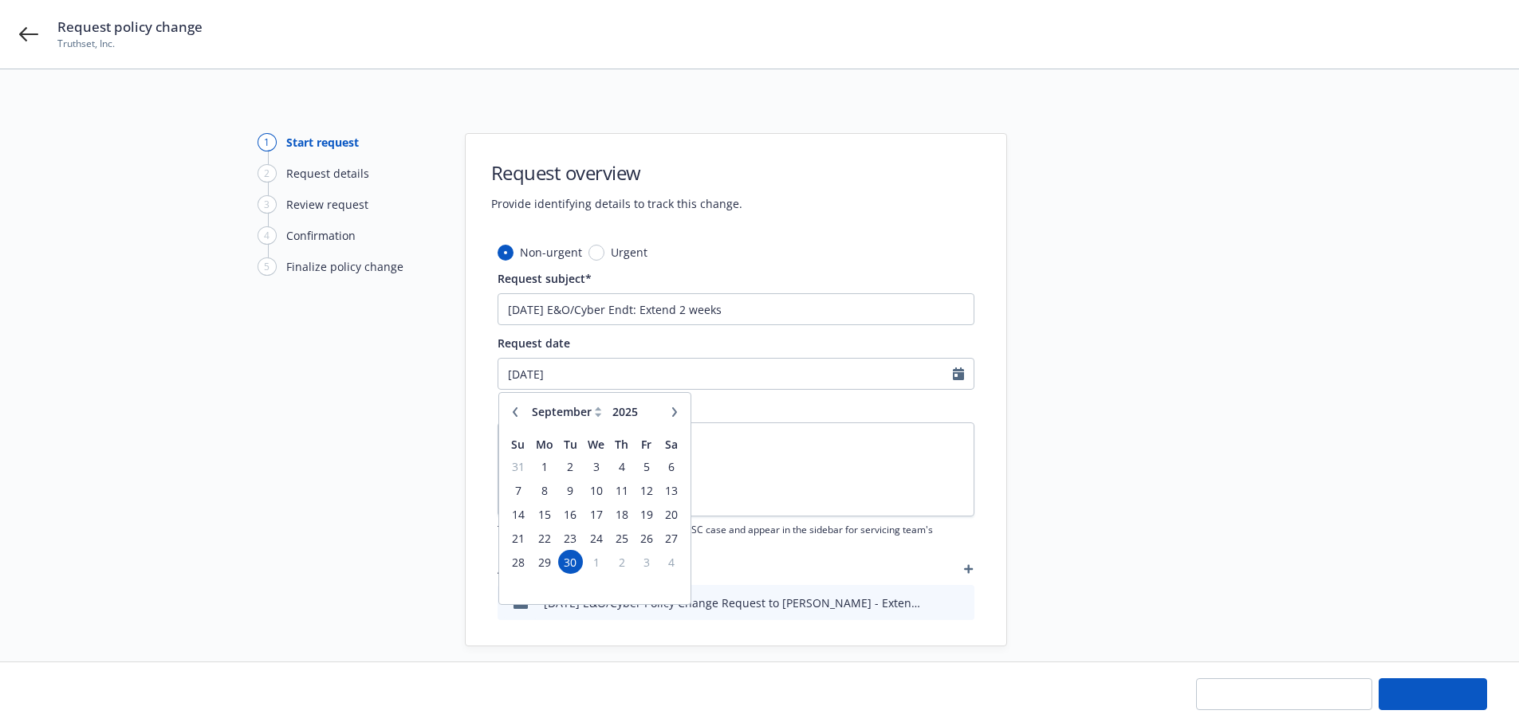
click at [525, 411] on div "January February March April May June July August September October November [D…" at bounding box center [595, 412] width 140 height 25
click at [518, 412] on icon "button" at bounding box center [515, 412] width 10 height 10
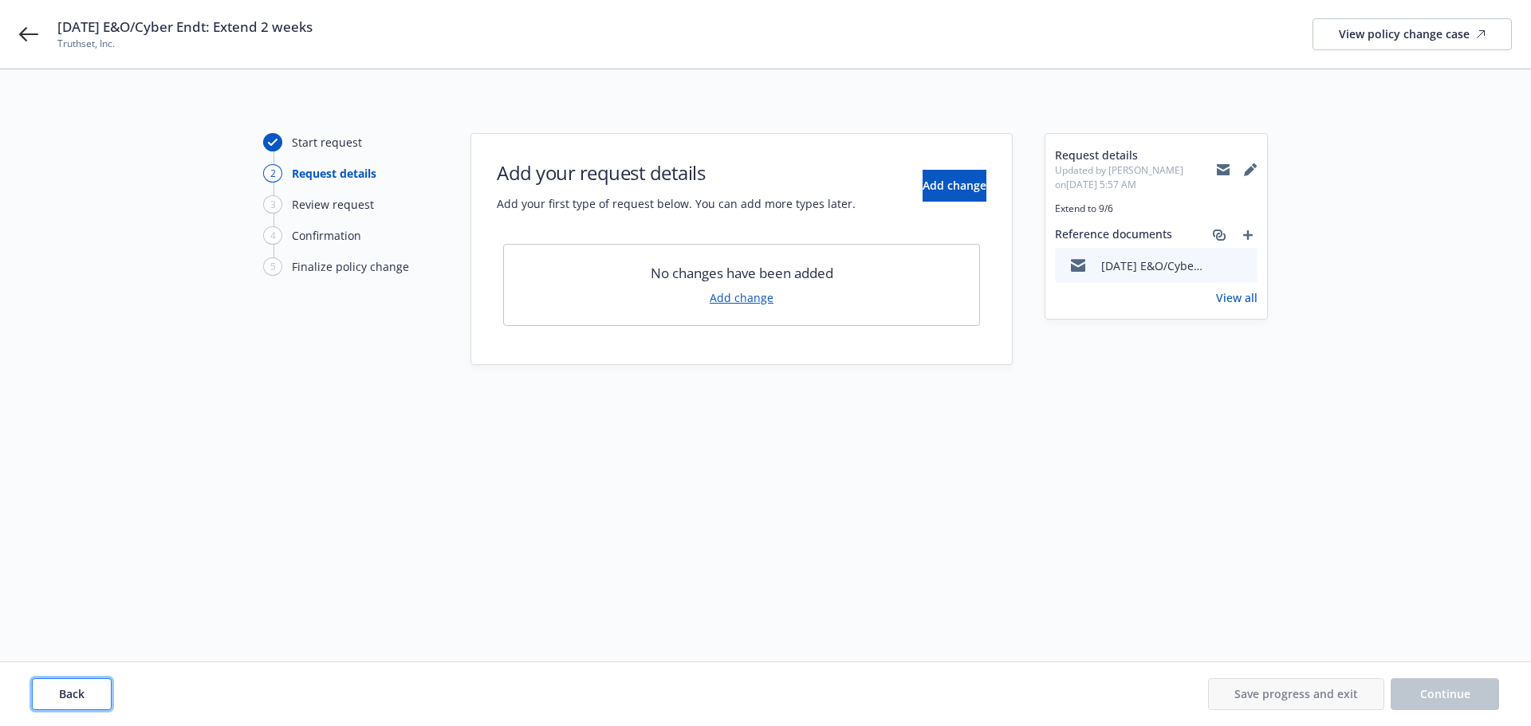
click at [66, 706] on button "Back" at bounding box center [72, 695] width 80 height 32
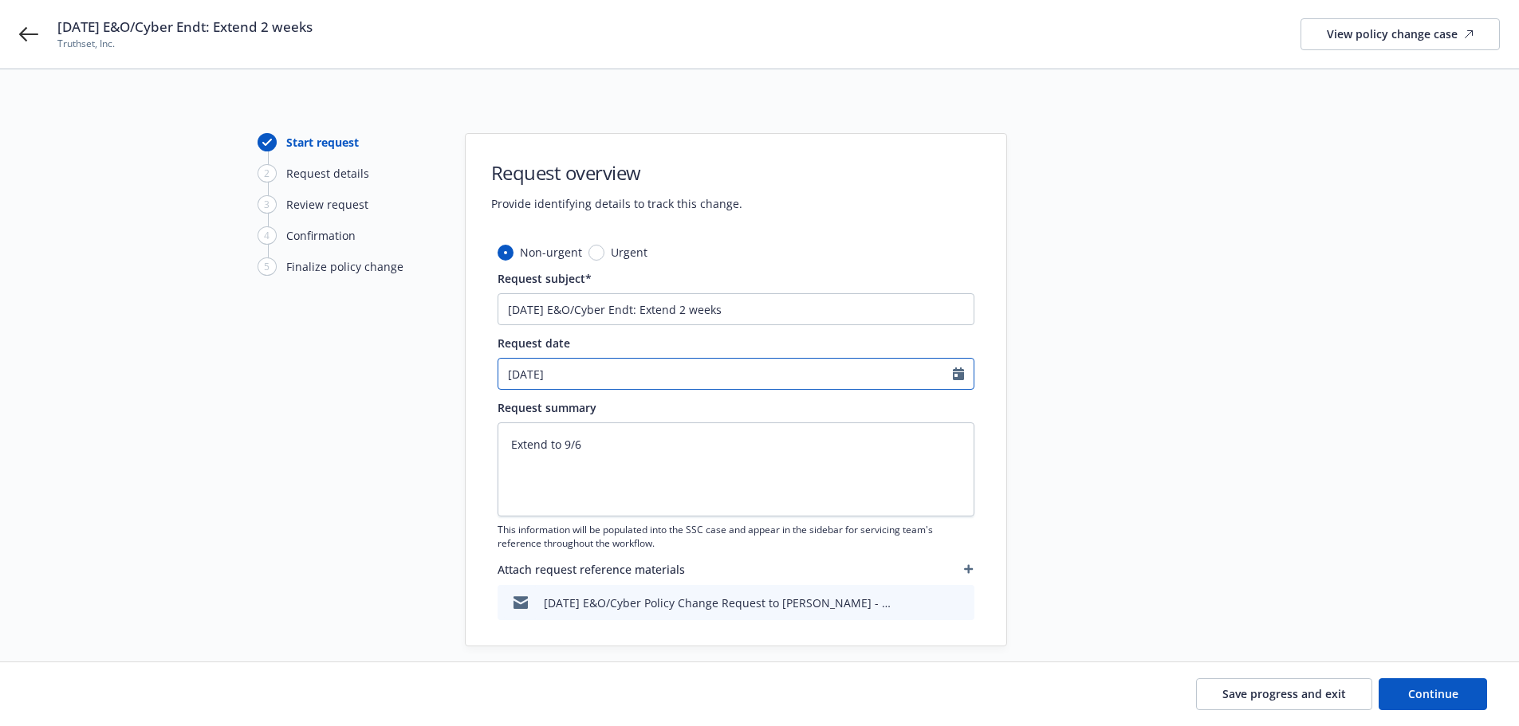
click at [671, 382] on input "[DATE]" at bounding box center [725, 374] width 455 height 30
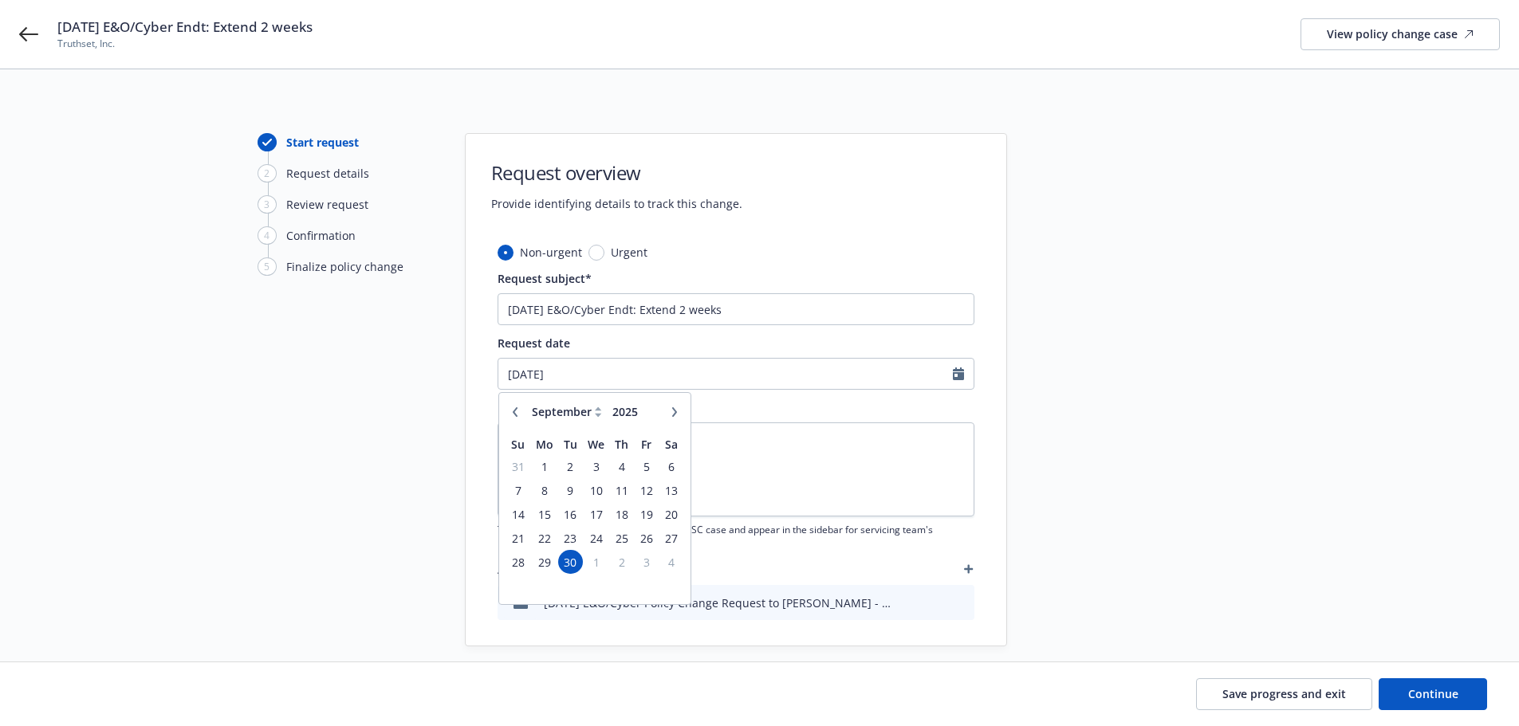
click at [516, 411] on icon "button" at bounding box center [515, 412] width 10 height 10
click at [671, 537] on span "23" at bounding box center [672, 539] width 22 height 20
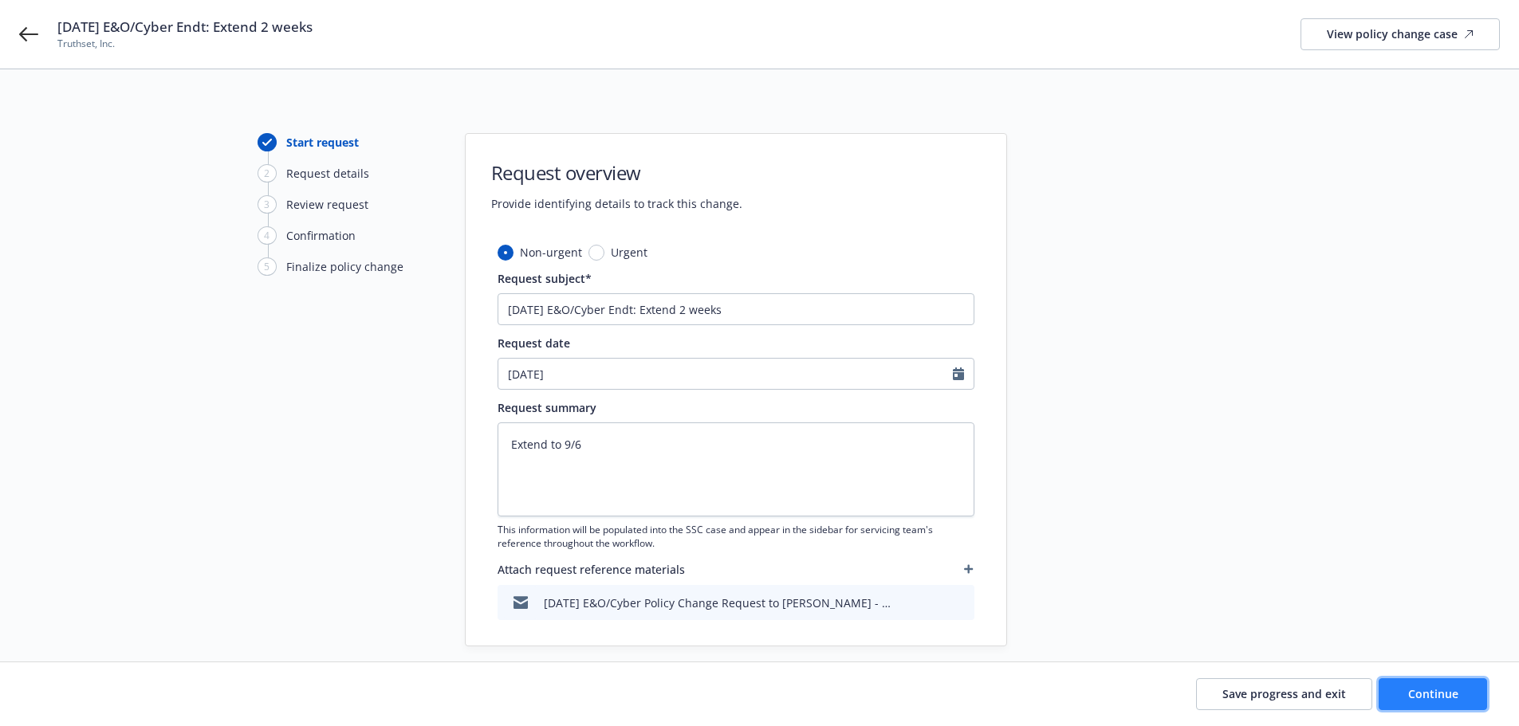
click at [1433, 682] on button "Continue" at bounding box center [1433, 695] width 108 height 32
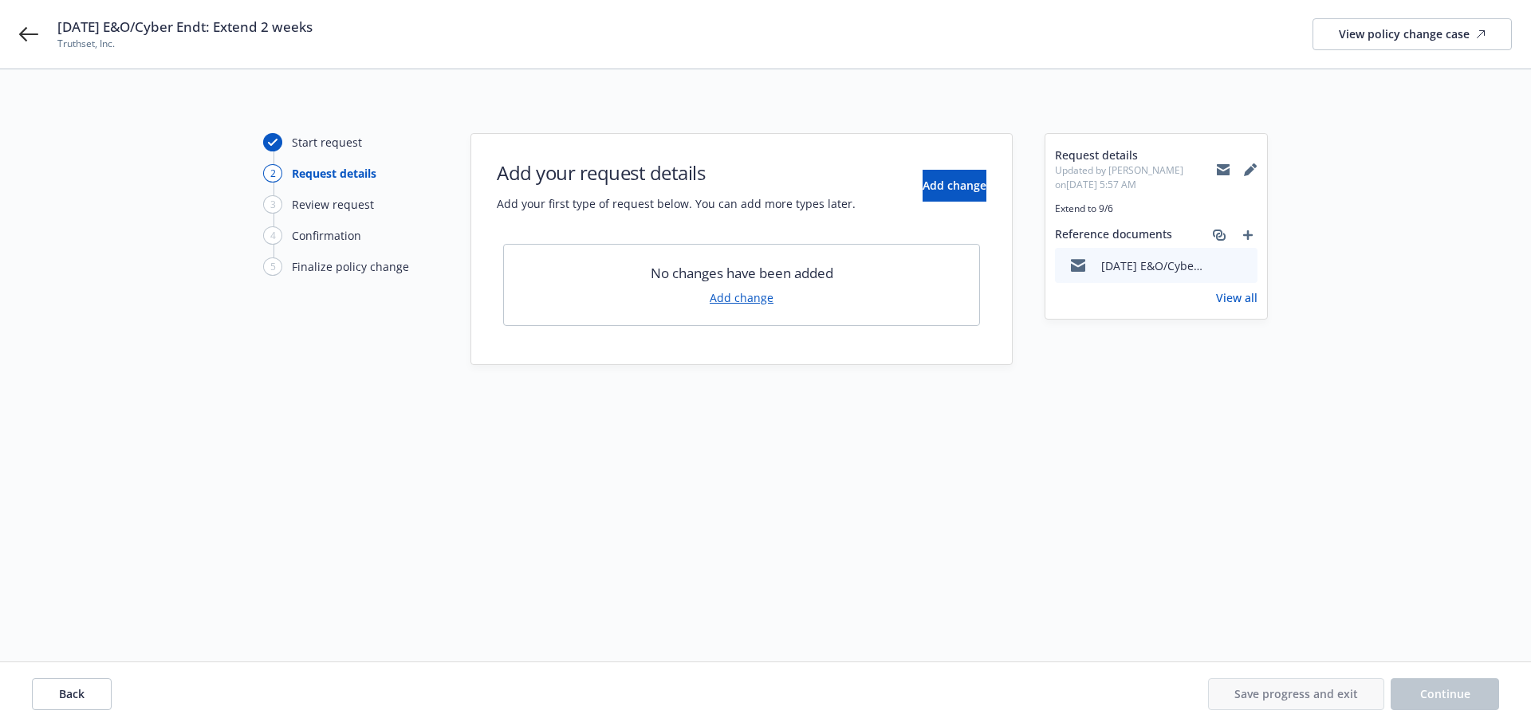
click at [763, 298] on link "Add change" at bounding box center [742, 297] width 64 height 17
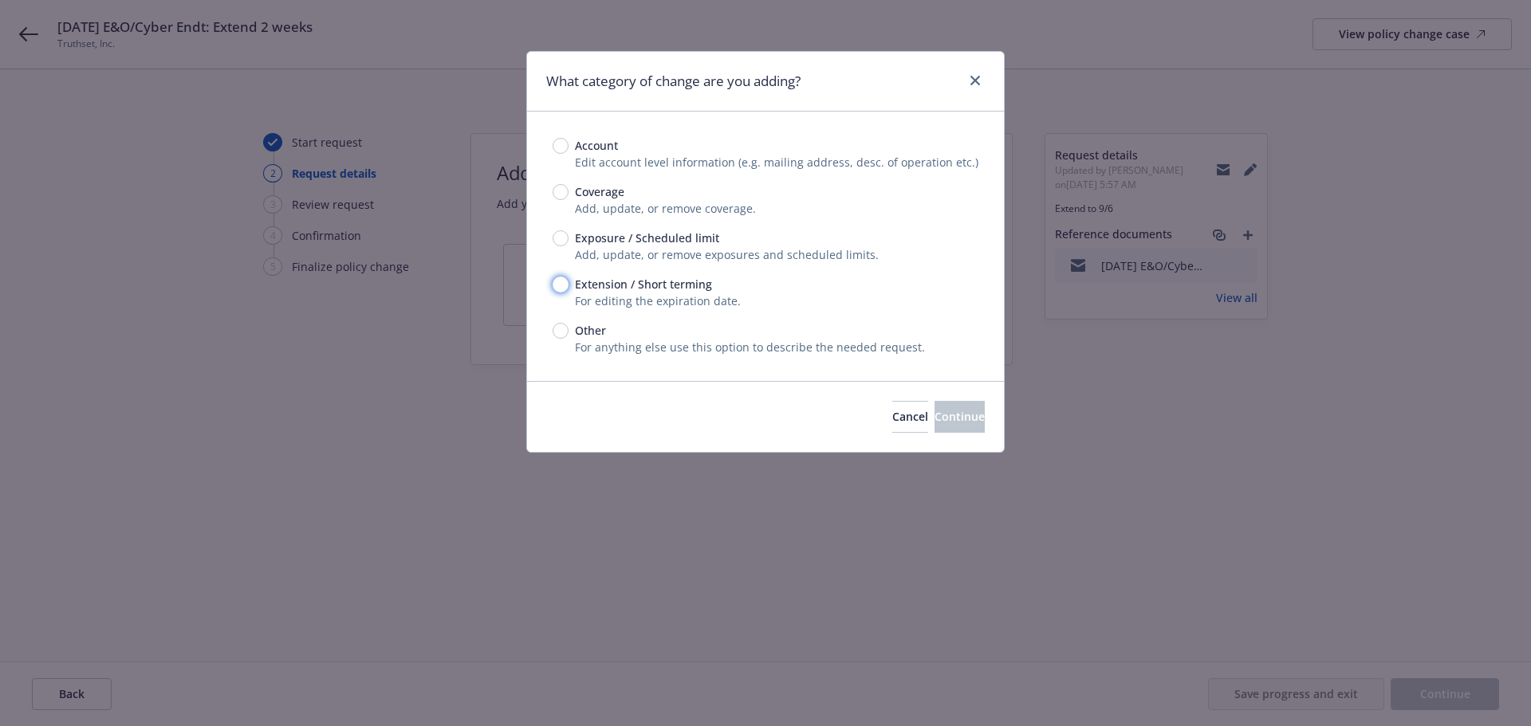
click at [563, 278] on input "Extension / Short terming" at bounding box center [561, 285] width 16 height 16
drag, startPoint x: 952, startPoint y: 398, endPoint x: 947, endPoint y: 407, distance: 10.7
click at [952, 399] on div "Cancel Continue" at bounding box center [765, 416] width 477 height 71
click at [935, 427] on button "Continue" at bounding box center [960, 417] width 50 height 32
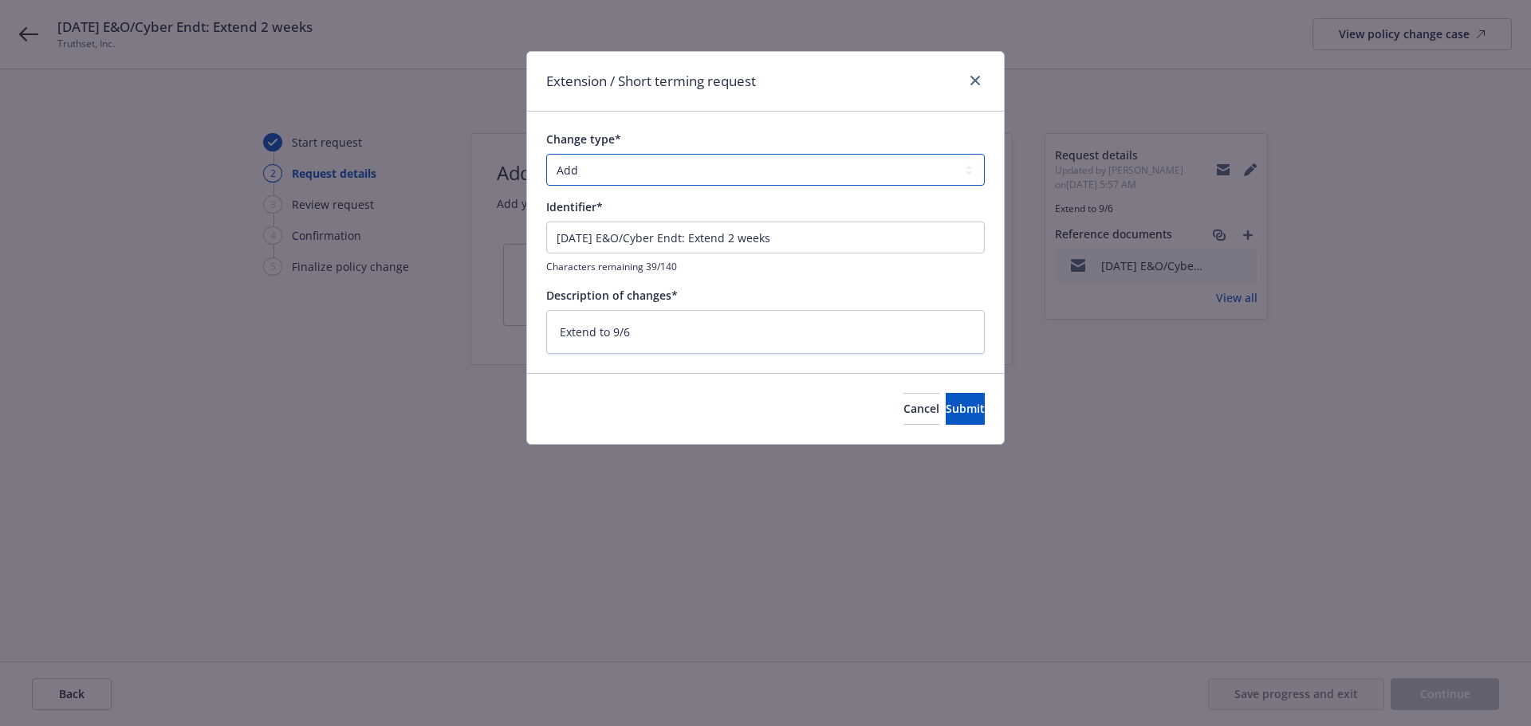
click at [675, 183] on select "Add Audit Change Remove" at bounding box center [765, 170] width 439 height 32
click at [546, 154] on select "Add Audit Change Remove" at bounding box center [765, 170] width 439 height 32
click at [946, 411] on span "Submit" at bounding box center [965, 408] width 39 height 15
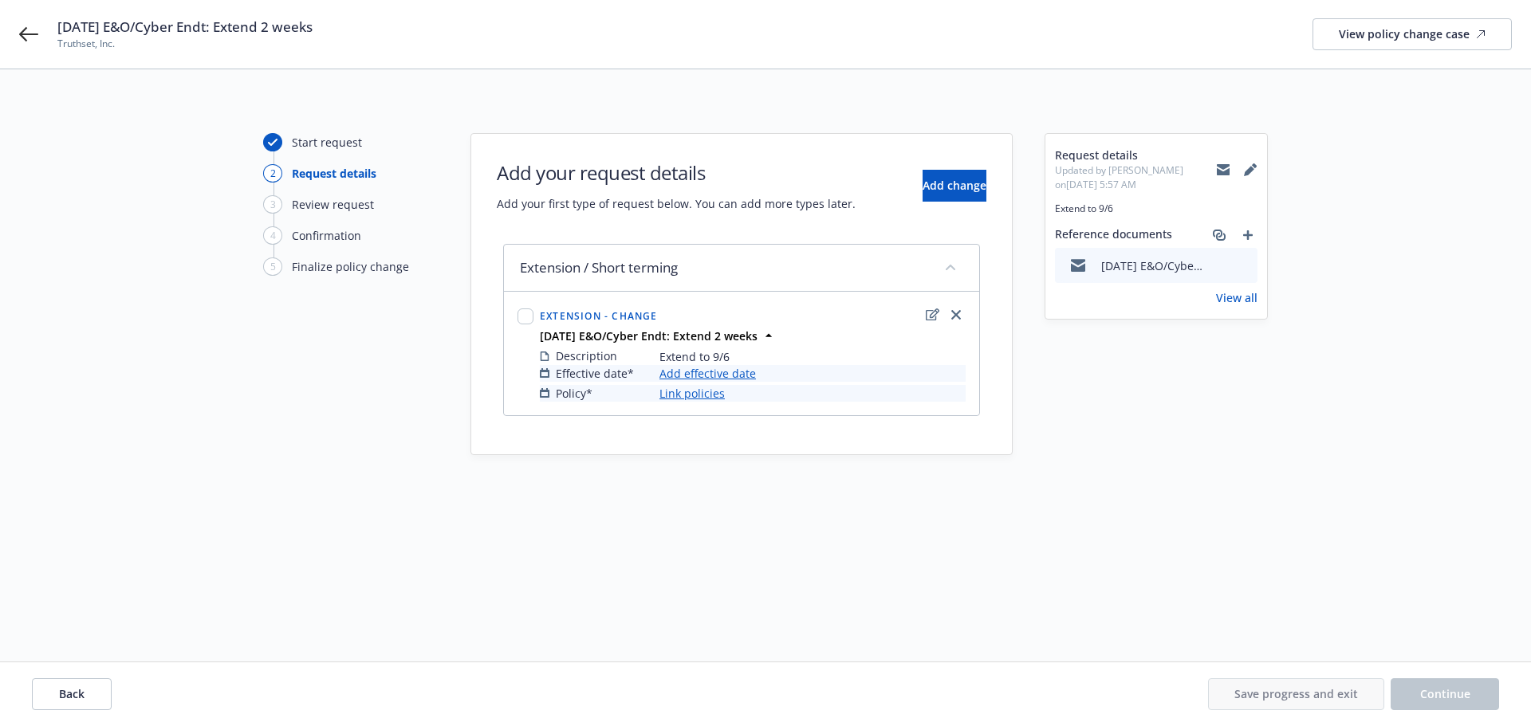
click at [730, 369] on link "Add effective date" at bounding box center [707, 373] width 96 height 17
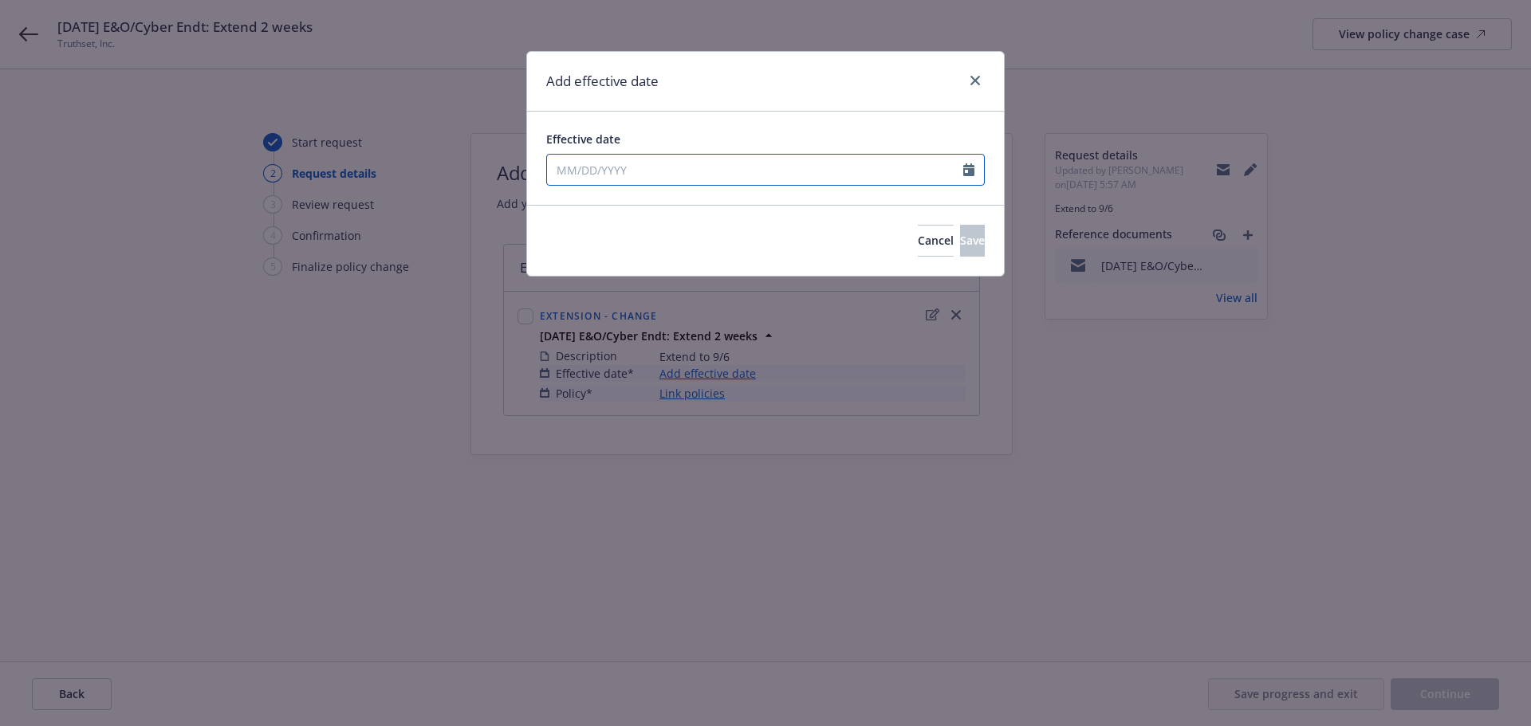
click at [667, 163] on input "Effective date" at bounding box center [755, 170] width 416 height 30
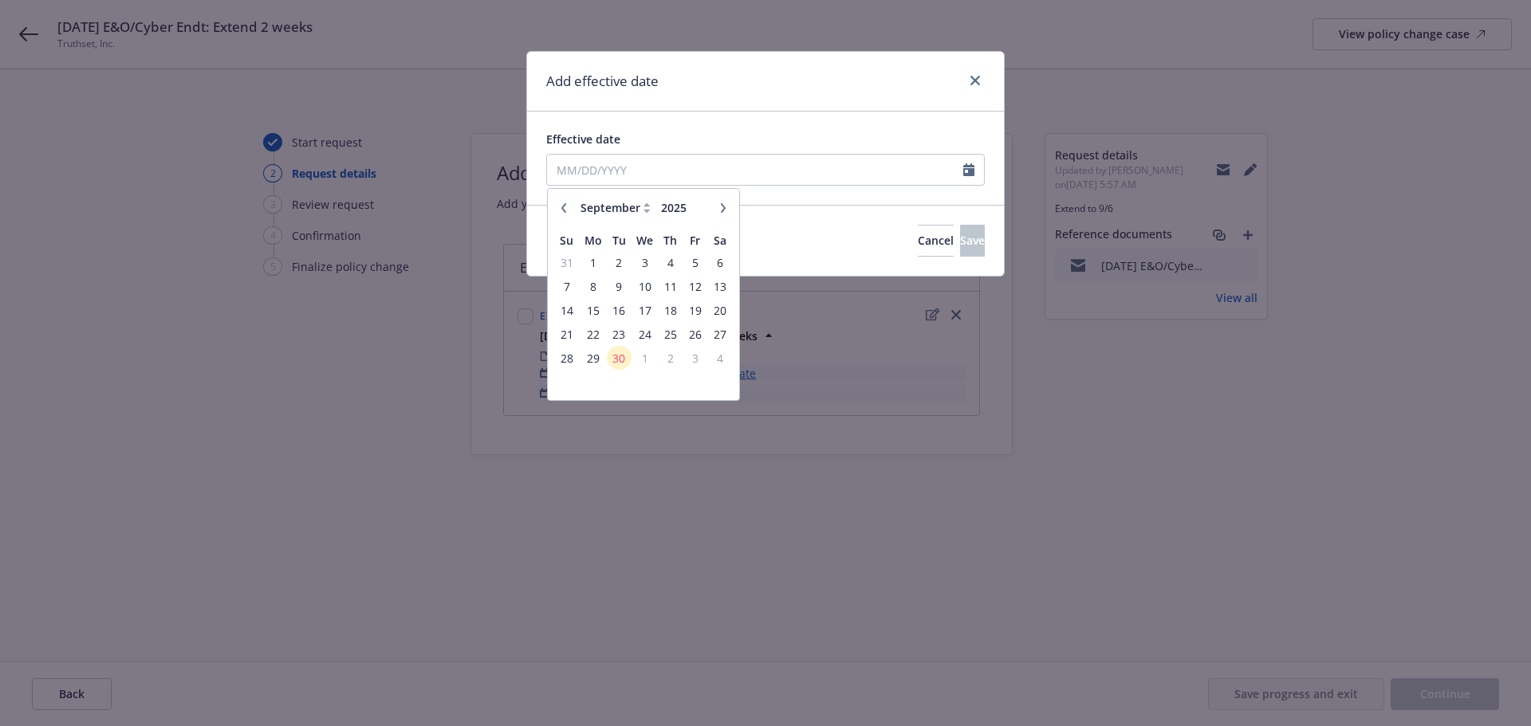
click at [561, 202] on button "button" at bounding box center [563, 208] width 19 height 19
click at [714, 328] on span "23" at bounding box center [721, 335] width 22 height 20
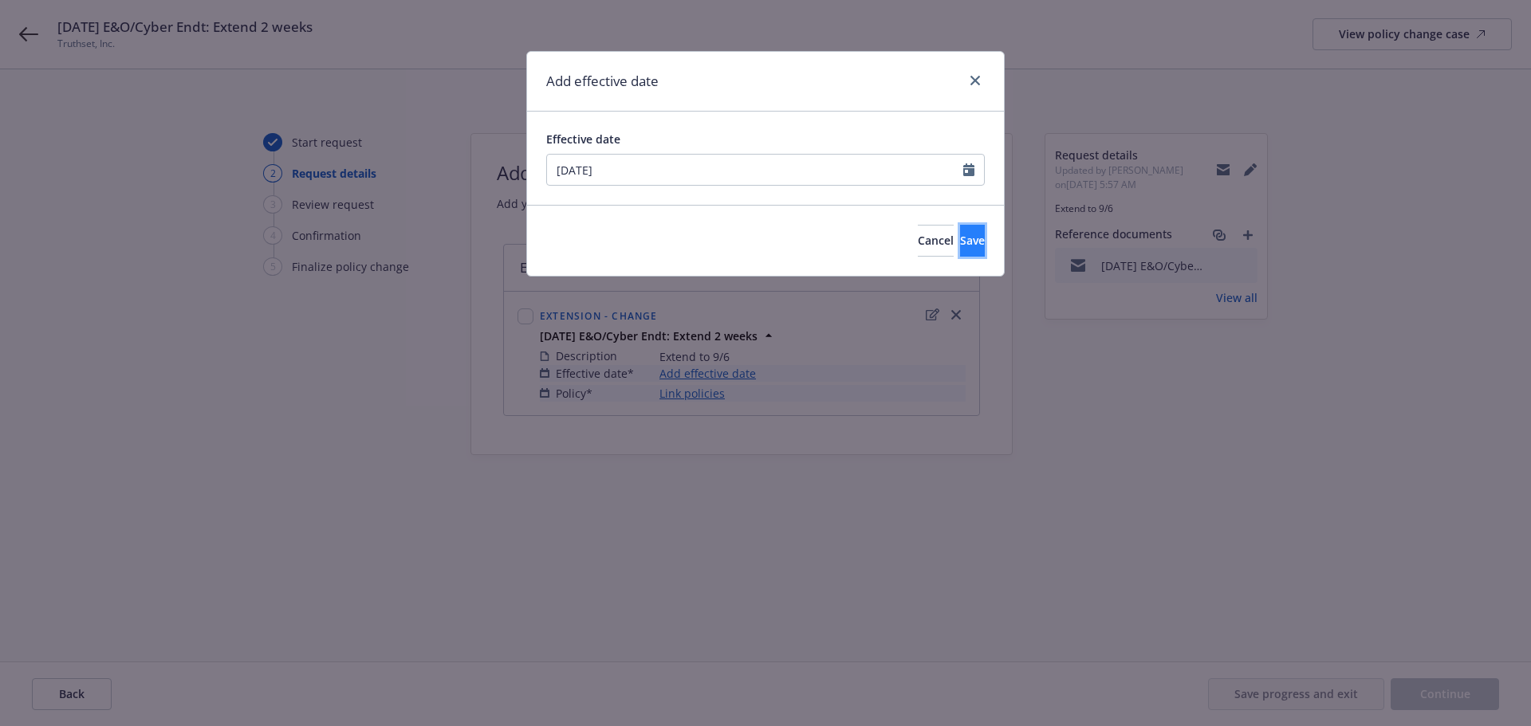
click at [960, 250] on button "Save" at bounding box center [972, 241] width 25 height 32
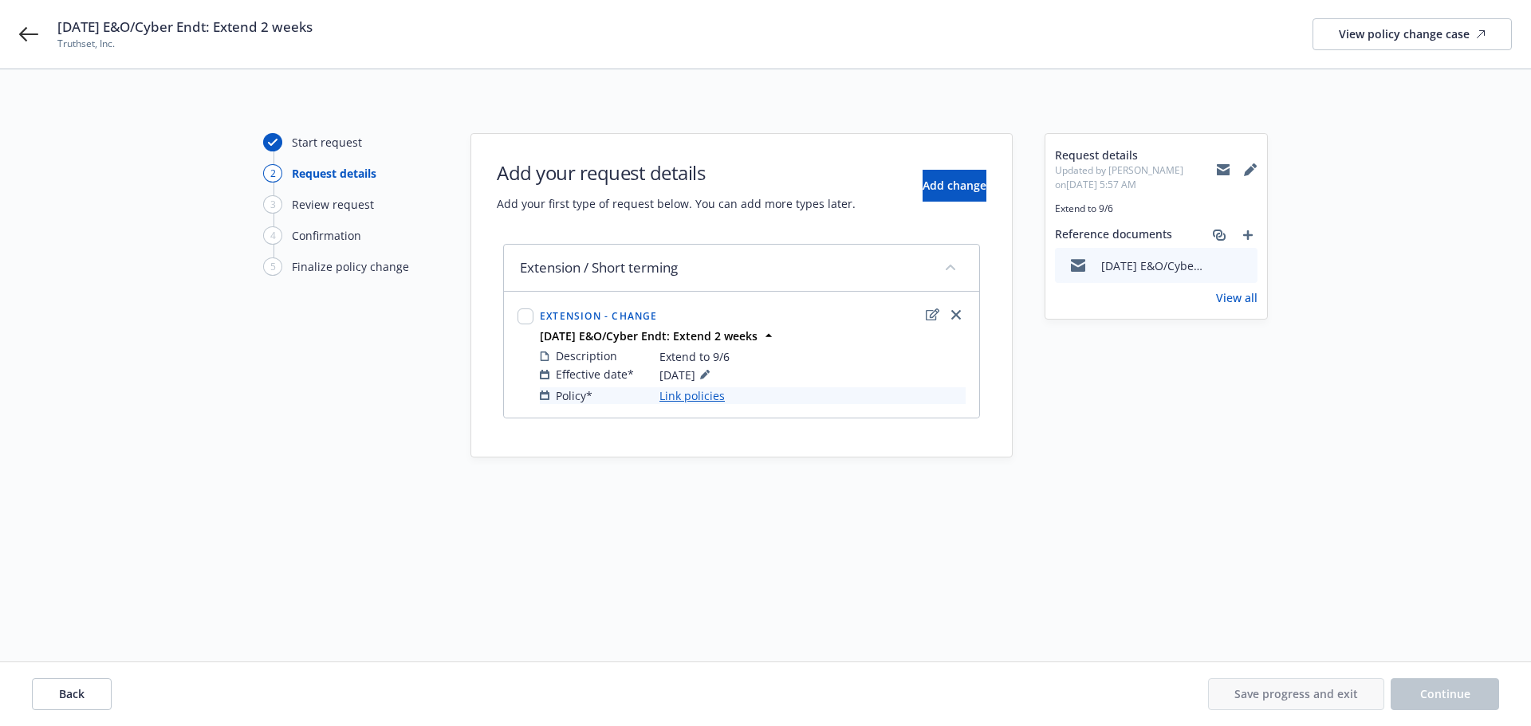
click at [715, 394] on link "Link policies" at bounding box center [691, 396] width 65 height 17
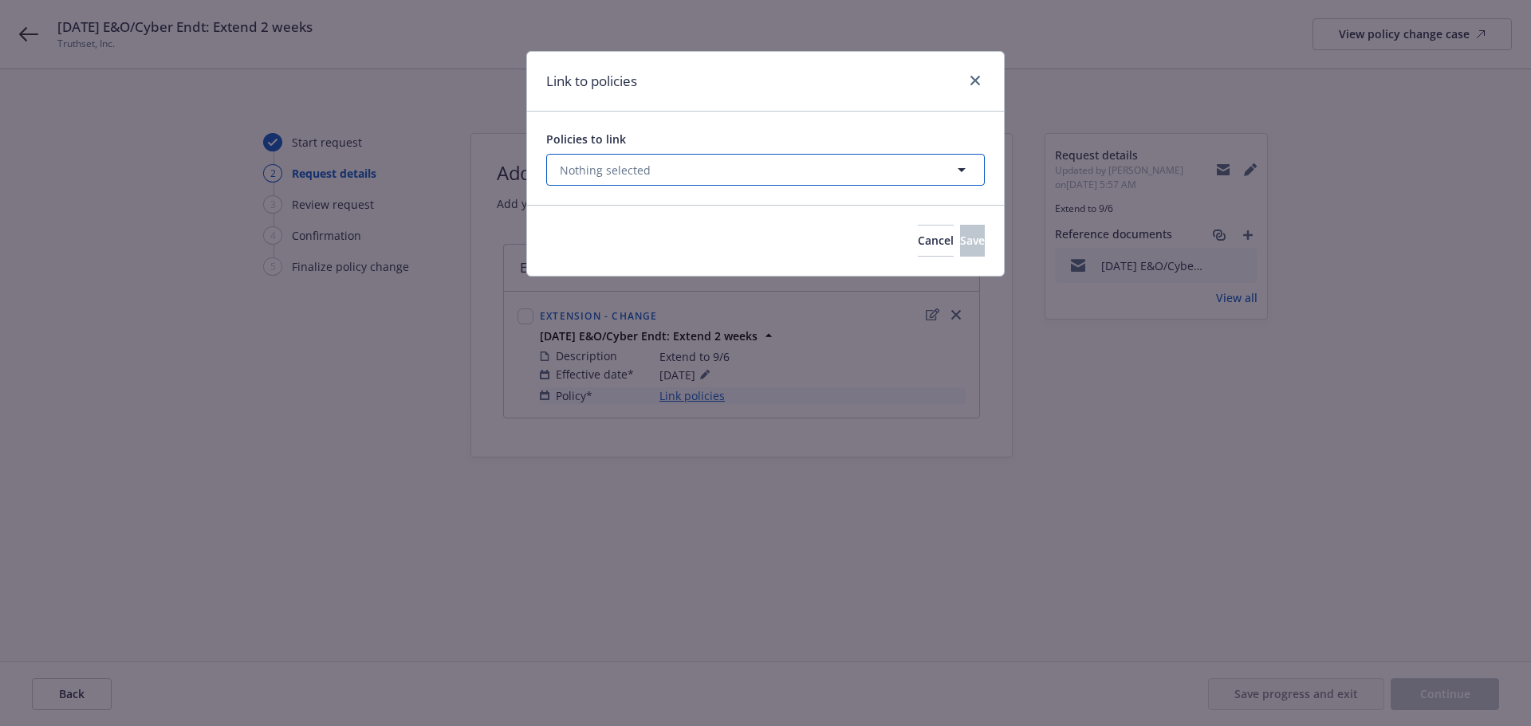
click at [758, 161] on button "Nothing selected" at bounding box center [765, 170] width 439 height 32
click at [902, 221] on select "All Active Upcoming Expired Cancelled" at bounding box center [905, 209] width 91 height 26
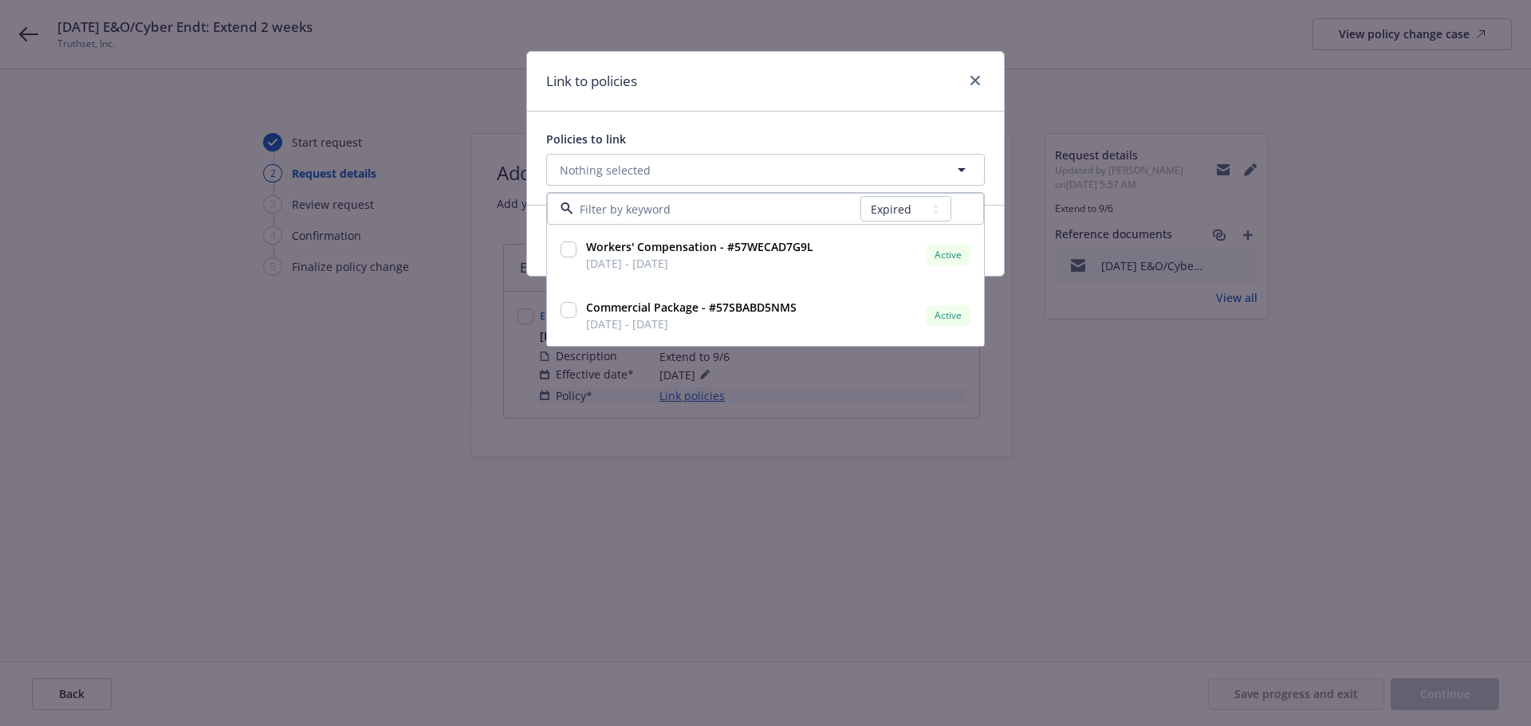
click at [861, 196] on select "All Active Upcoming Expired Cancelled" at bounding box center [905, 209] width 91 height 26
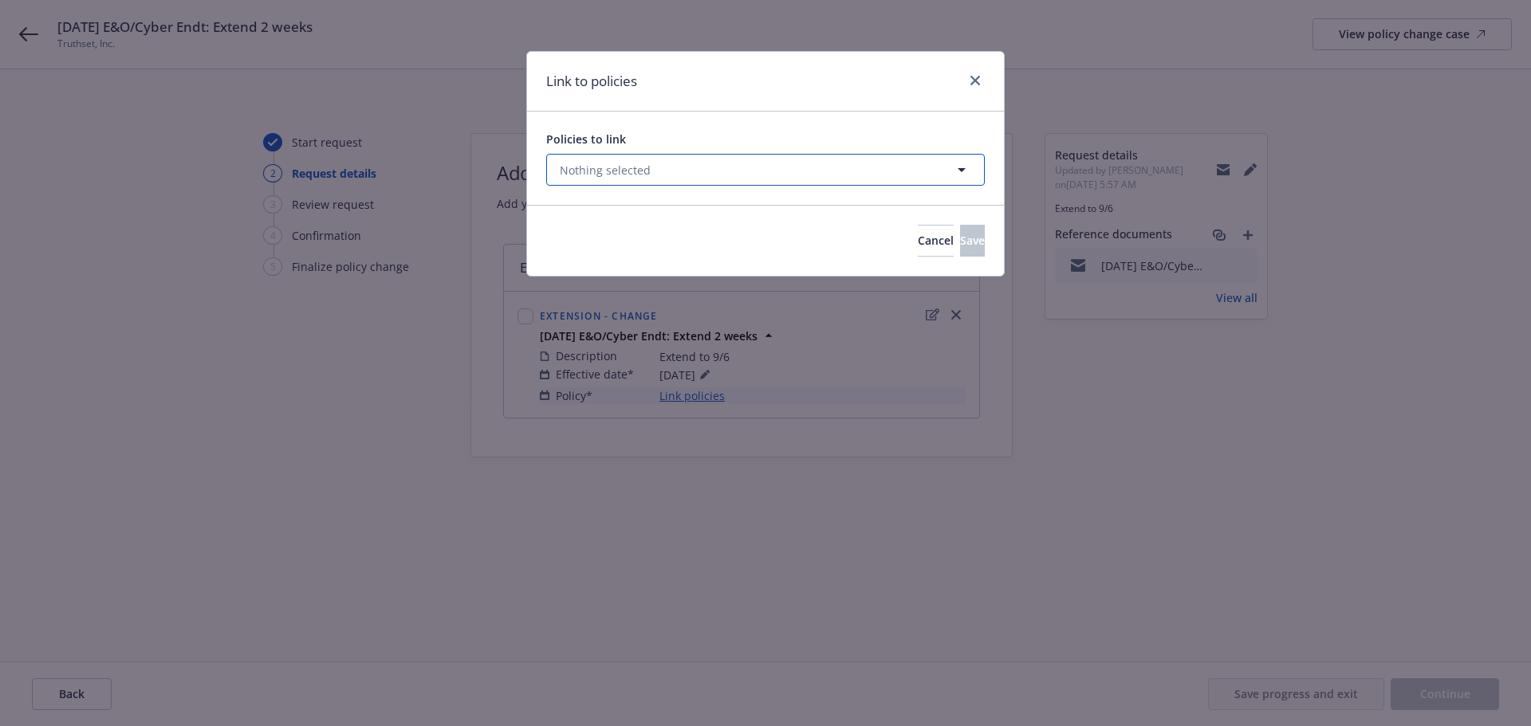
click at [857, 169] on button "Nothing selected" at bounding box center [765, 170] width 439 height 32
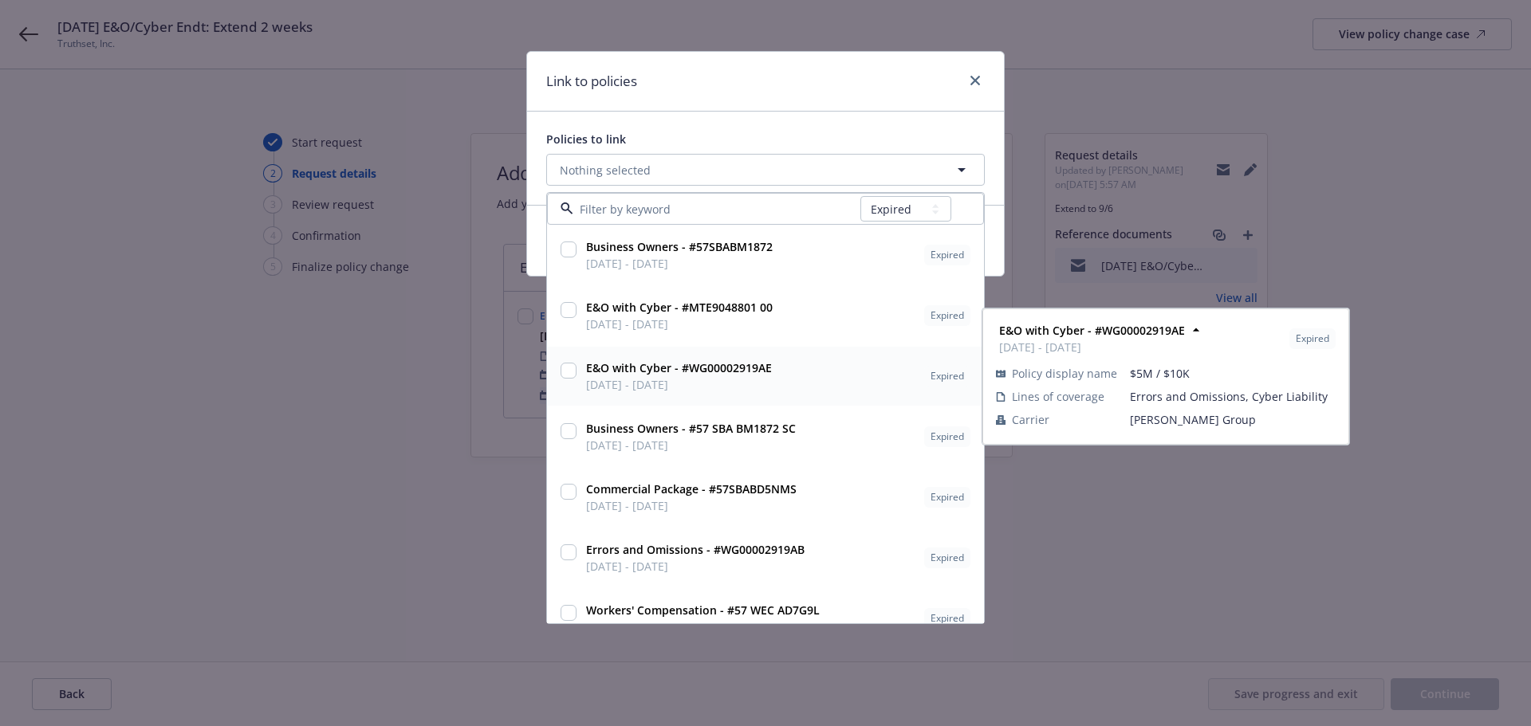
click at [565, 368] on input "checkbox" at bounding box center [569, 371] width 16 height 16
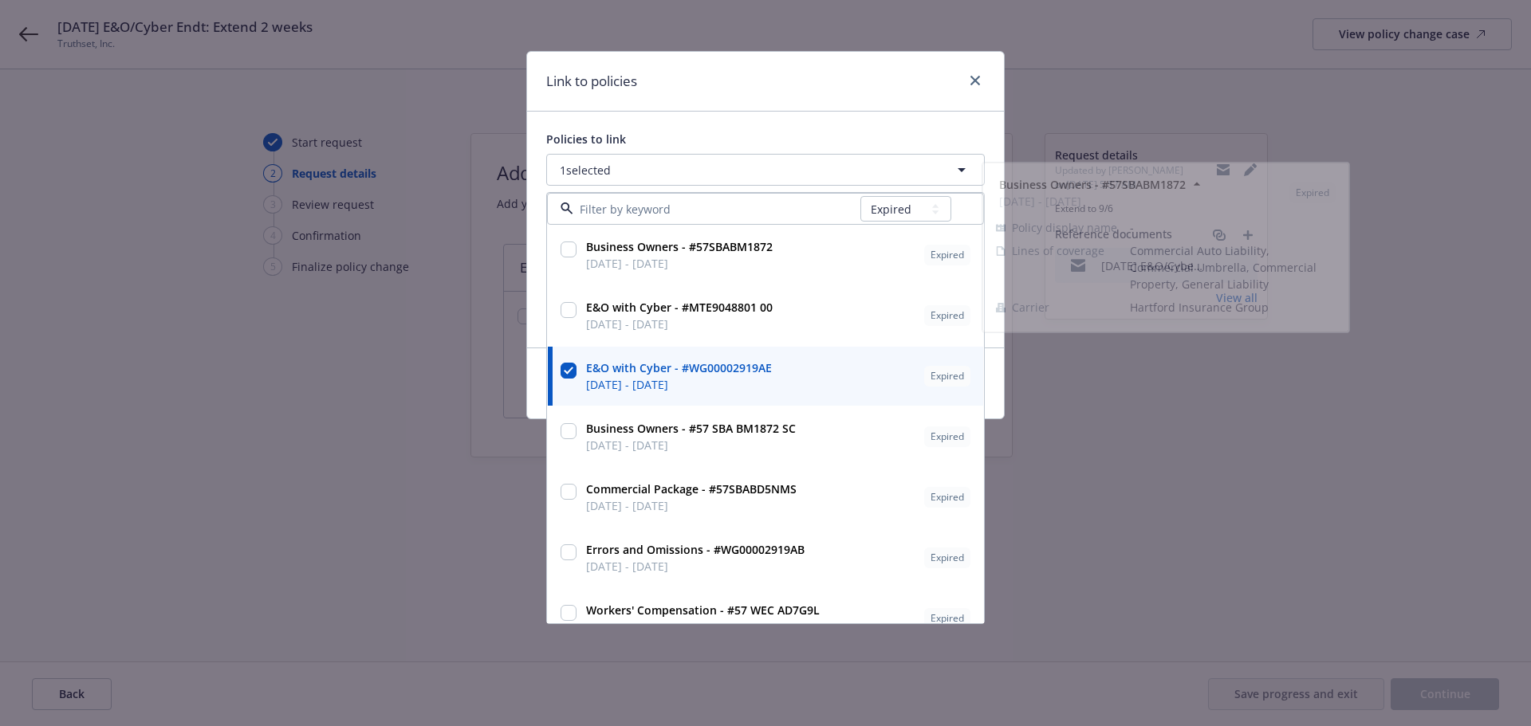
click at [805, 87] on div "Link to policies" at bounding box center [765, 82] width 477 height 60
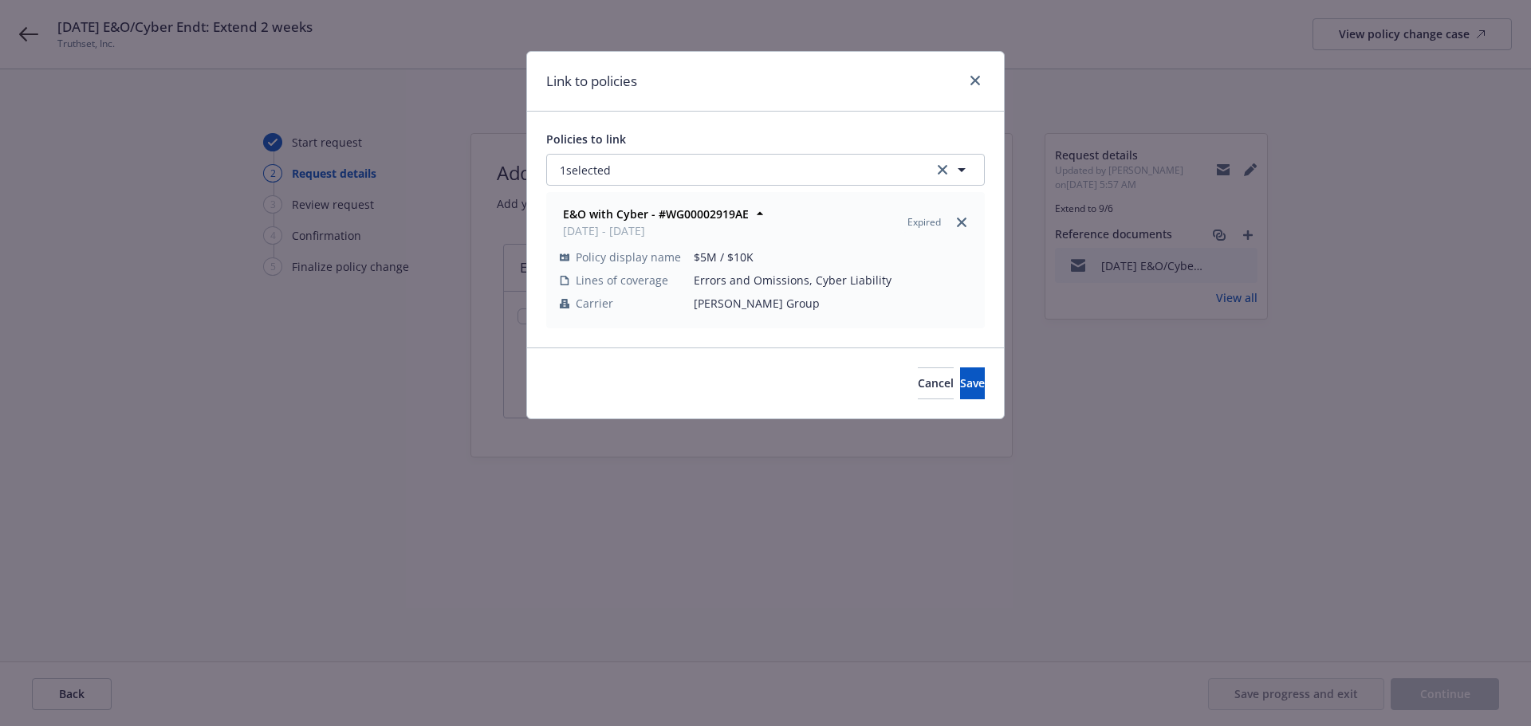
click at [948, 366] on div "Cancel Save" at bounding box center [765, 383] width 477 height 71
click at [960, 387] on span "Save" at bounding box center [972, 383] width 25 height 15
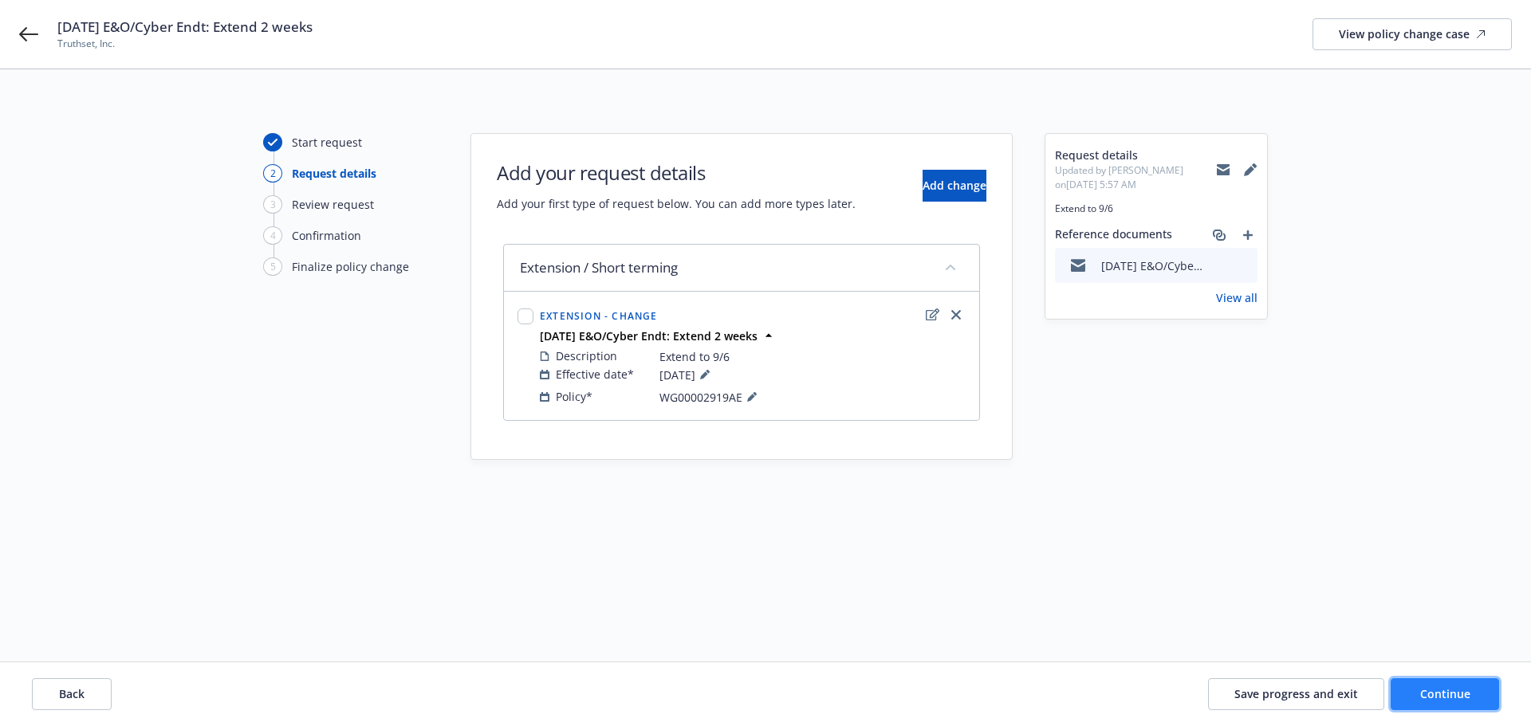
click at [1436, 684] on button "Continue" at bounding box center [1445, 695] width 108 height 32
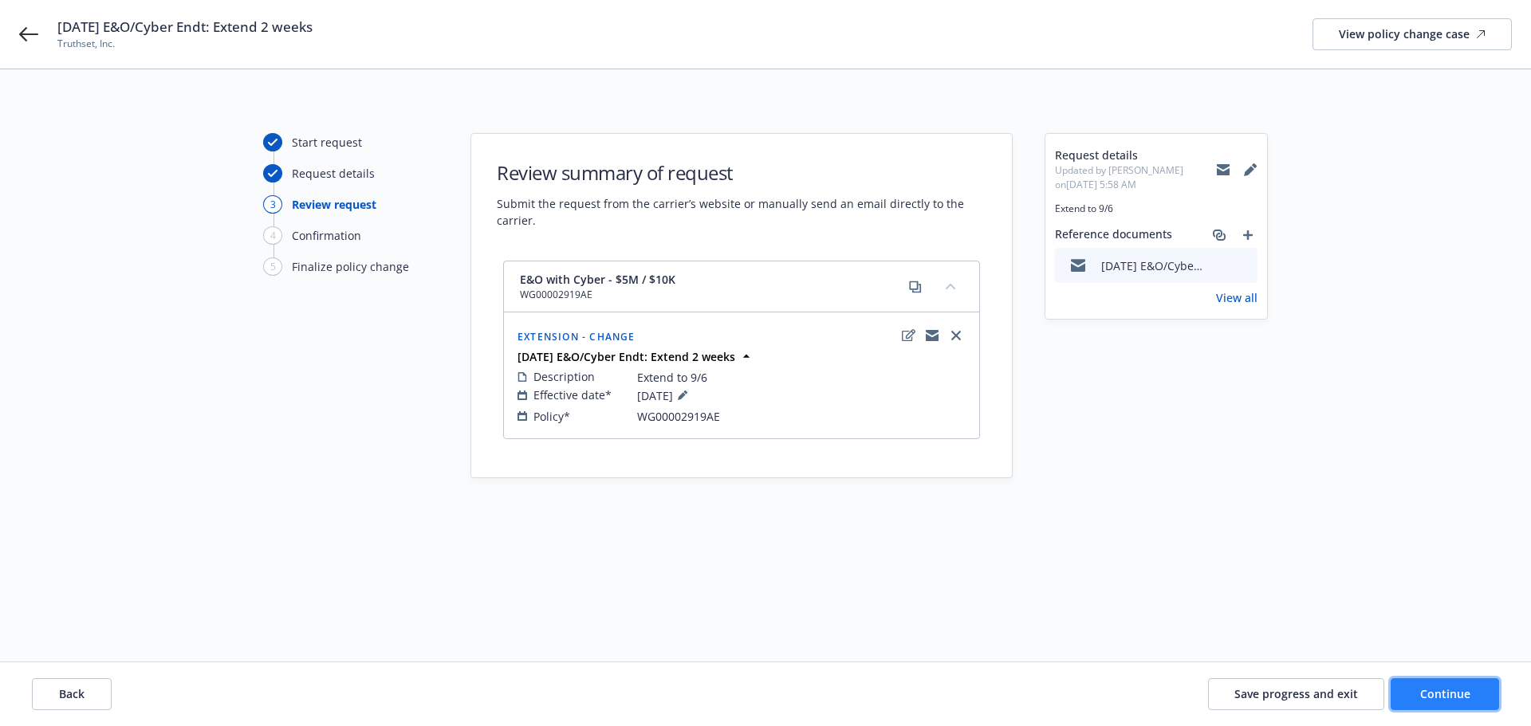
click at [1440, 694] on span "Continue" at bounding box center [1445, 694] width 50 height 15
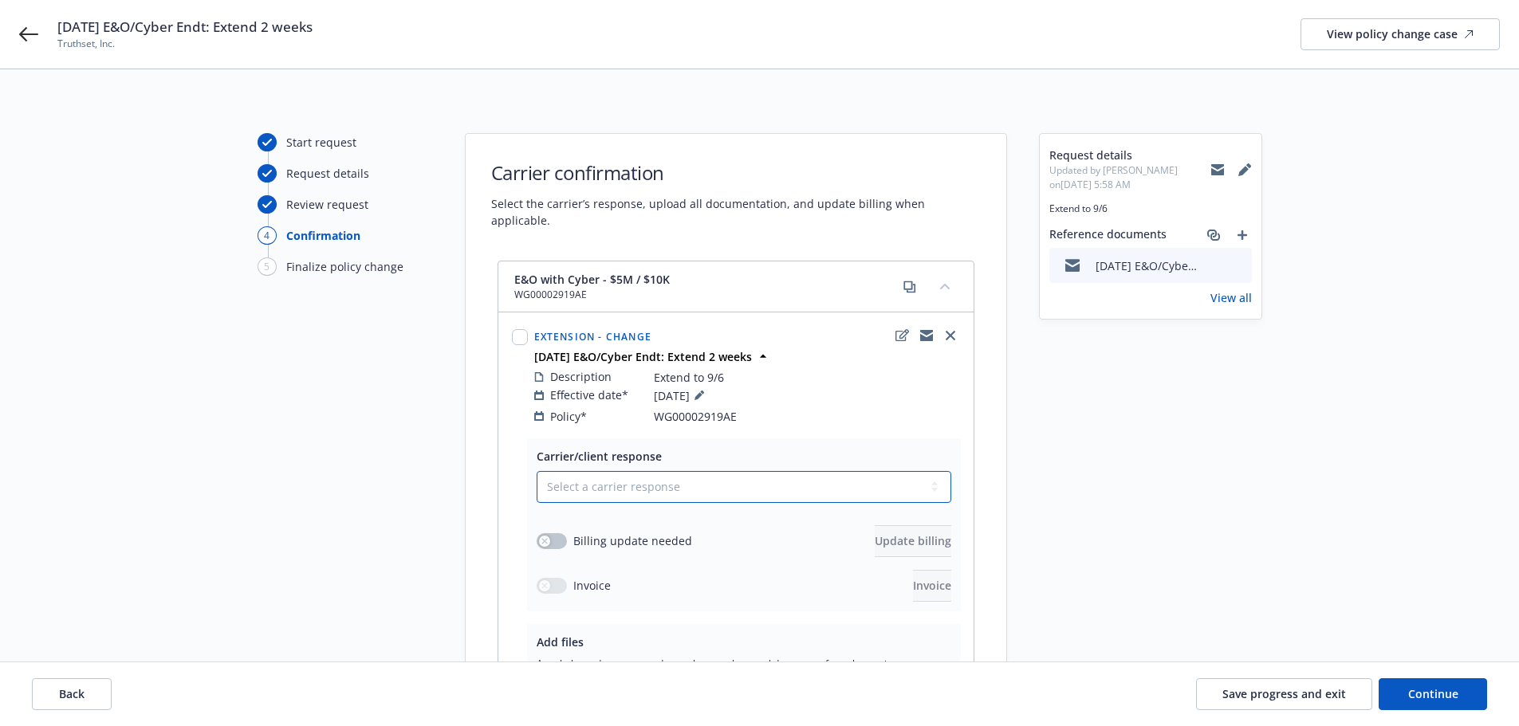
click at [725, 471] on select "Select a carrier response Accepted Accepted with revision No endorsement needed…" at bounding box center [744, 487] width 415 height 32
click at [537, 471] on select "Select a carrier response Accepted Accepted with revision No endorsement needed…" at bounding box center [744, 487] width 415 height 32
click at [549, 536] on div "button" at bounding box center [544, 541] width 11 height 11
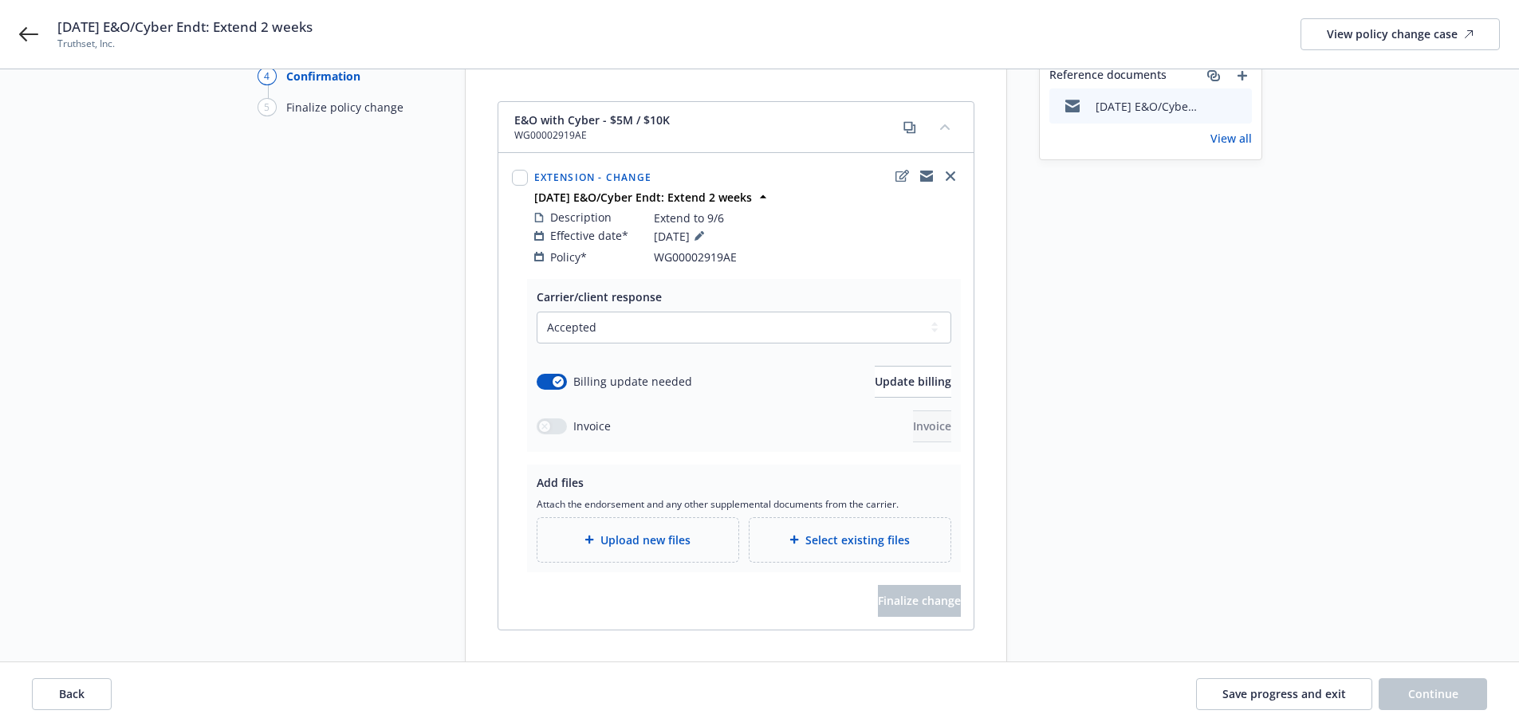
click at [635, 518] on div "Upload new files" at bounding box center [637, 540] width 201 height 44
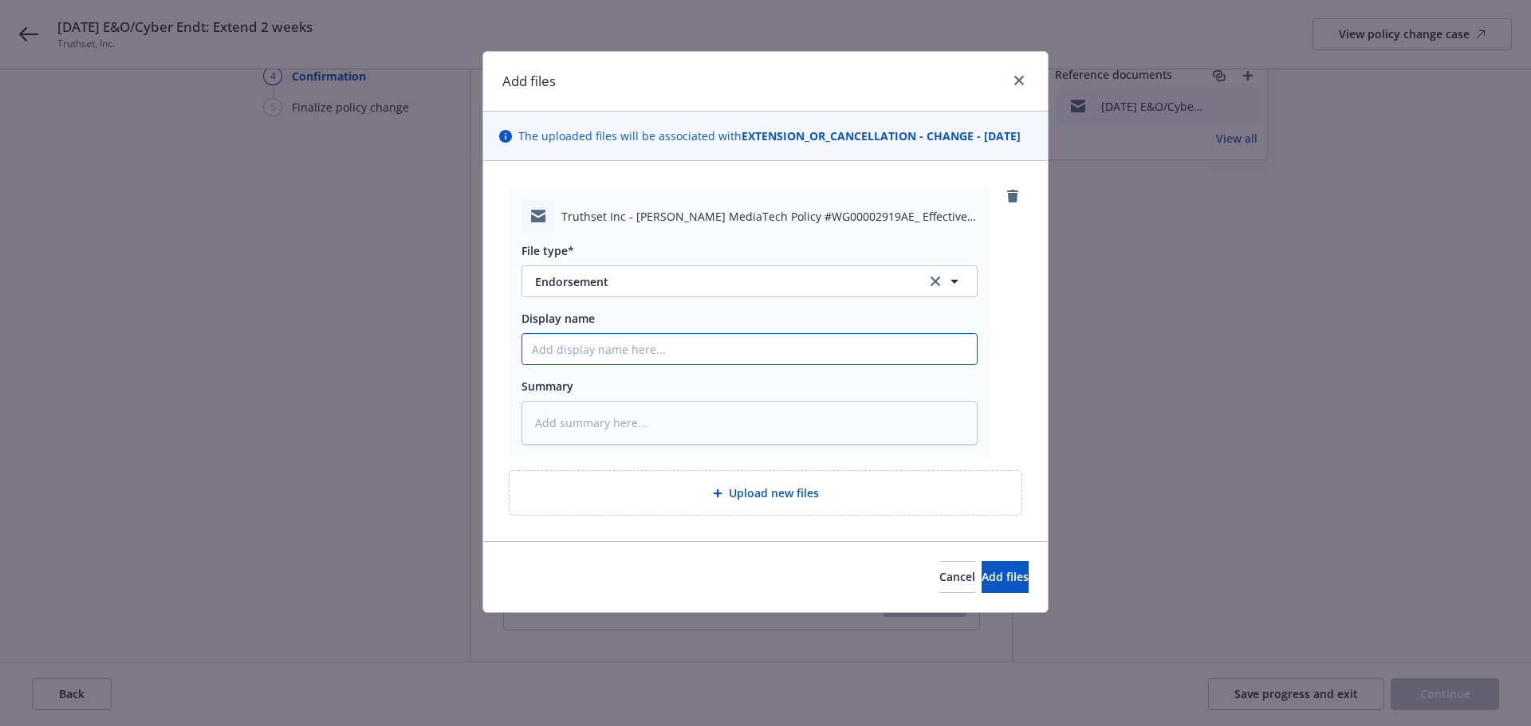
click at [659, 363] on input "Display name" at bounding box center [749, 349] width 455 height 30
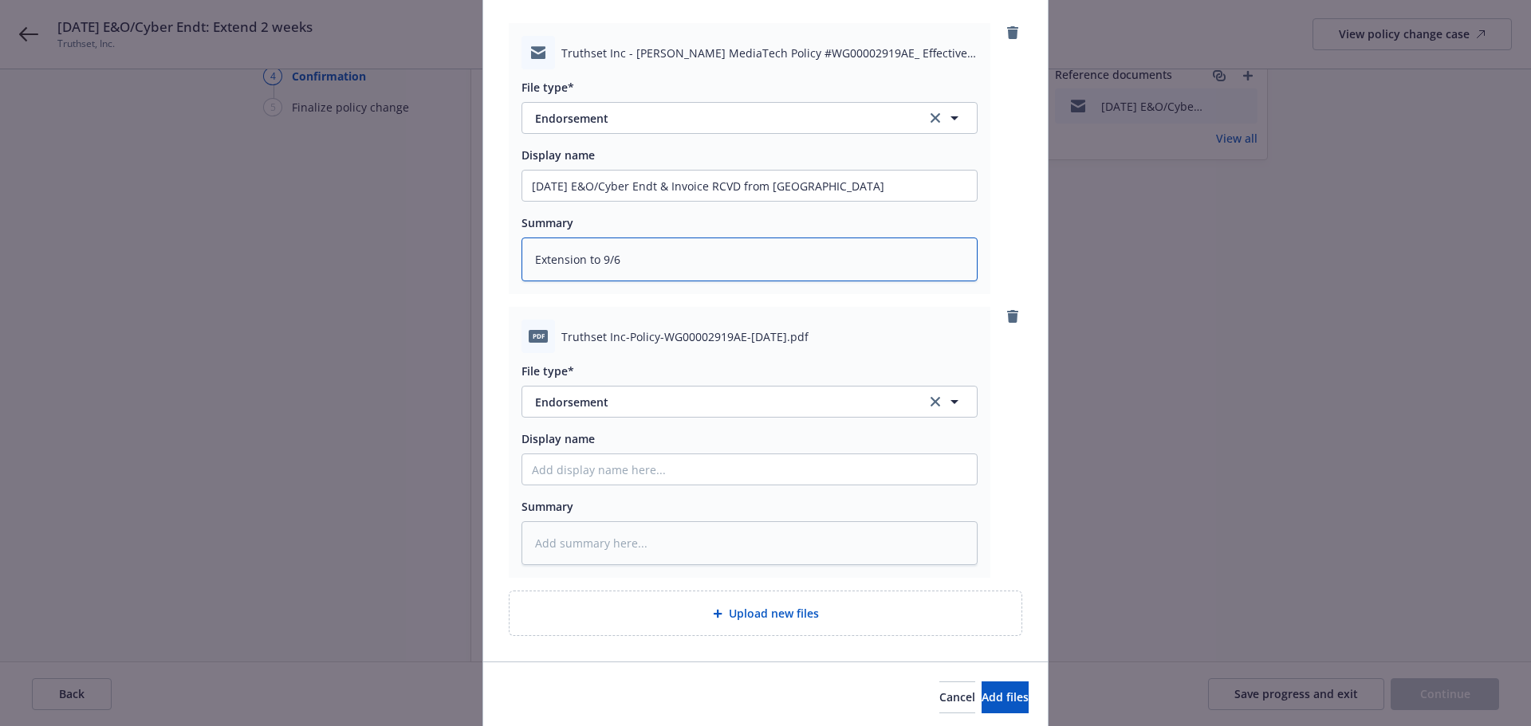
scroll to position [238, 0]
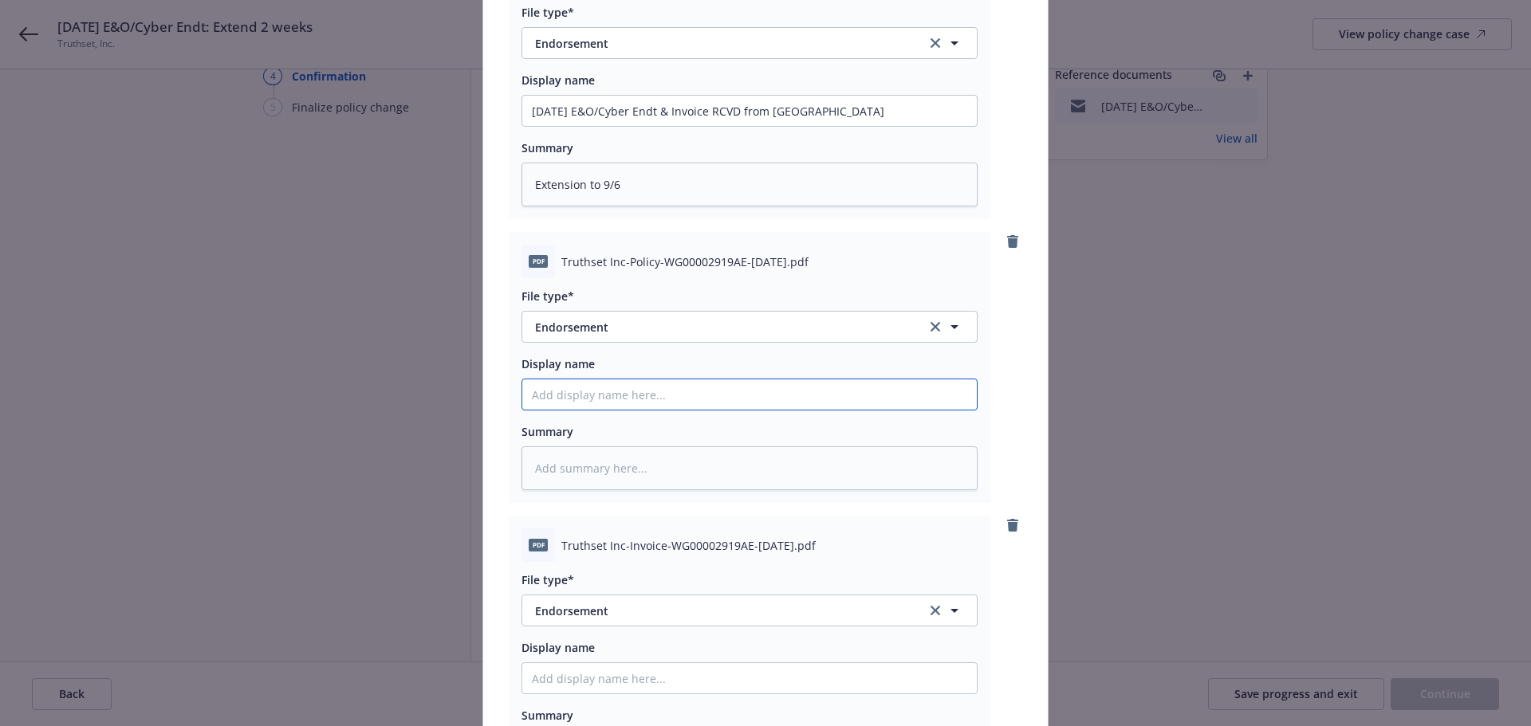
click at [636, 405] on input "Display name" at bounding box center [749, 395] width 455 height 30
paste input "[TERM YR's] [CARRIER] [POLICY TYPE] Policy - ENDT [#] [EFF DATE] - [DESCRIPTION]"
drag, startPoint x: 586, startPoint y: 409, endPoint x: 299, endPoint y: 389, distance: 287.8
click at [299, 389] on div "Add files The uploaded files will be associated with EXTENSION_OR_CANCELLATION …" at bounding box center [765, 363] width 1531 height 726
drag, startPoint x: 730, startPoint y: 414, endPoint x: 800, endPoint y: 412, distance: 69.4
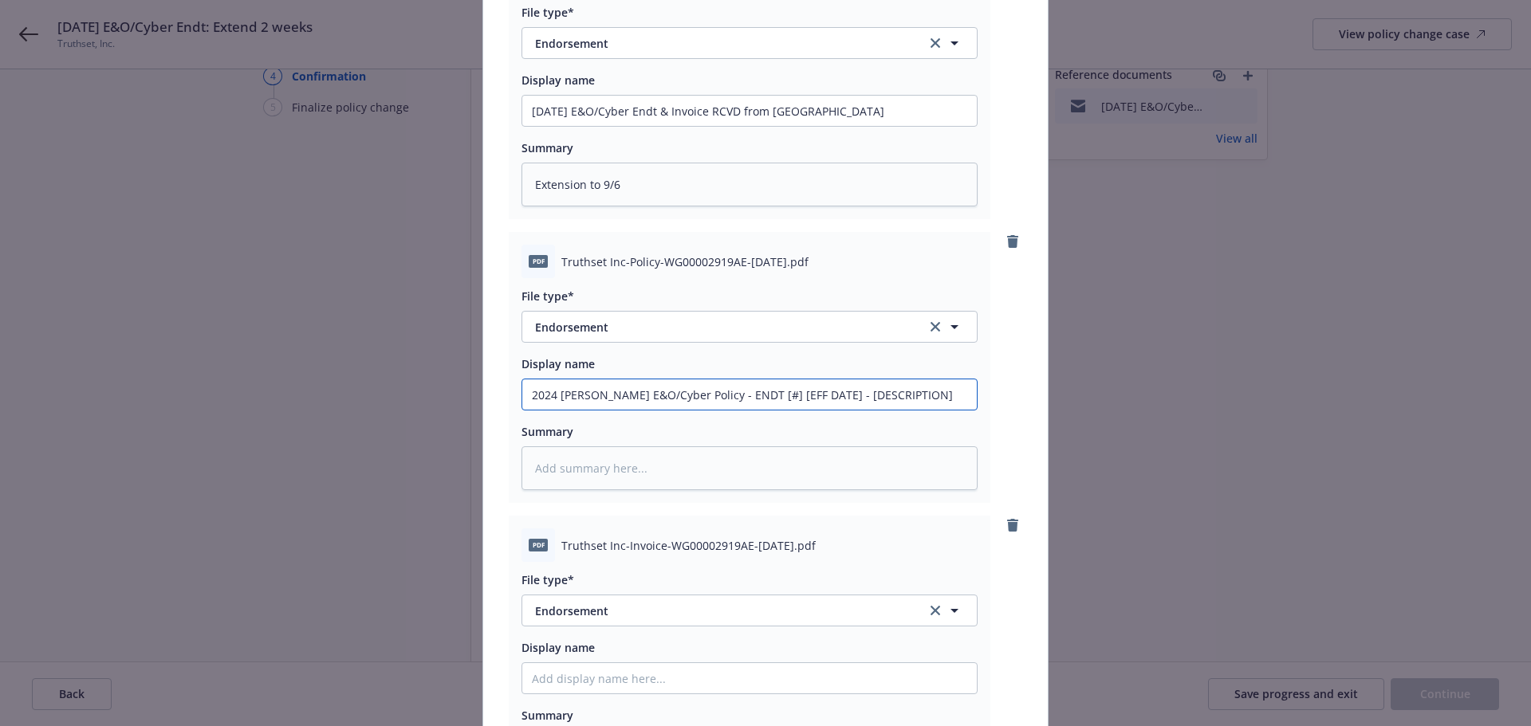
click at [800, 410] on input "2024 [PERSON_NAME] E&O/Cyber Policy - ENDT [#] [EFF DATE] - [DESCRIPTION]" at bounding box center [749, 395] width 455 height 30
click at [751, 409] on input "2024 [PERSON_NAME] E&O/Cyber Policy - ENDT 8/23/ - [DESCRIPTION]" at bounding box center [749, 395] width 455 height 30
click at [758, 404] on input "2024 [PERSON_NAME] E&O/Cyber Policy - ENDT 8/23/ - [DESCRIPTION]" at bounding box center [749, 395] width 455 height 30
click at [782, 410] on input "2024 [PERSON_NAME] E&O/Cyber Policy - ENDT [DATE] - [DESCRIPTION]" at bounding box center [749, 395] width 455 height 30
drag, startPoint x: 778, startPoint y: 416, endPoint x: 1176, endPoint y: 429, distance: 398.1
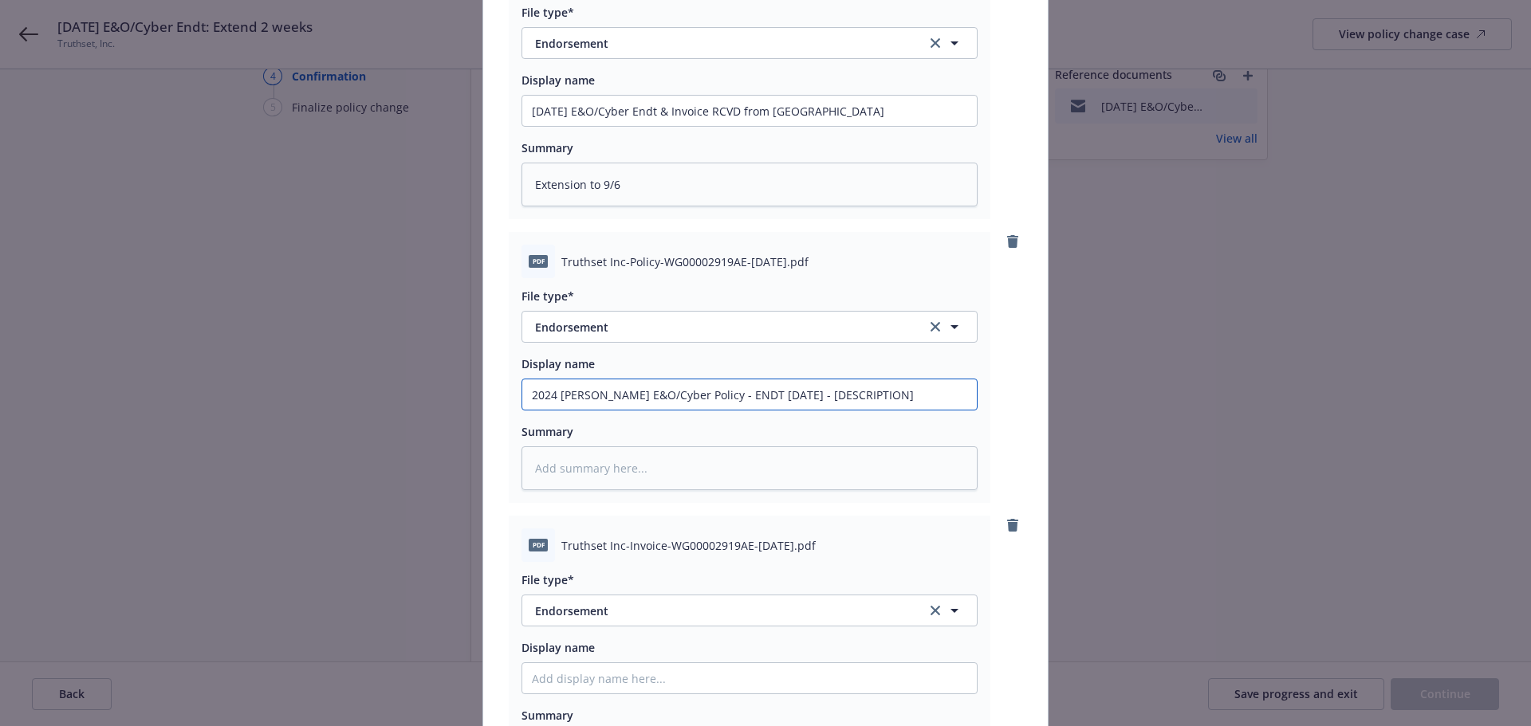
click at [1158, 429] on div "Add files The uploaded files will be associated with EXTENSION_OR_CANCELLATION …" at bounding box center [765, 363] width 1531 height 726
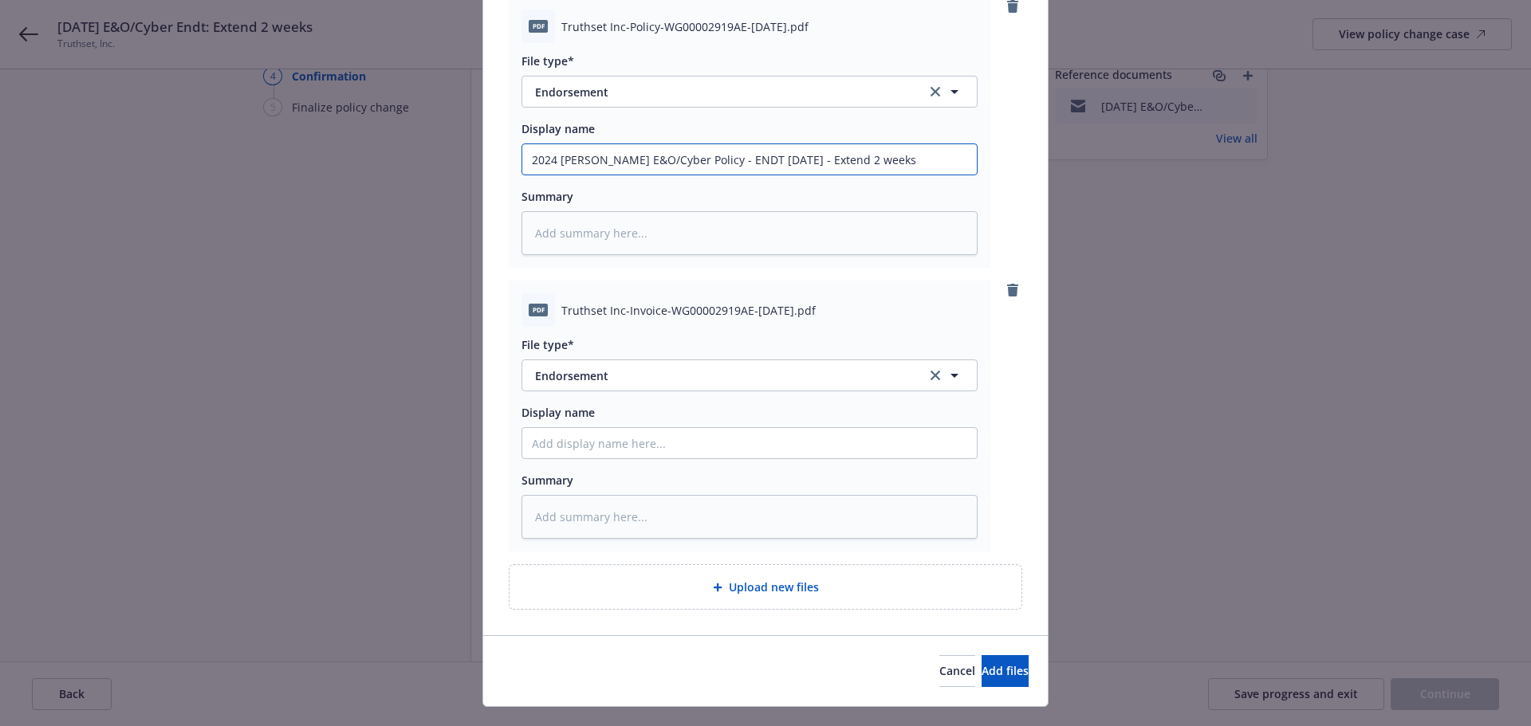
scroll to position [478, 0]
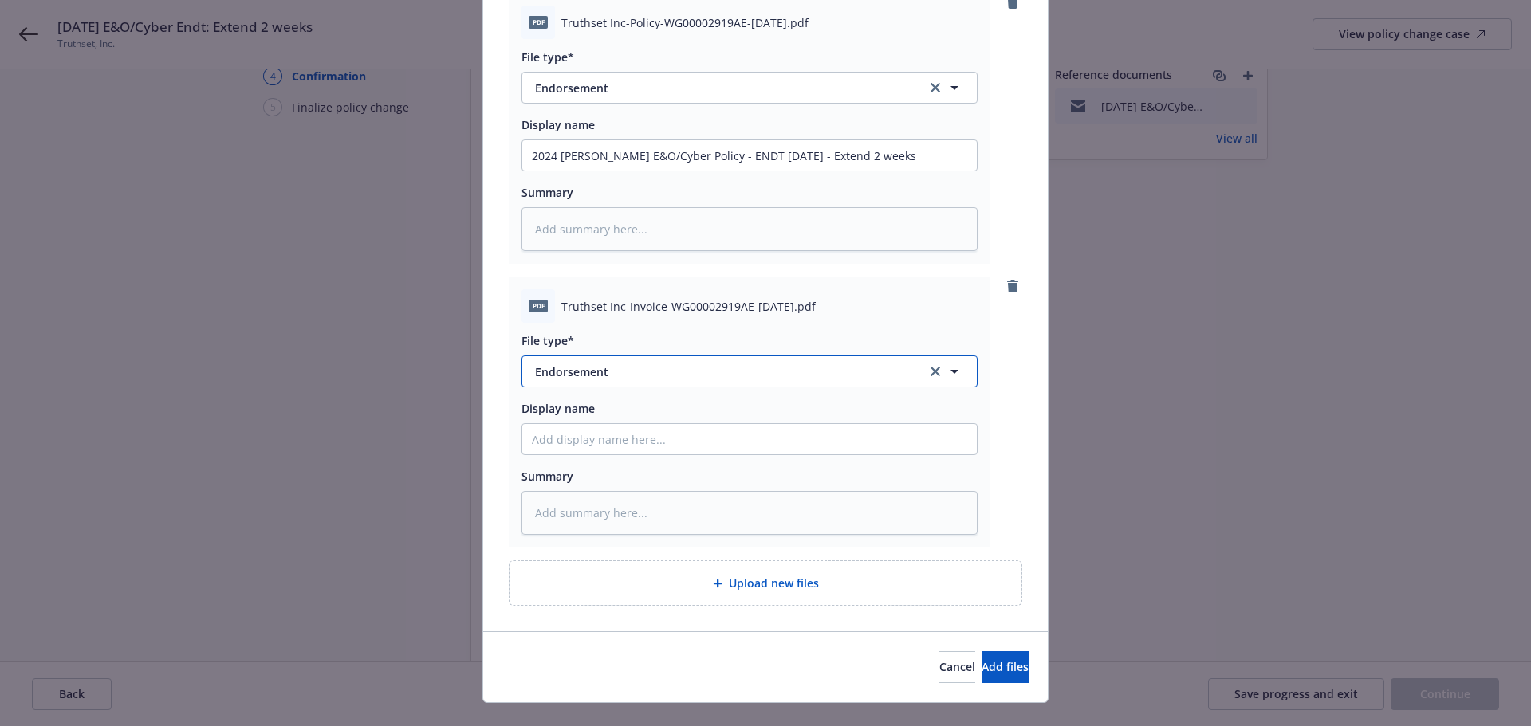
click at [632, 388] on button "Endorsement" at bounding box center [750, 372] width 456 height 32
click at [632, 467] on span "Invoice - Third Party" at bounding box center [593, 458] width 110 height 17
click at [637, 454] on input "Display name" at bounding box center [749, 439] width 455 height 30
click at [966, 702] on div "Cancel Add files" at bounding box center [765, 667] width 565 height 71
click at [982, 683] on button "Add files" at bounding box center [1005, 668] width 47 height 32
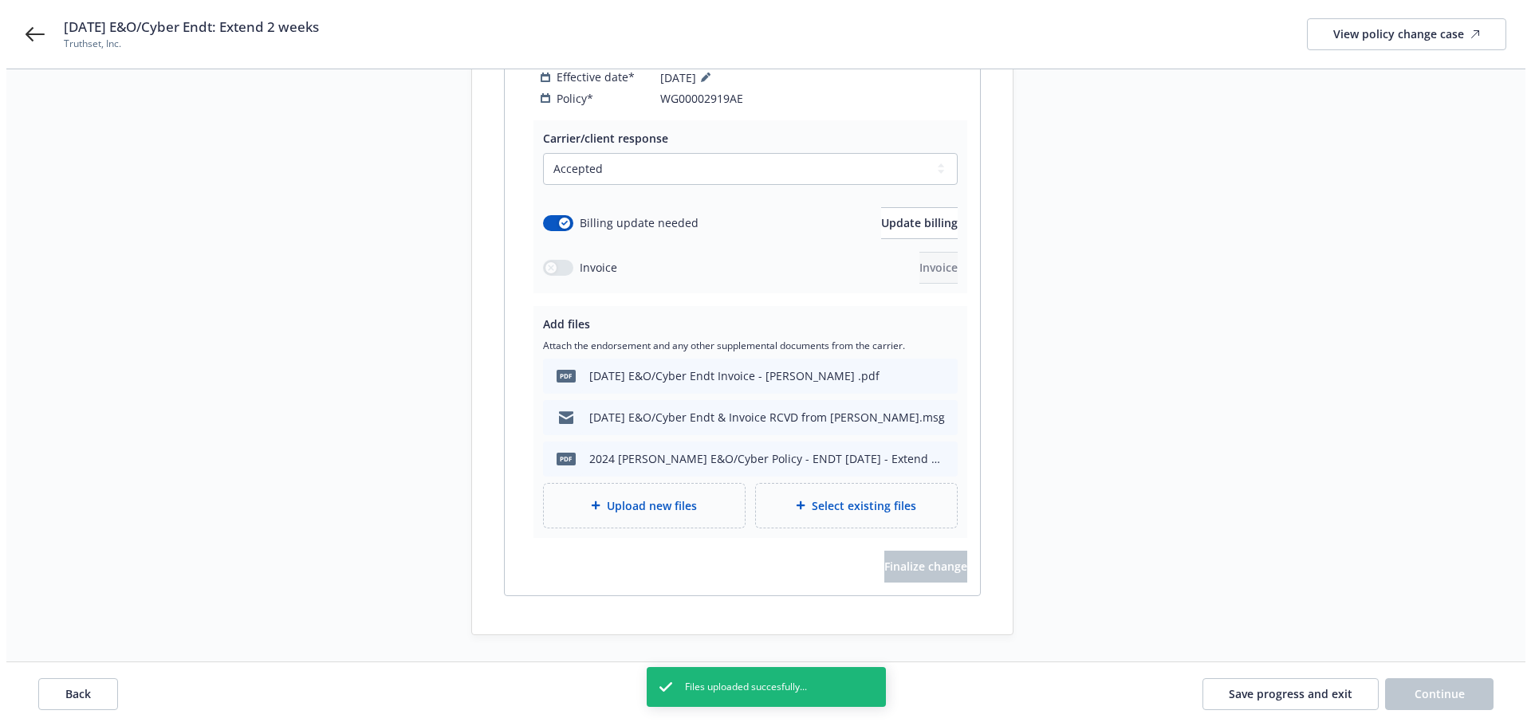
scroll to position [319, 0]
click at [921, 215] on span "Update billing" at bounding box center [913, 222] width 77 height 15
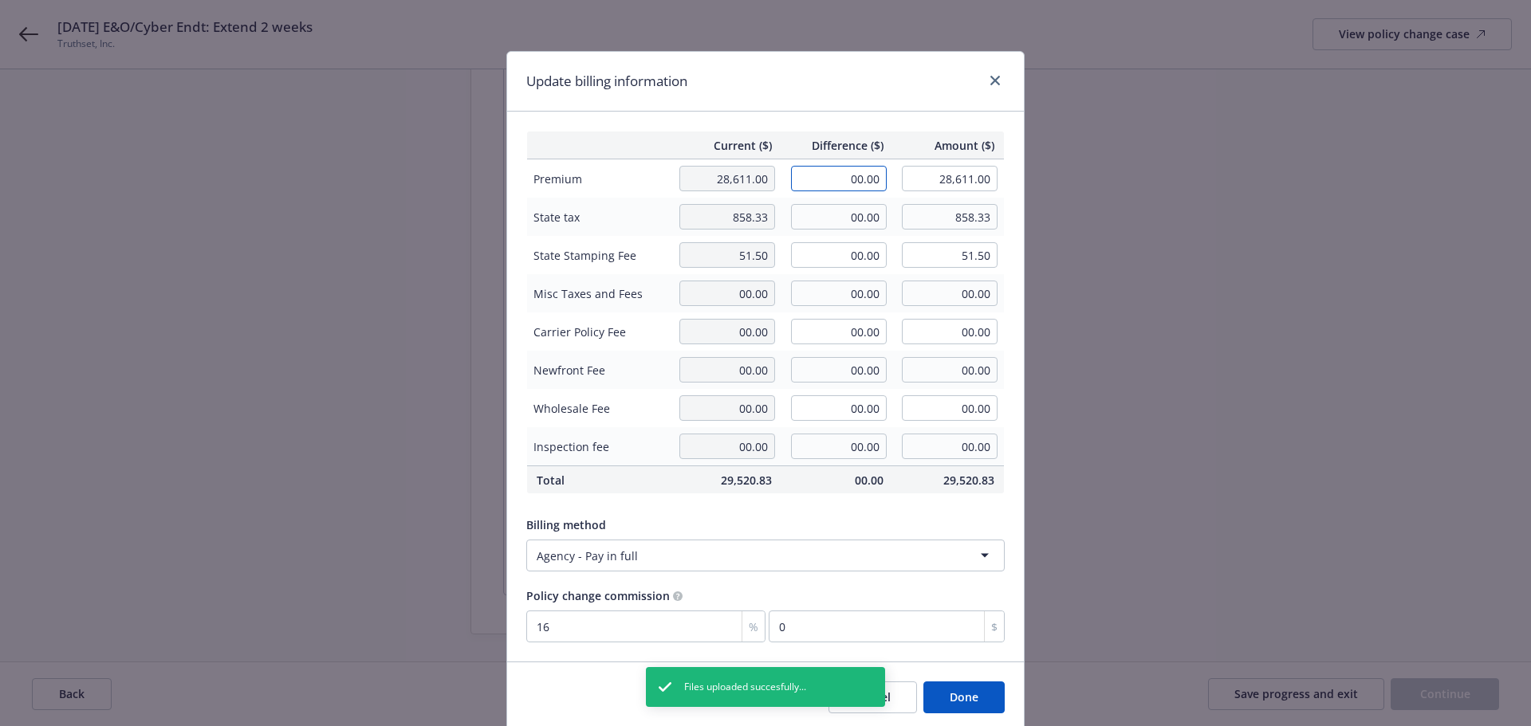
click at [840, 180] on input "00.00" at bounding box center [839, 179] width 96 height 26
click at [835, 207] on input "00.00" at bounding box center [839, 217] width 96 height 26
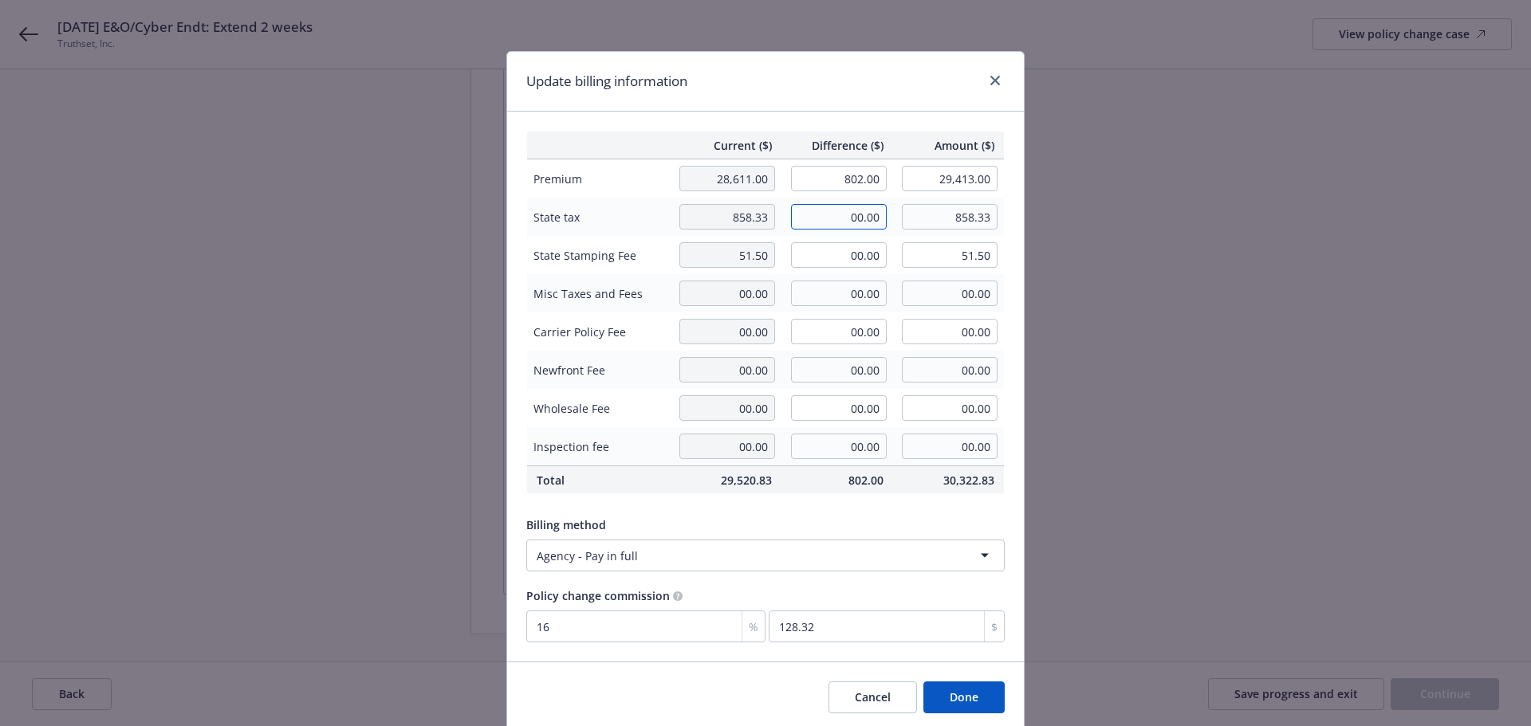
click at [835, 207] on input "00.00" at bounding box center [839, 217] width 96 height 26
drag, startPoint x: 829, startPoint y: 212, endPoint x: 912, endPoint y: 207, distance: 83.1
click at [906, 207] on tr "State tax 858.33 00.00 858.33" at bounding box center [766, 217] width 478 height 38
click at [850, 252] on input "00.00" at bounding box center [839, 255] width 96 height 26
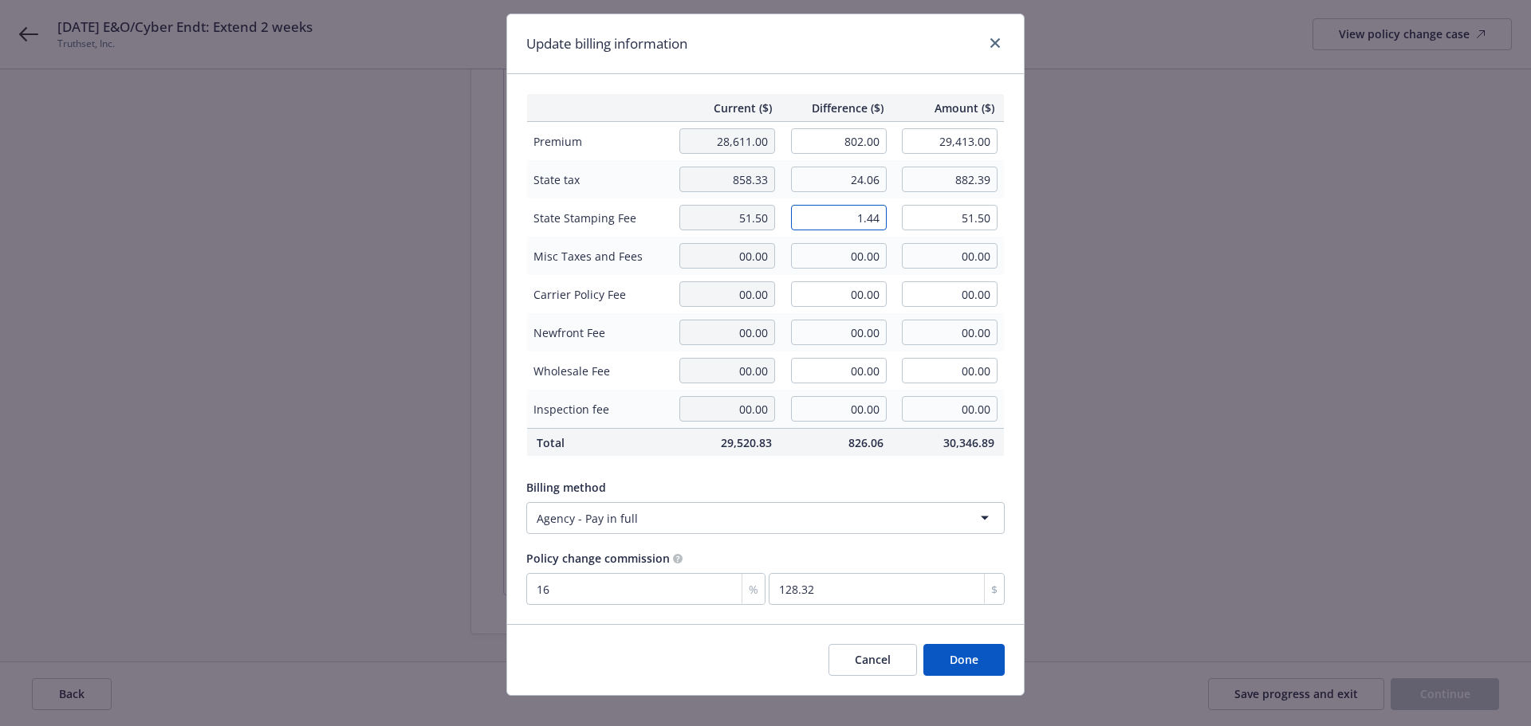
scroll to position [58, 0]
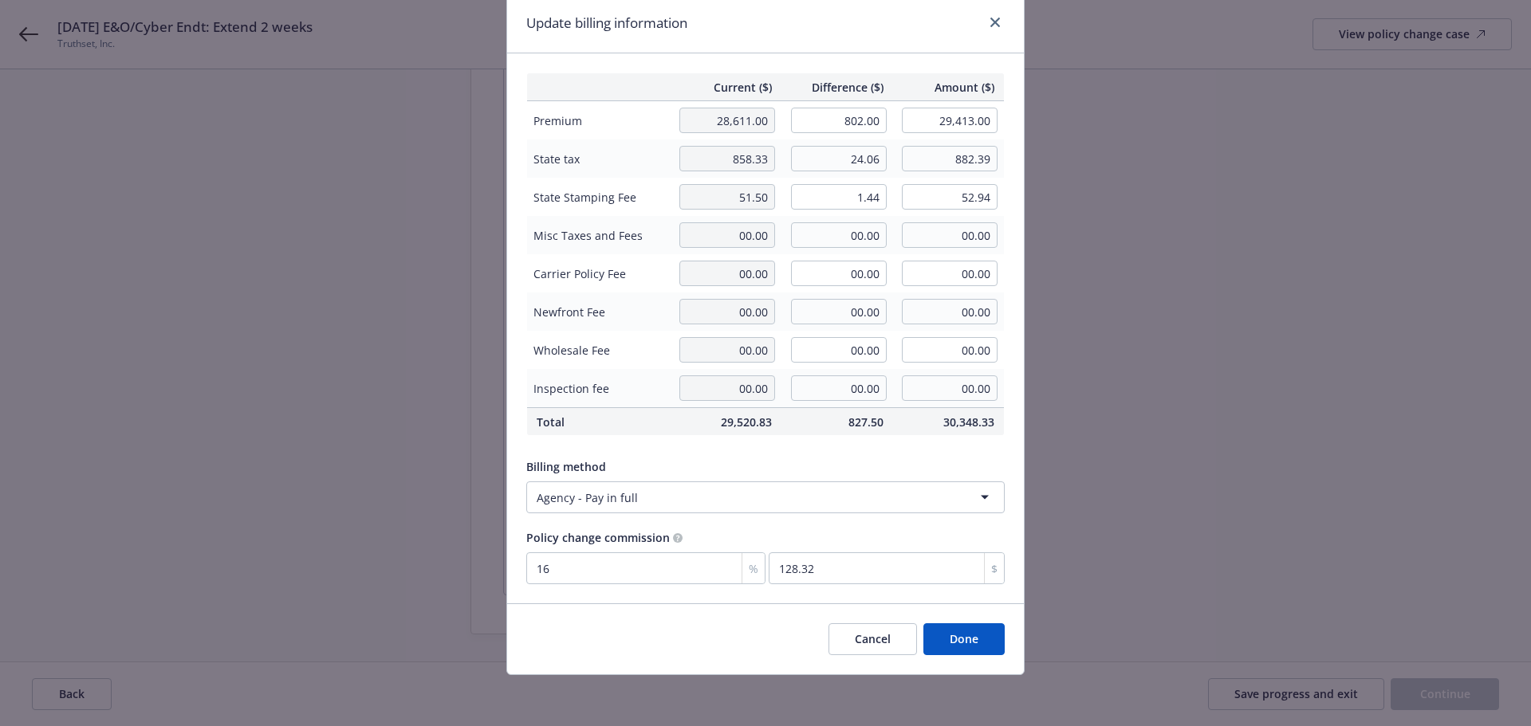
click at [953, 628] on button "Done" at bounding box center [963, 640] width 81 height 32
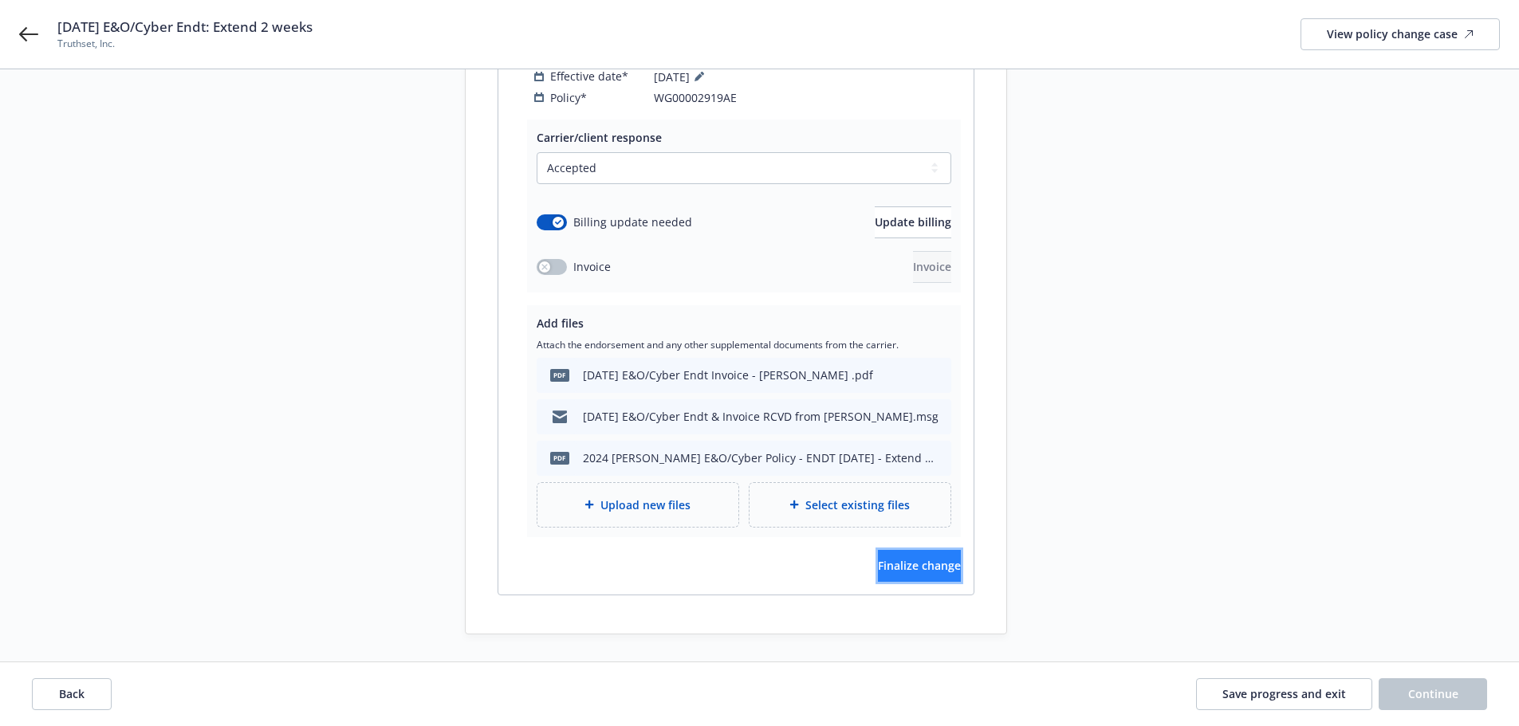
click at [878, 550] on button "Finalize change" at bounding box center [919, 566] width 83 height 32
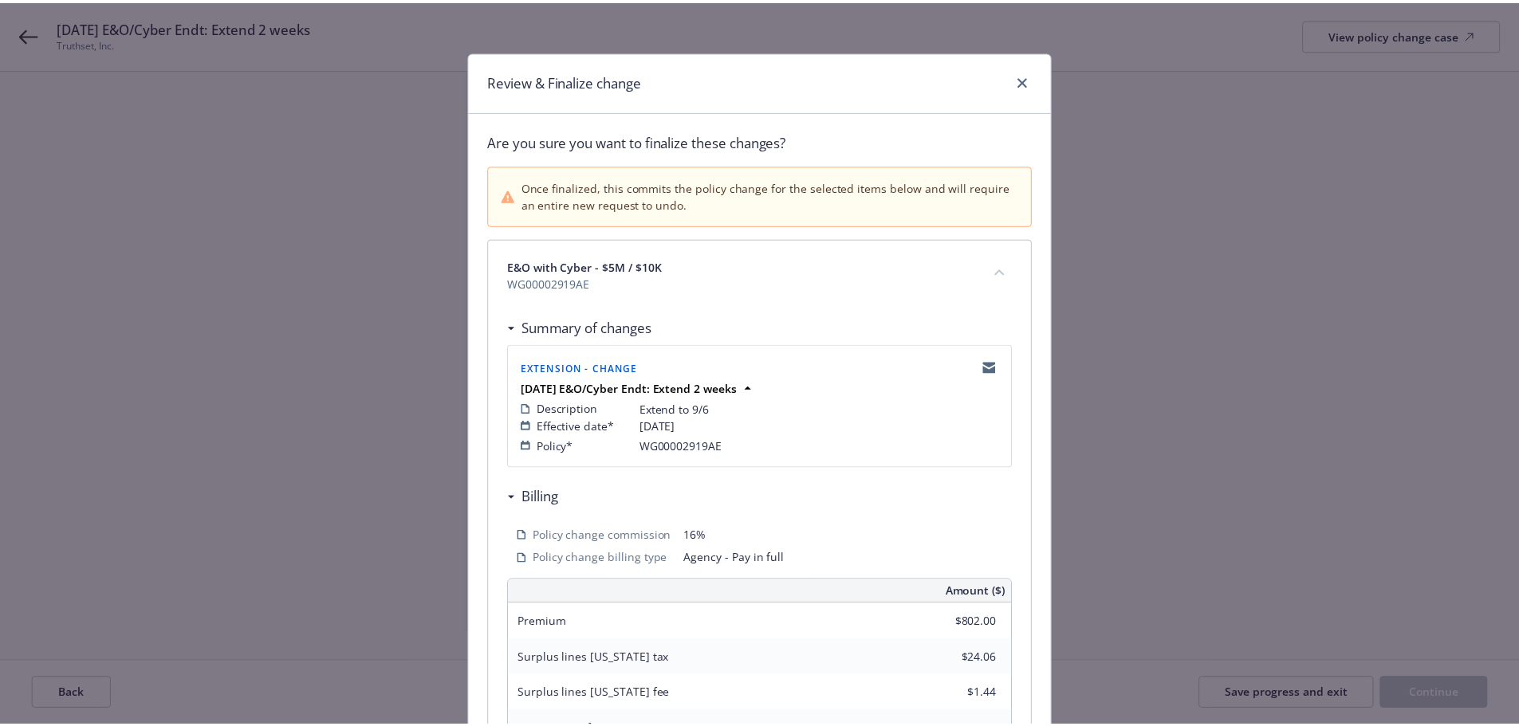
scroll to position [352, 0]
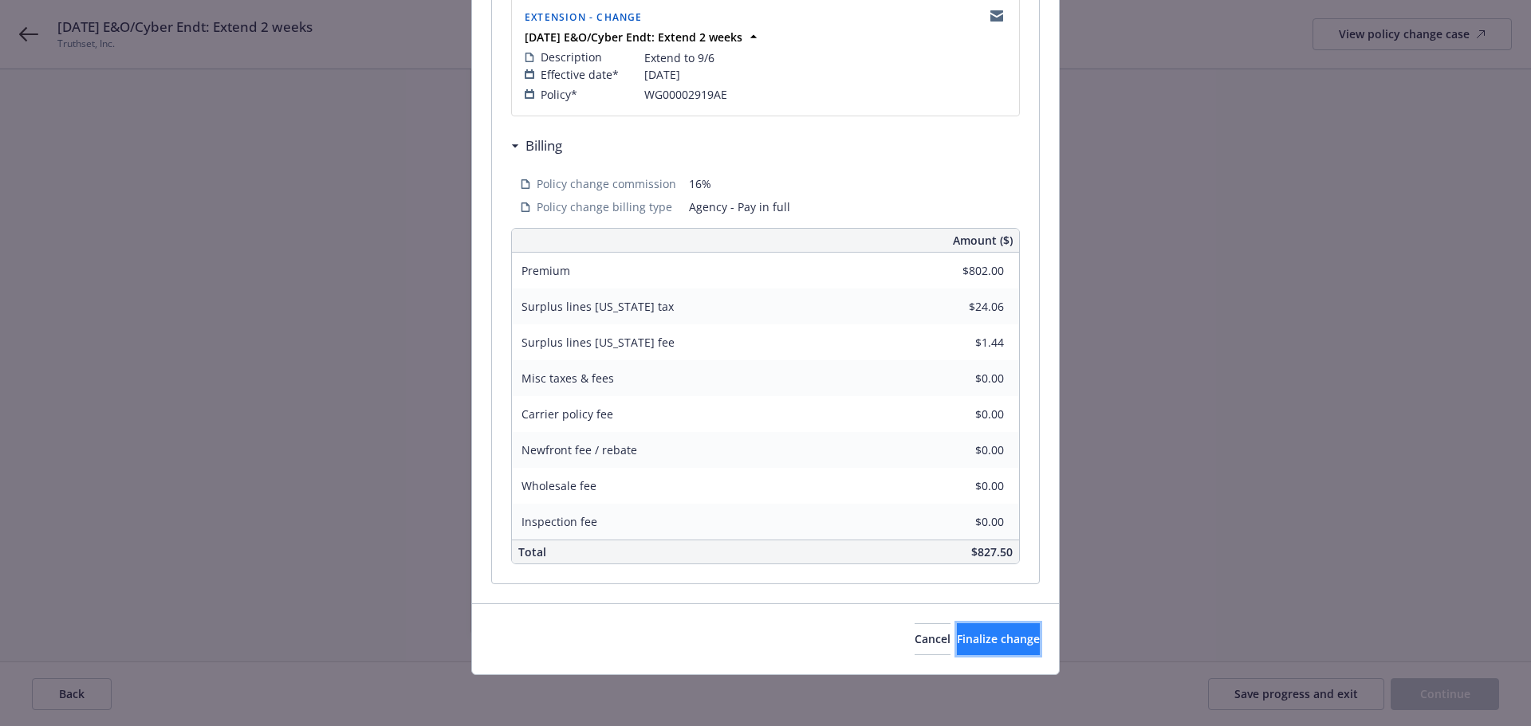
click at [976, 636] on span "Finalize change" at bounding box center [998, 639] width 83 height 15
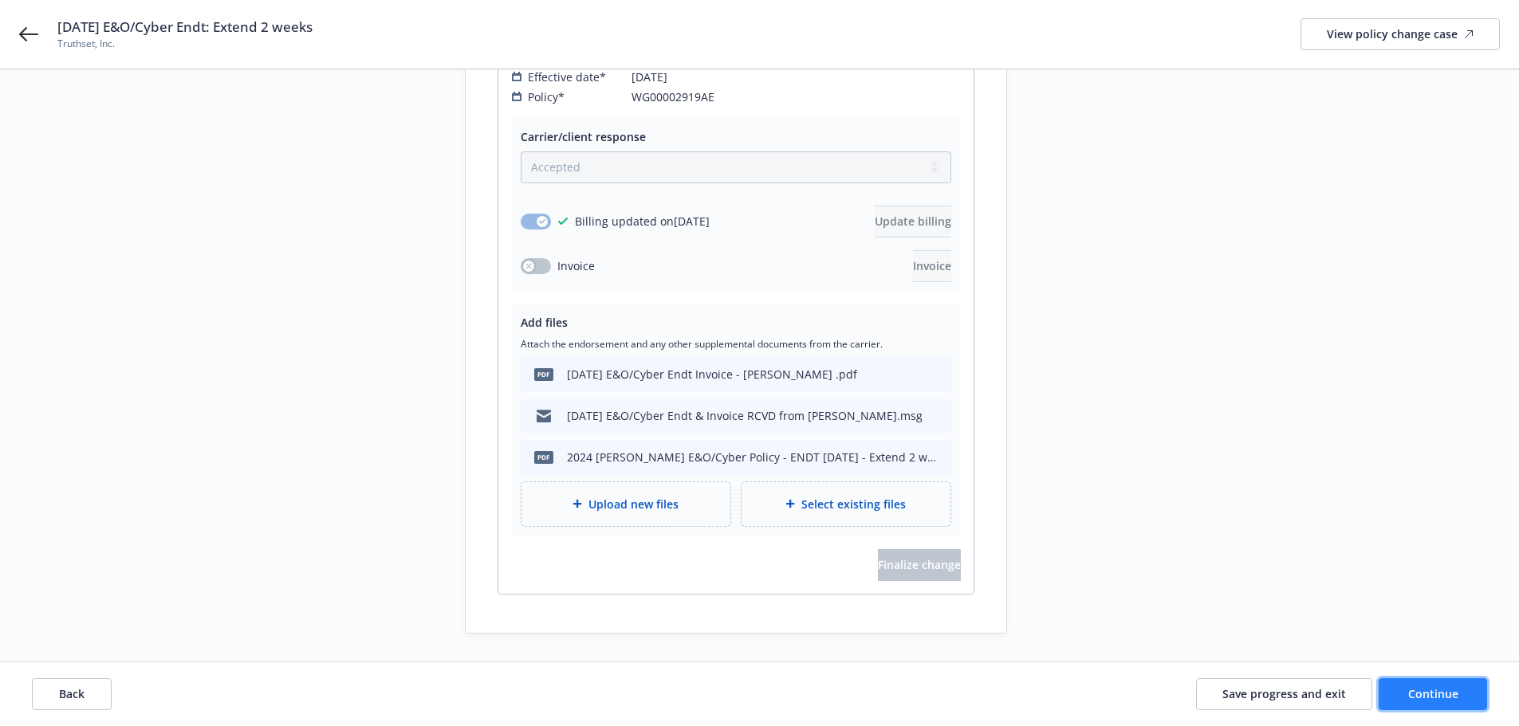
click at [1435, 680] on button "Continue" at bounding box center [1433, 695] width 108 height 32
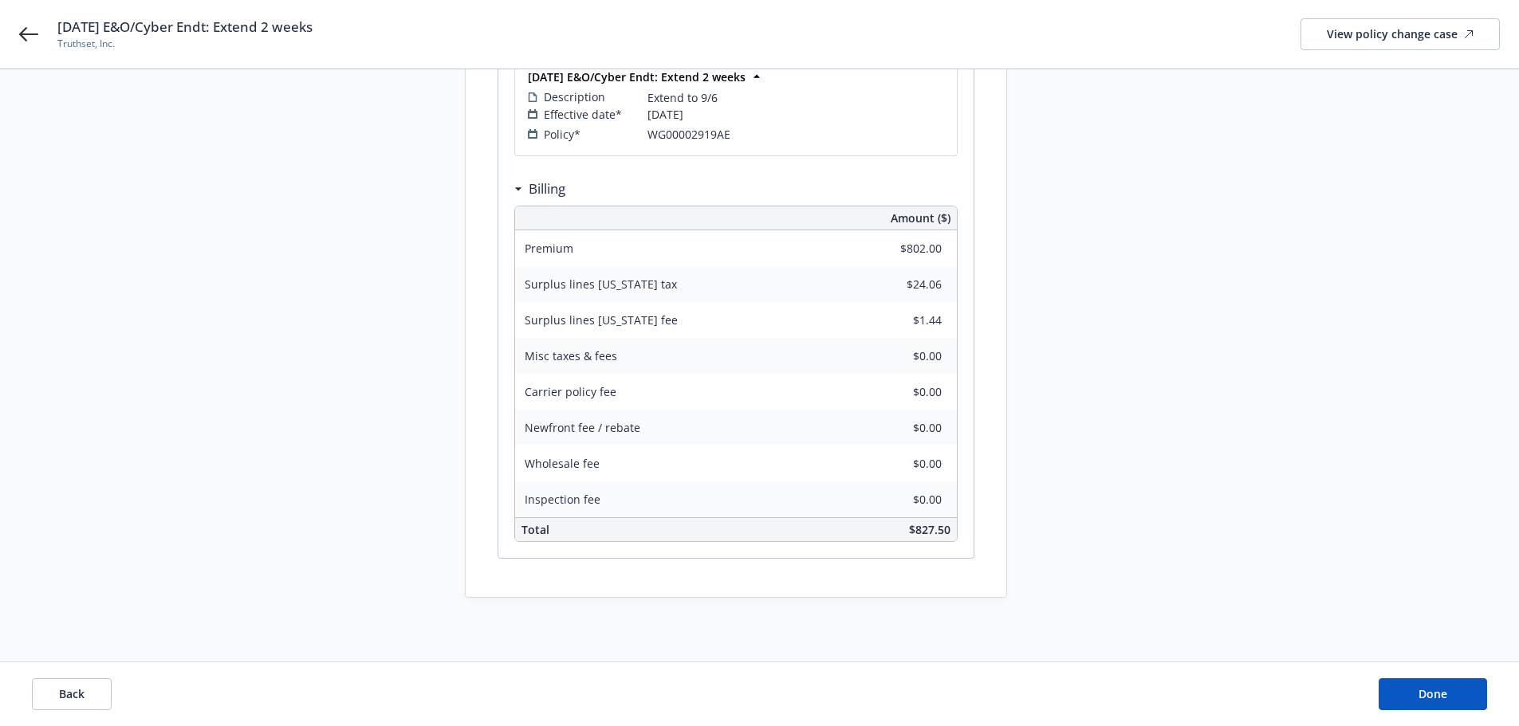
scroll to position [314, 0]
click at [1438, 697] on span "Done" at bounding box center [1433, 694] width 29 height 15
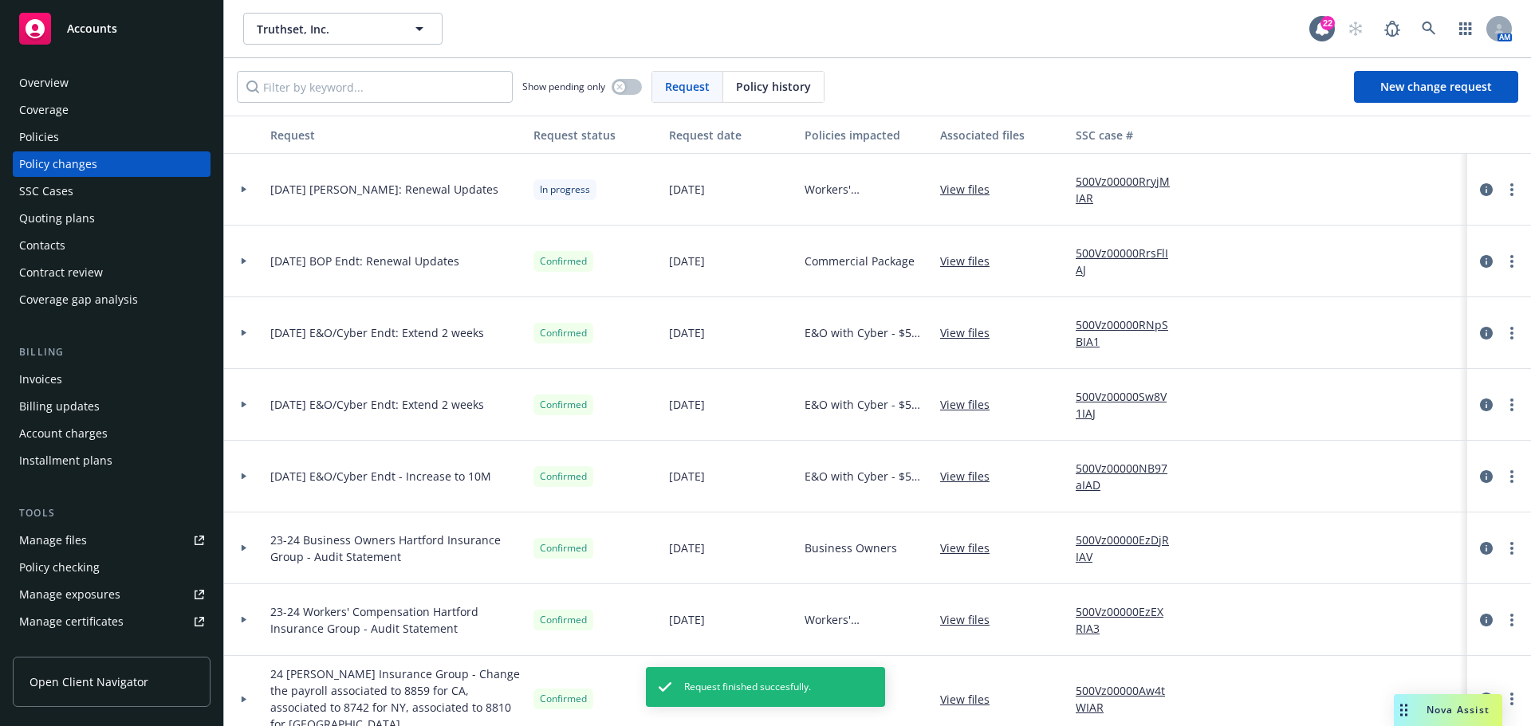
click at [124, 117] on div "Coverage" at bounding box center [111, 110] width 185 height 26
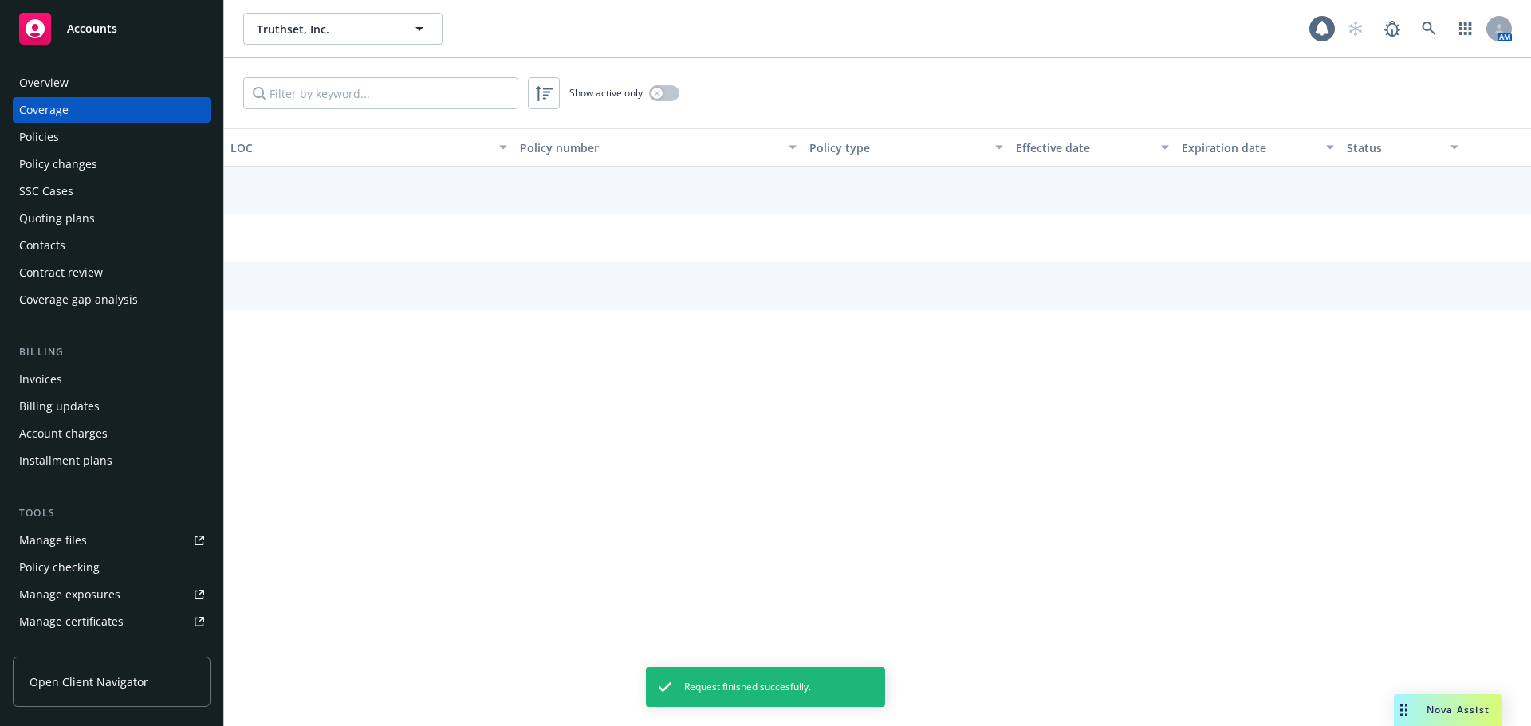
click at [116, 132] on div "Policies" at bounding box center [111, 137] width 185 height 26
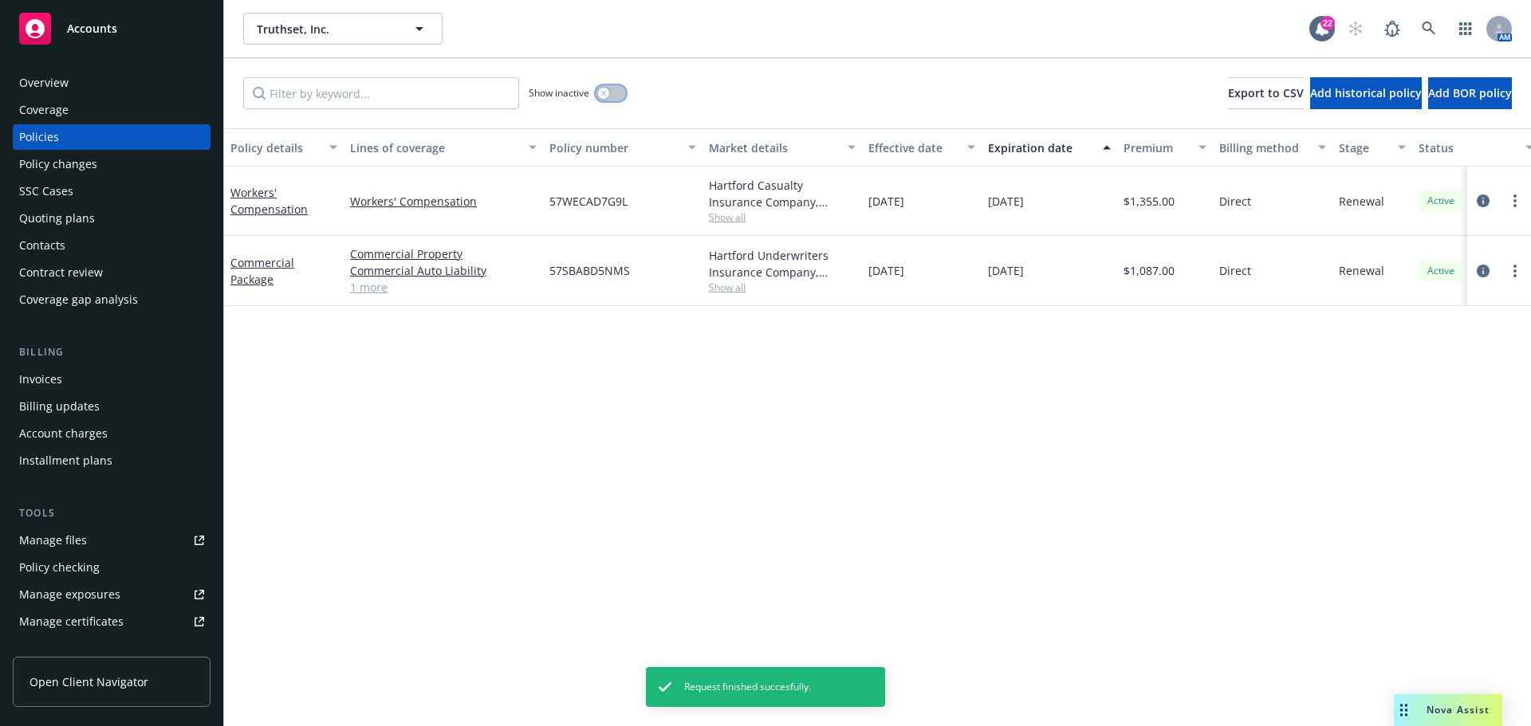
click at [600, 94] on icon "button" at bounding box center [603, 93] width 6 height 6
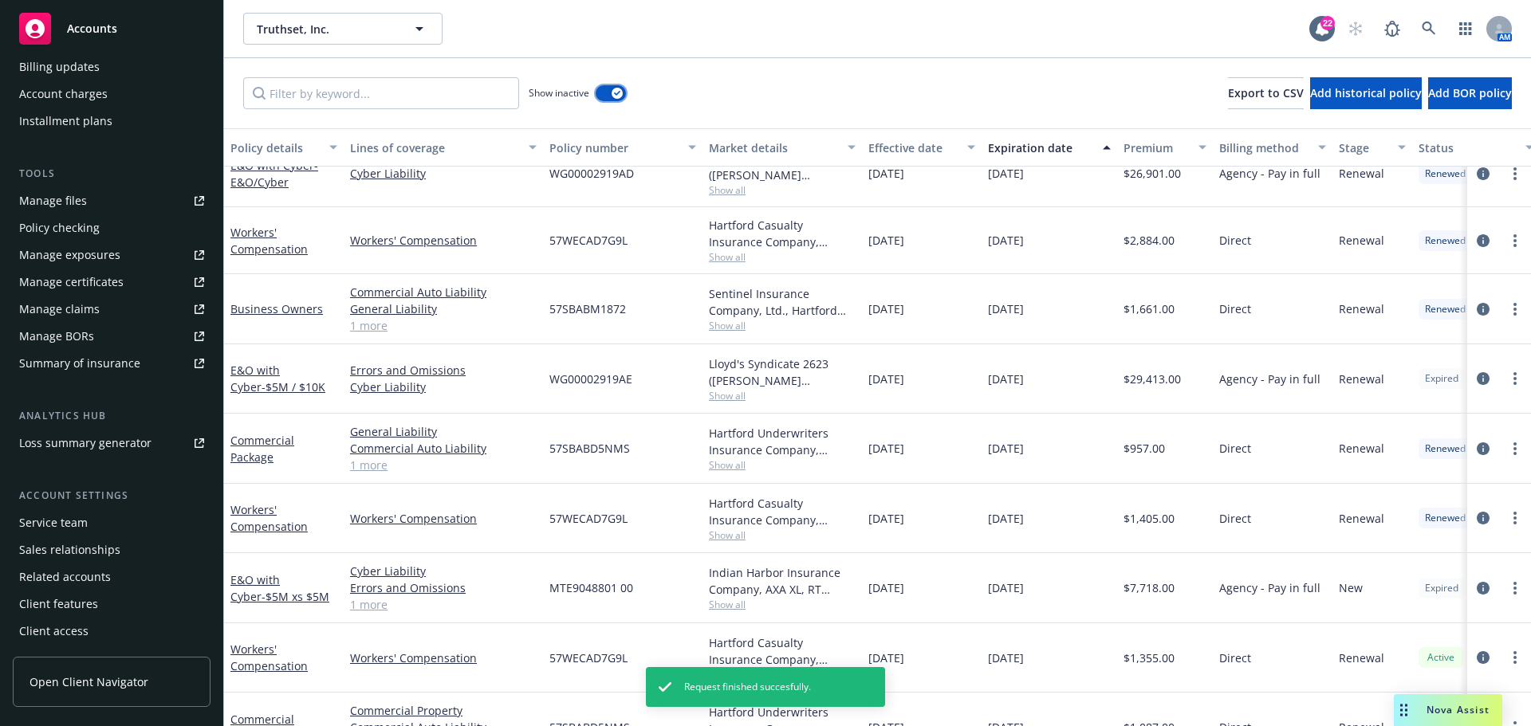
scroll to position [522, 0]
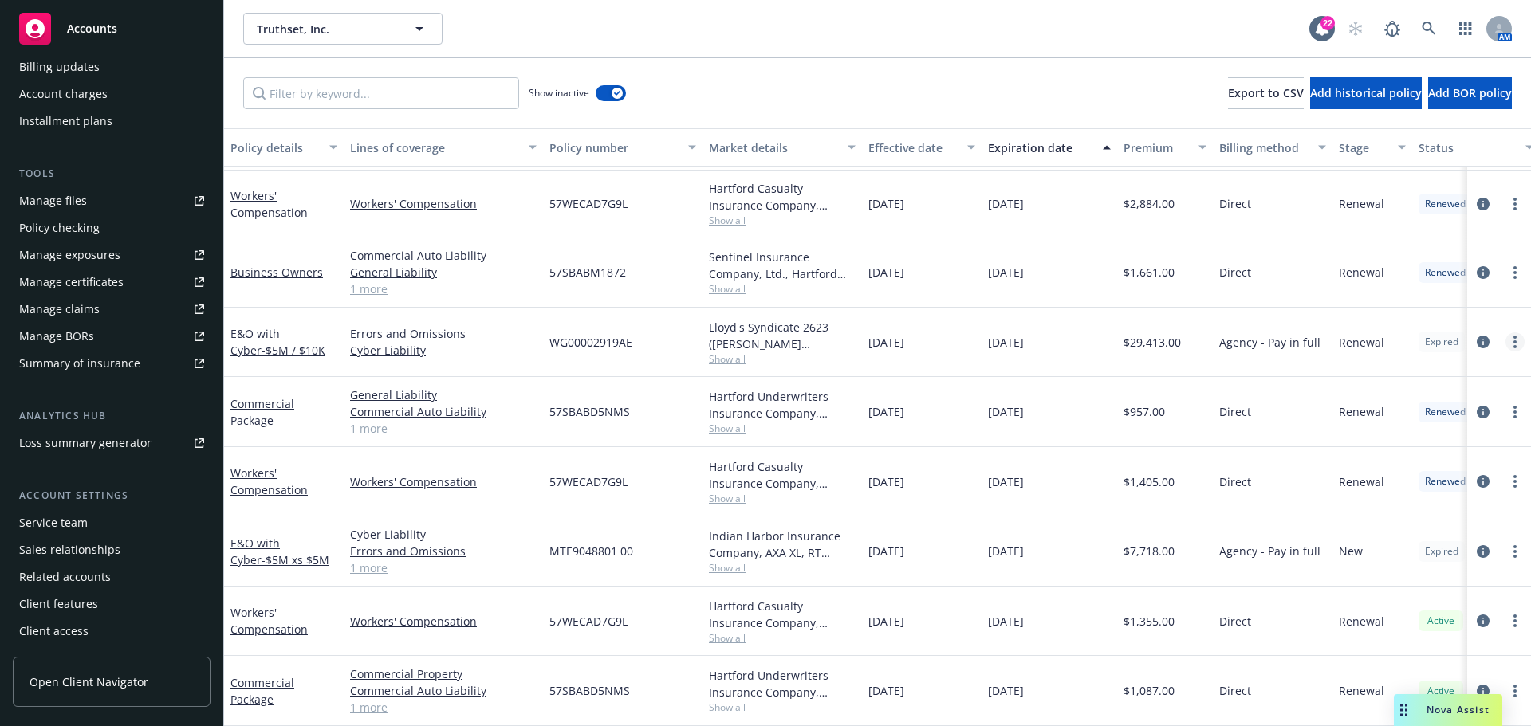
click at [1506, 333] on link "more" at bounding box center [1515, 342] width 19 height 19
click at [1474, 333] on link "circleInformation" at bounding box center [1483, 342] width 19 height 19
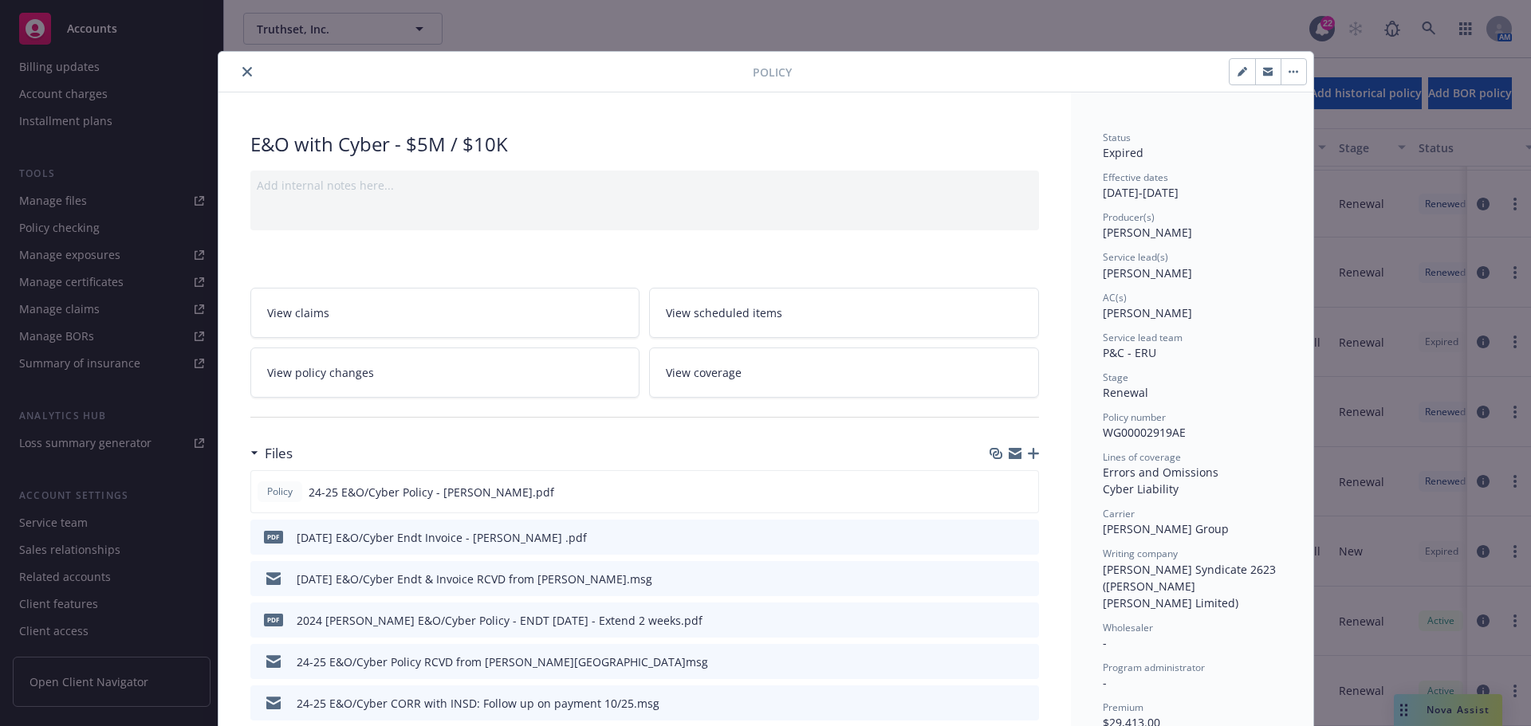
scroll to position [48, 0]
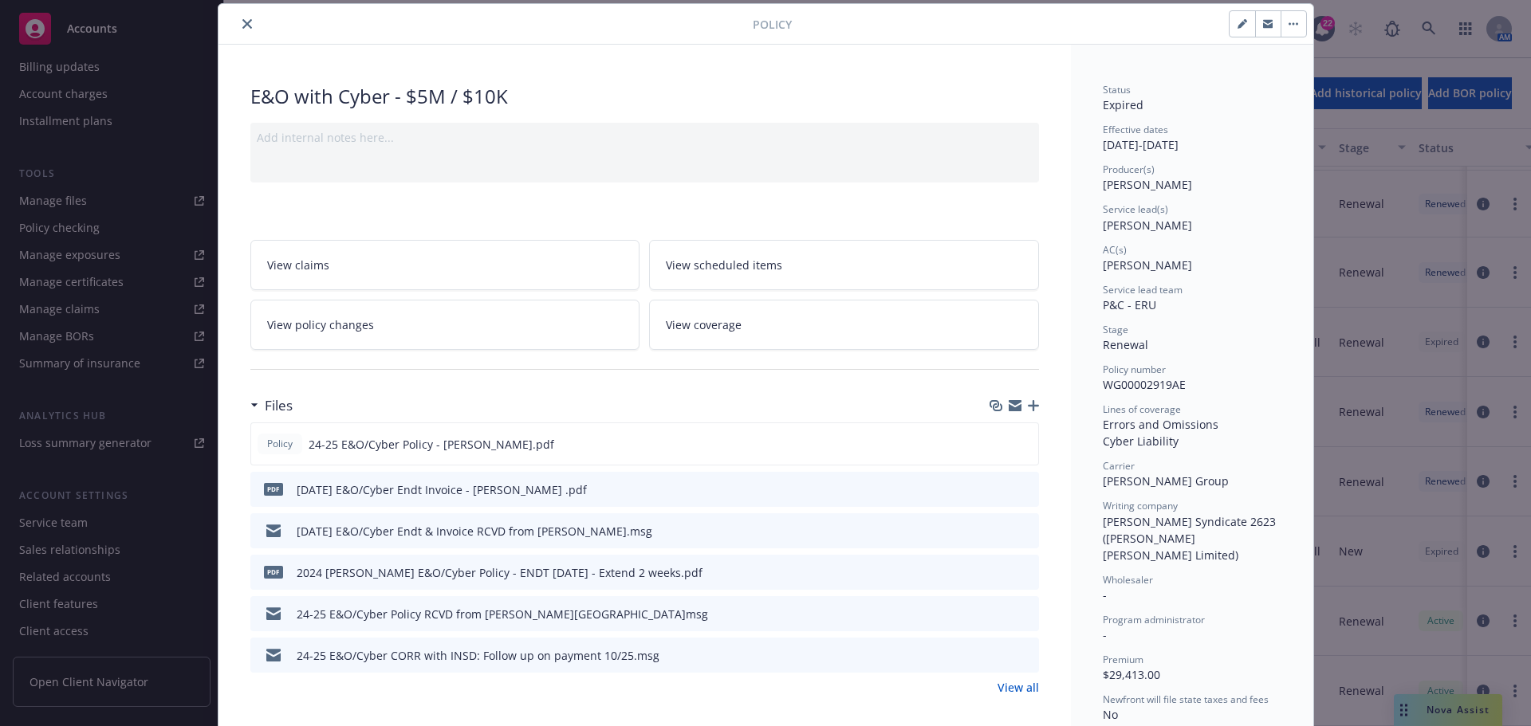
click at [1246, 24] on button "button" at bounding box center [1243, 24] width 26 height 26
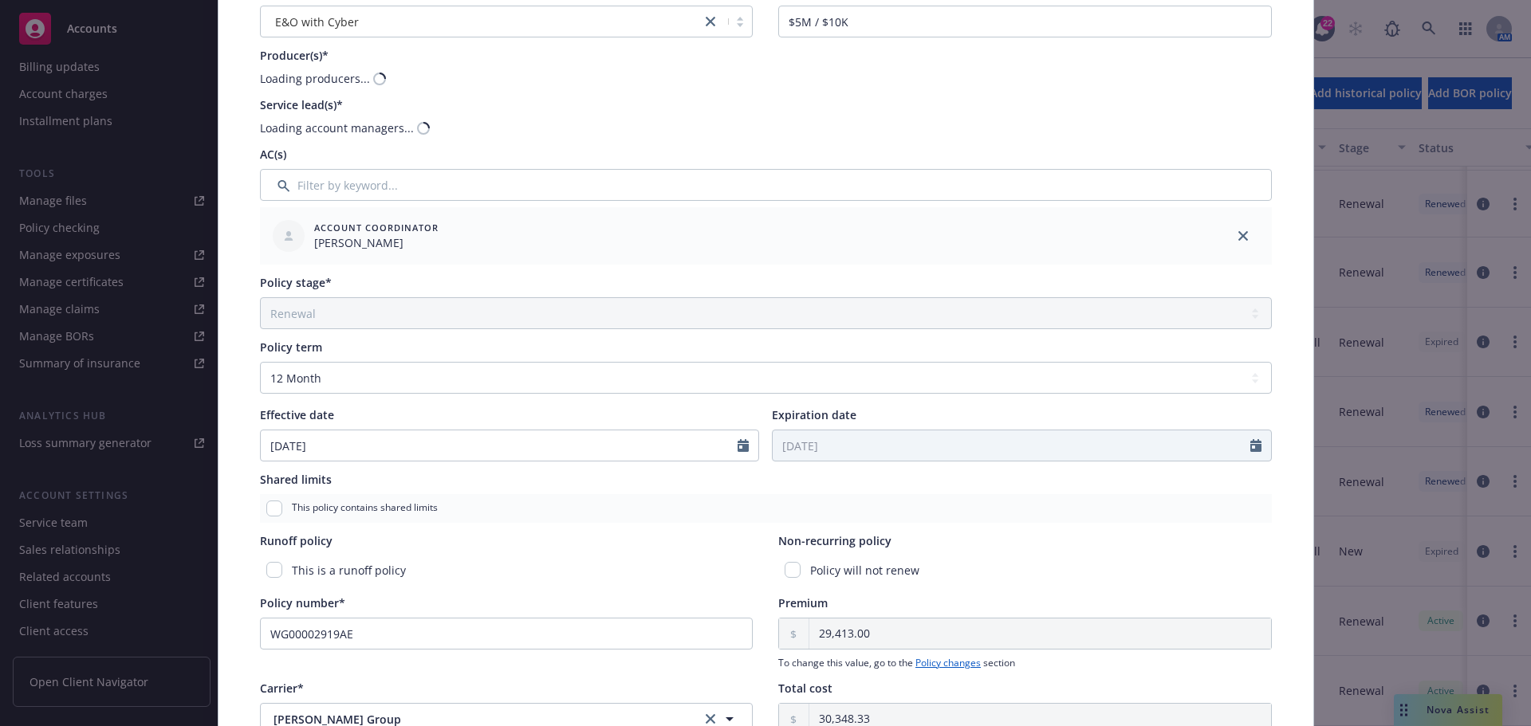
scroll to position [366, 0]
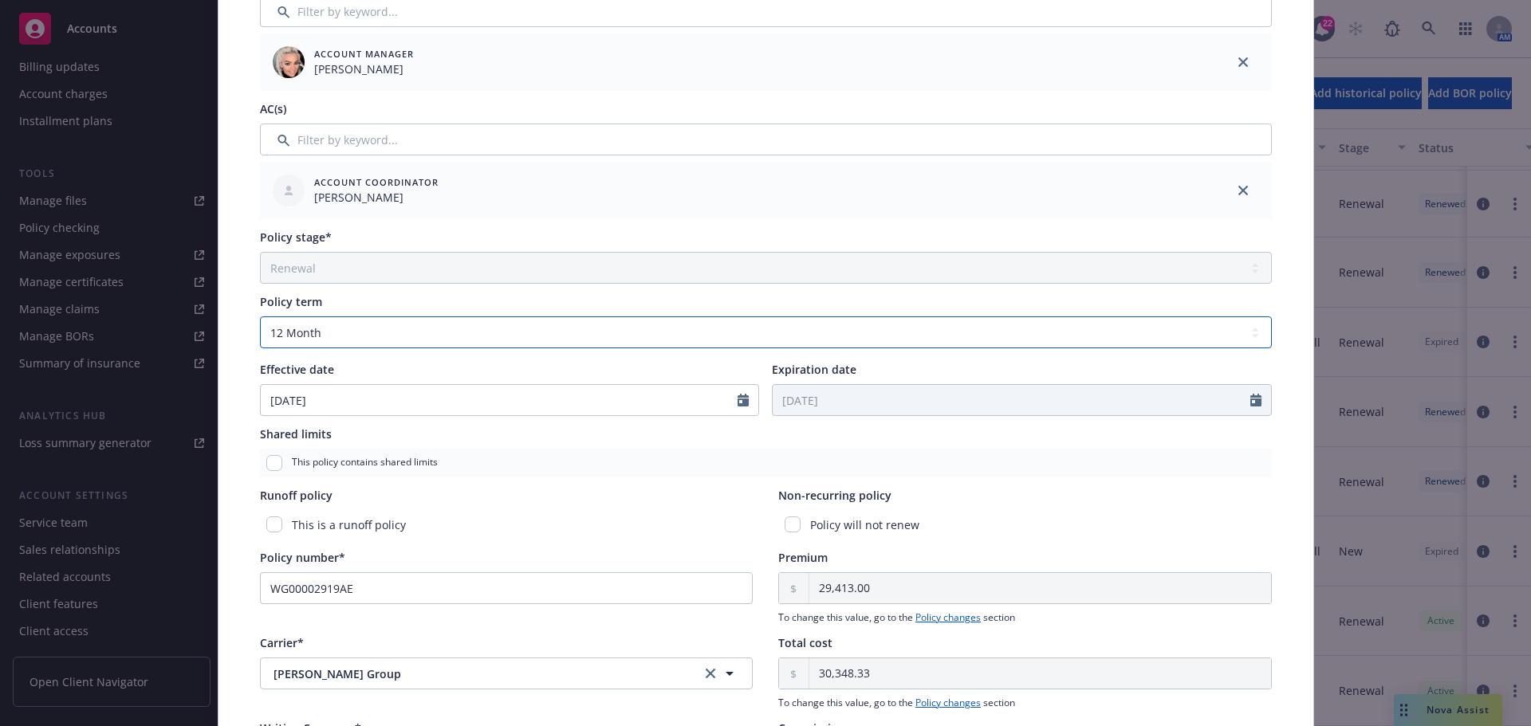
click at [310, 329] on select "Select policy term 12 Month 6 Month 4 Month 3 Month 2 Month 1 Month 36 Month (3…" at bounding box center [766, 333] width 1012 height 32
click at [260, 317] on select "Select policy term 12 Month 6 Month 4 Month 3 Month 2 Month 1 Month 36 Month (3…" at bounding box center [766, 333] width 1012 height 32
click at [838, 416] on div "Policy type* E&O with Cyber Display name $5M / $10K Producer(s)* EVP [PERSON_NA…" at bounding box center [765, 342] width 1031 height 1144
click at [833, 403] on input "Expiration date" at bounding box center [1012, 400] width 478 height 30
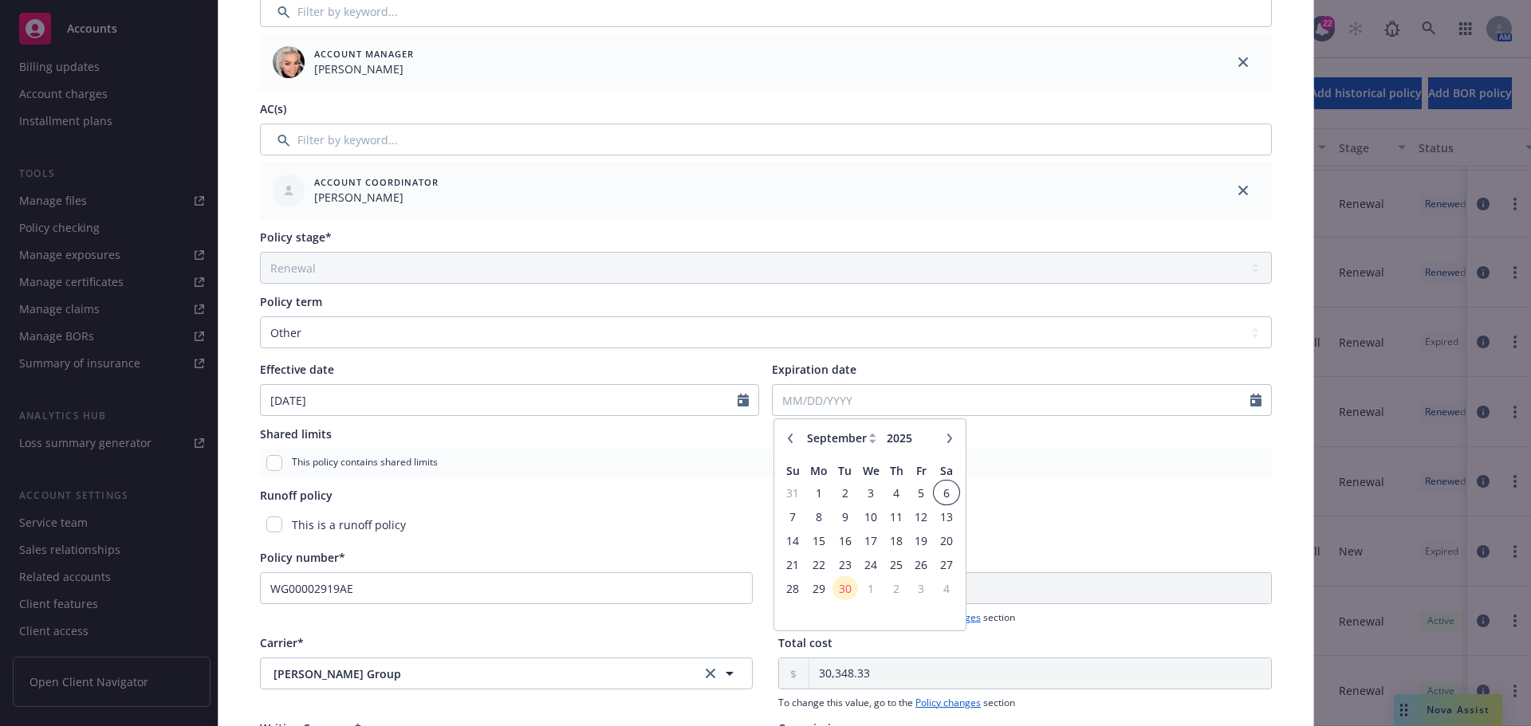
click at [938, 501] on span "6" at bounding box center [946, 493] width 22 height 20
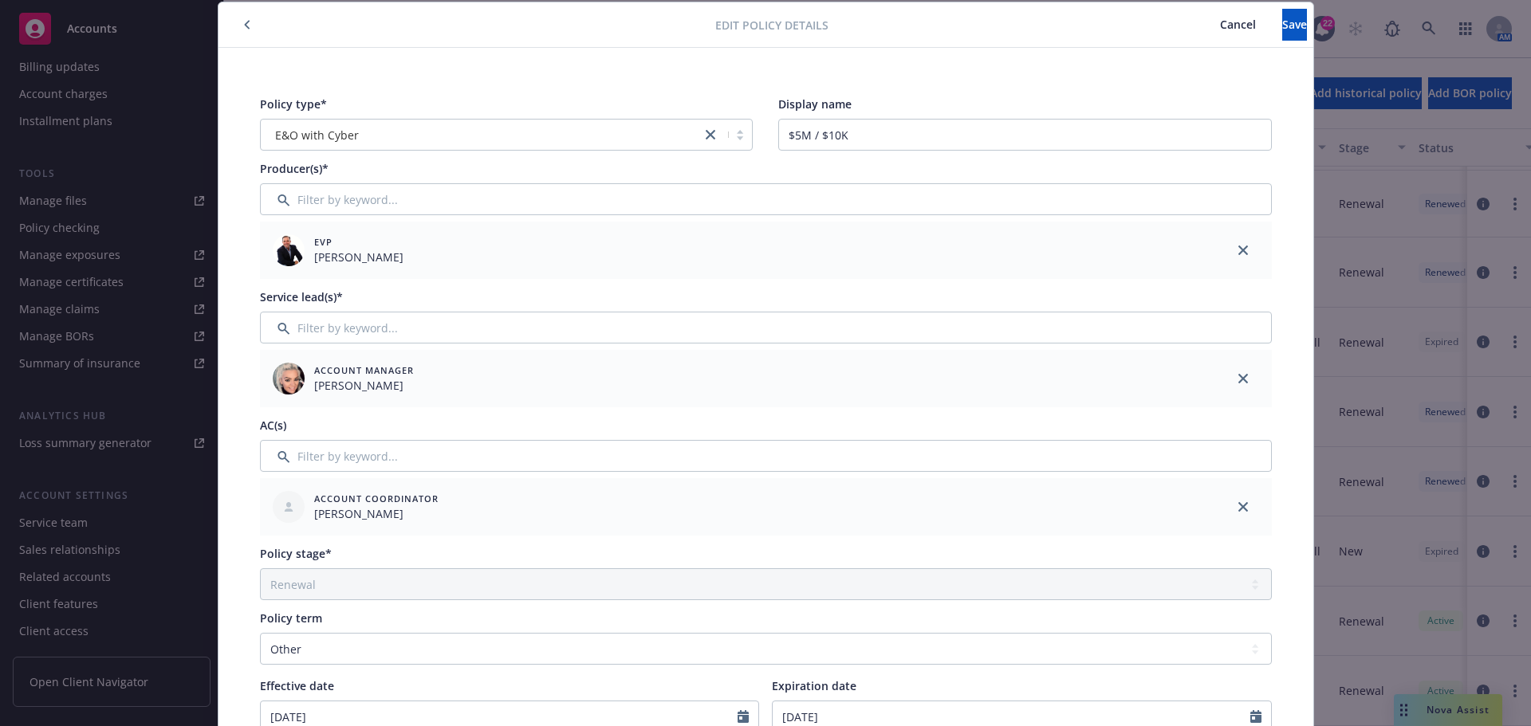
scroll to position [47, 0]
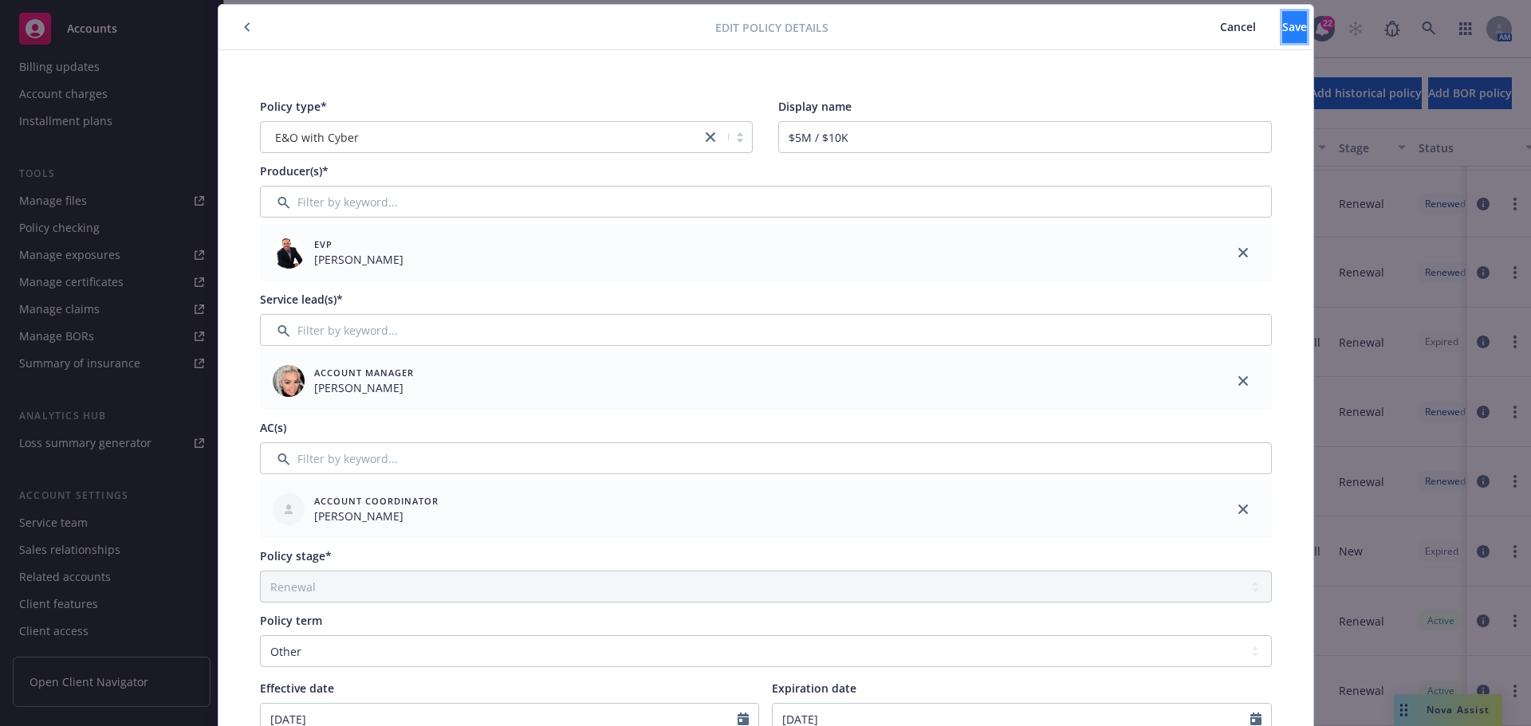
click at [1282, 20] on span "Save" at bounding box center [1294, 26] width 25 height 15
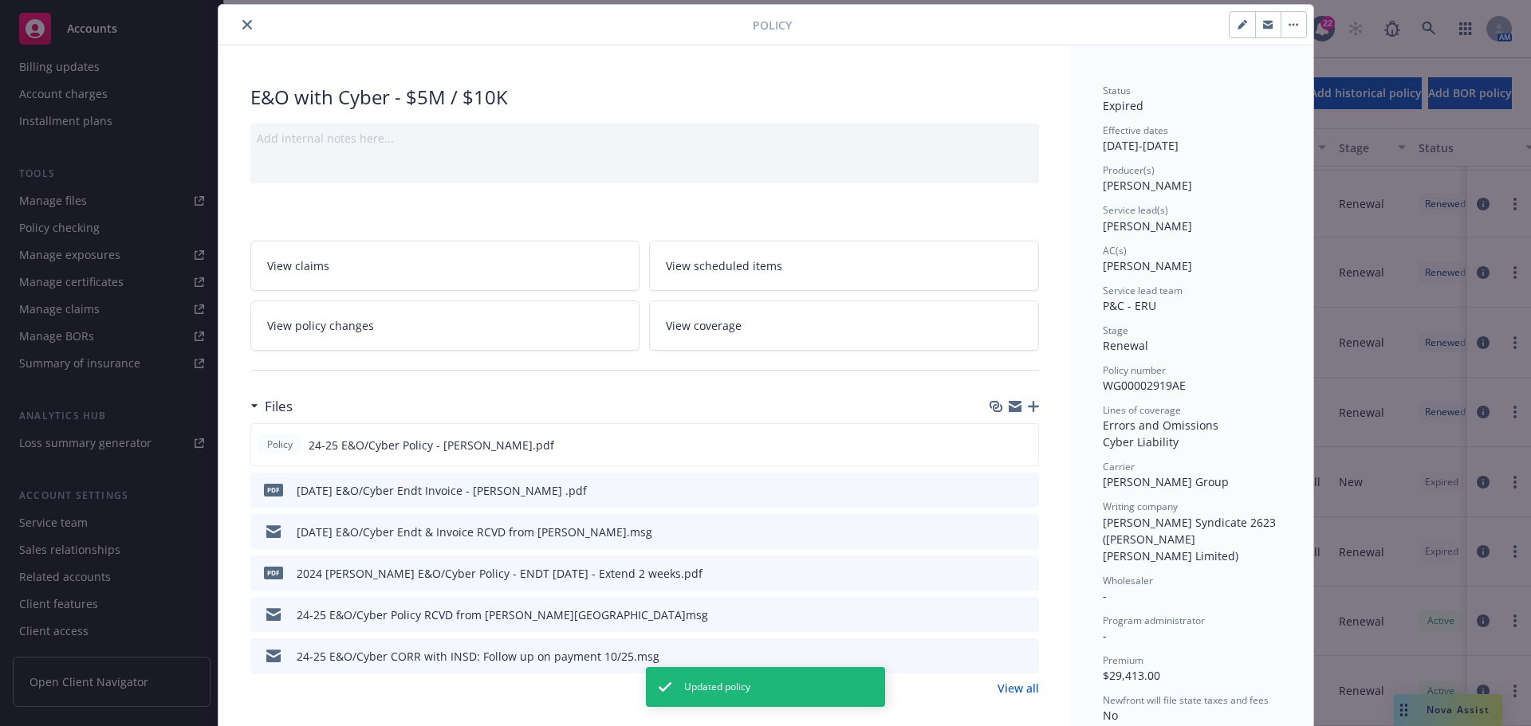
click at [243, 28] on icon "close" at bounding box center [247, 25] width 10 height 10
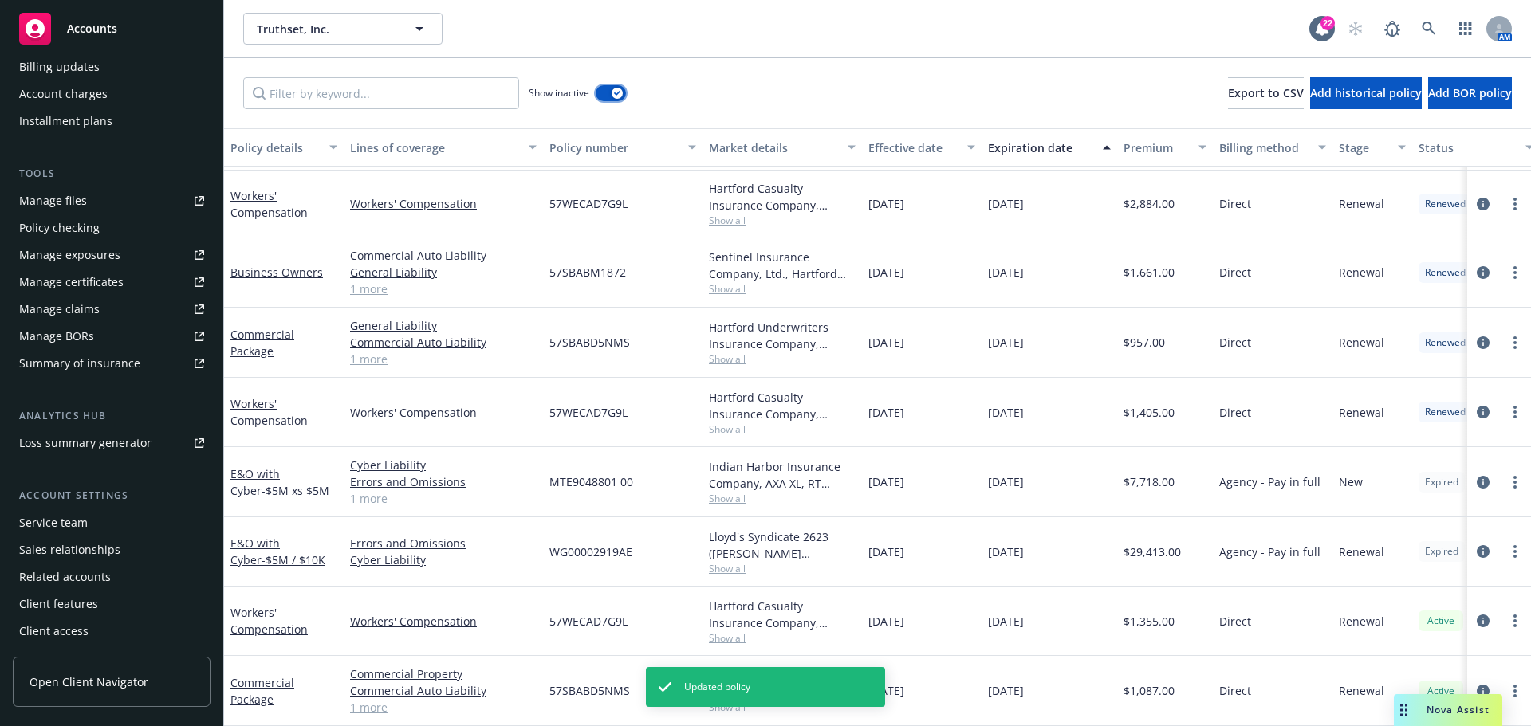
click at [619, 98] on div "button" at bounding box center [617, 93] width 11 height 11
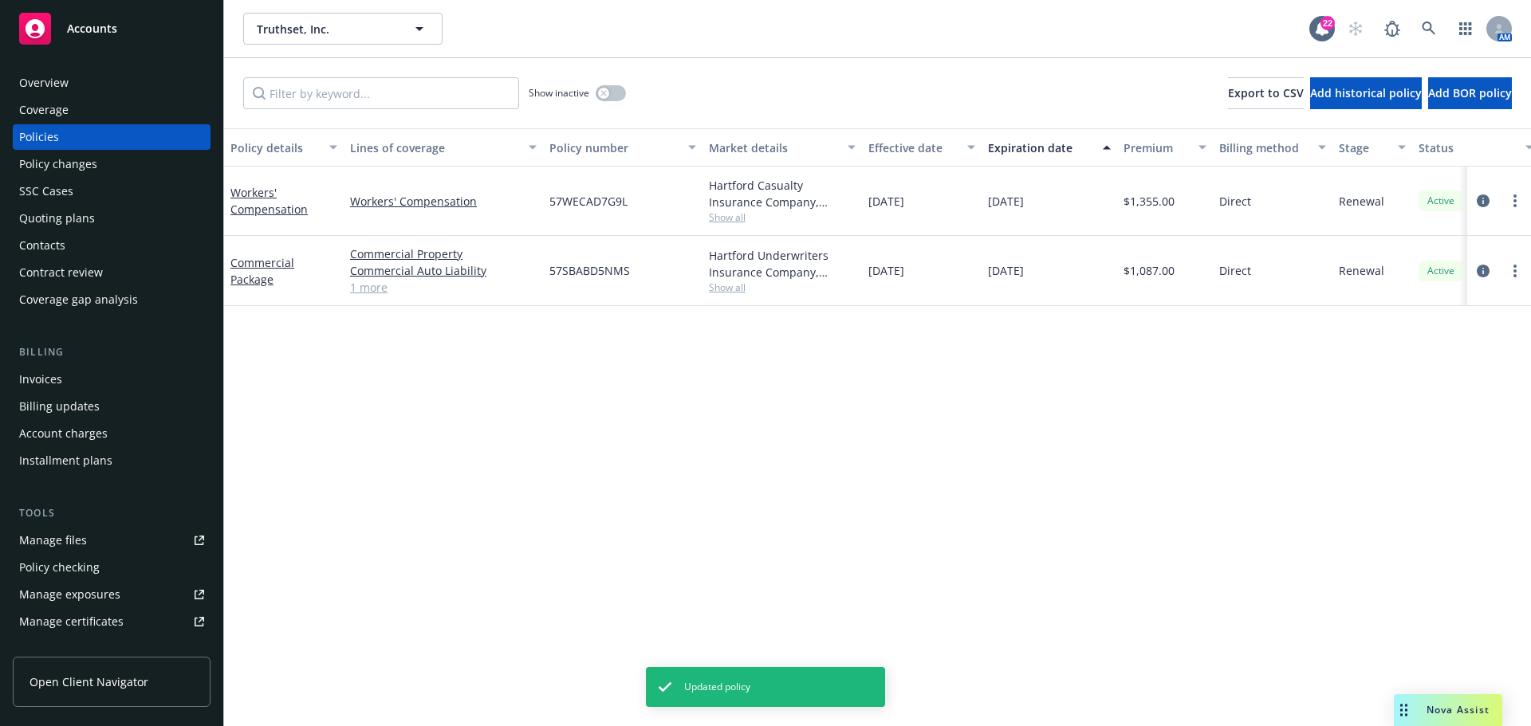
click at [83, 218] on div "Quoting plans" at bounding box center [57, 219] width 76 height 26
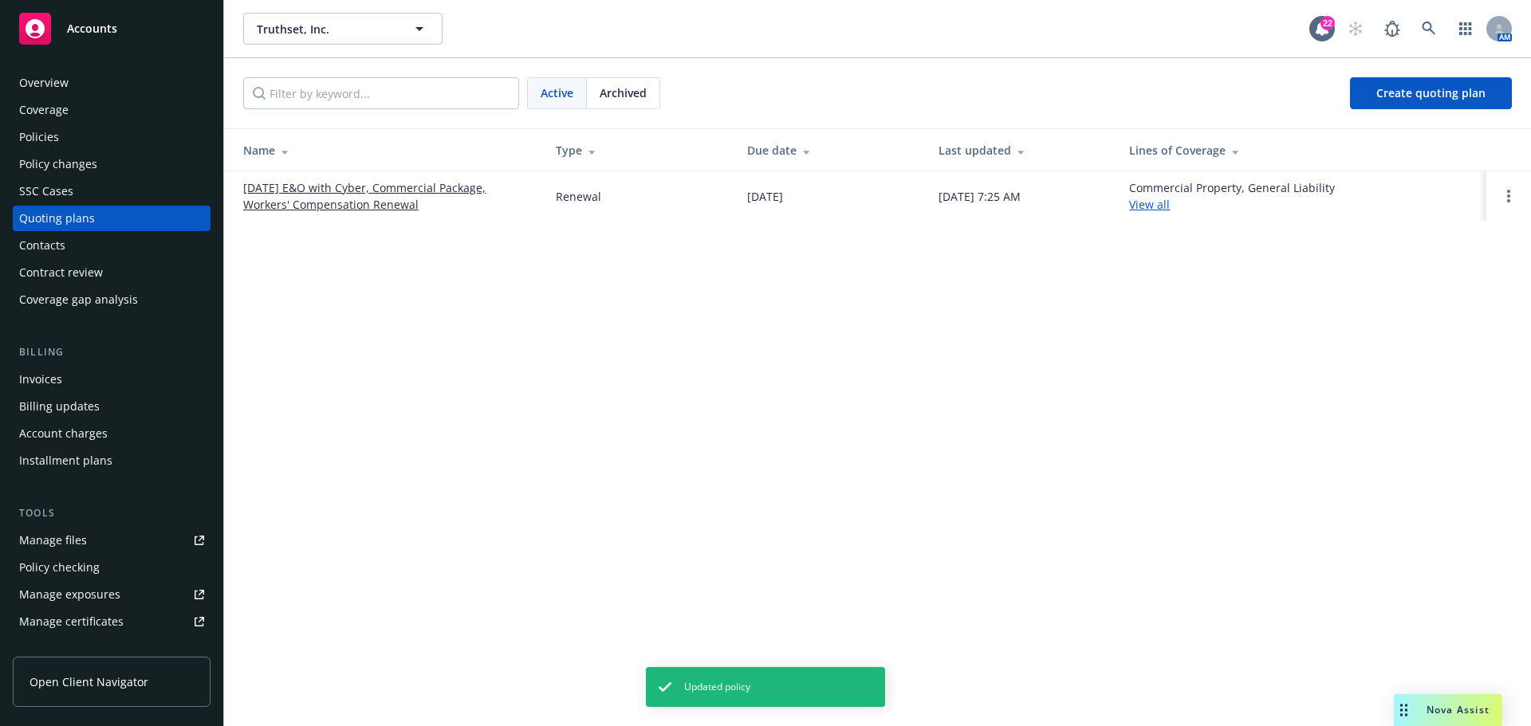
click at [337, 210] on link "[DATE] E&O with Cyber, Commercial Package, Workers' Compensation Renewal" at bounding box center [386, 195] width 287 height 33
